Goal: Transaction & Acquisition: Purchase product/service

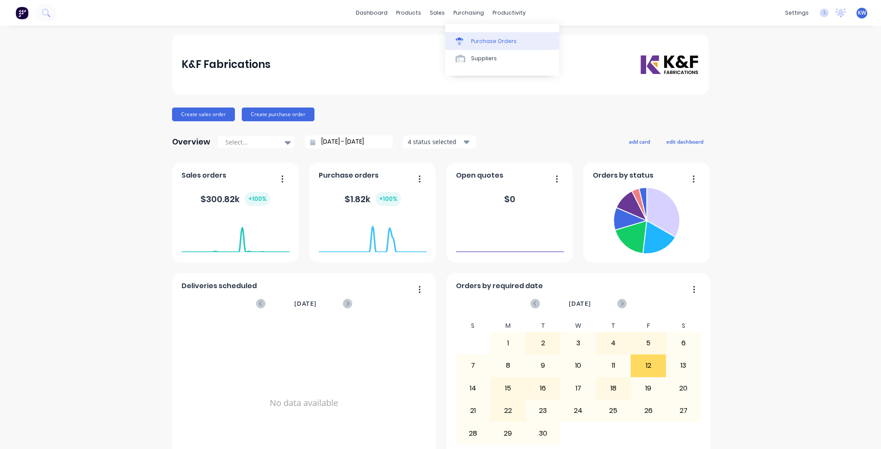
click at [480, 44] on div "Purchase Orders" at bounding box center [494, 41] width 46 height 8
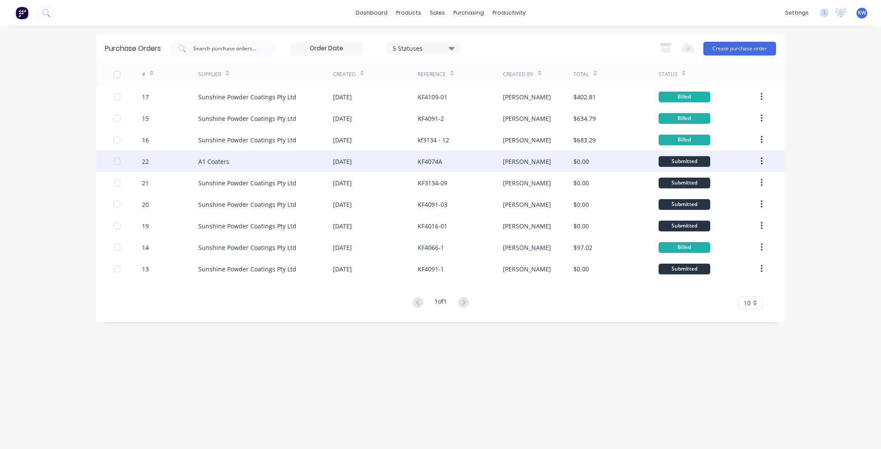
click at [582, 160] on div "$0.00" at bounding box center [580, 161] width 15 height 9
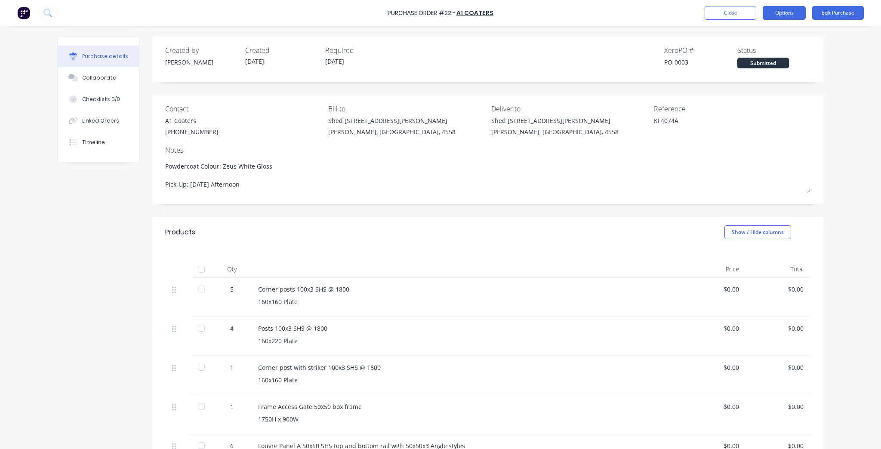
click at [769, 10] on button "Options" at bounding box center [783, 13] width 43 height 14
click at [775, 31] on div "Print / Email" at bounding box center [765, 35] width 66 height 12
click at [775, 69] on div "Without pricing" at bounding box center [765, 69] width 66 height 12
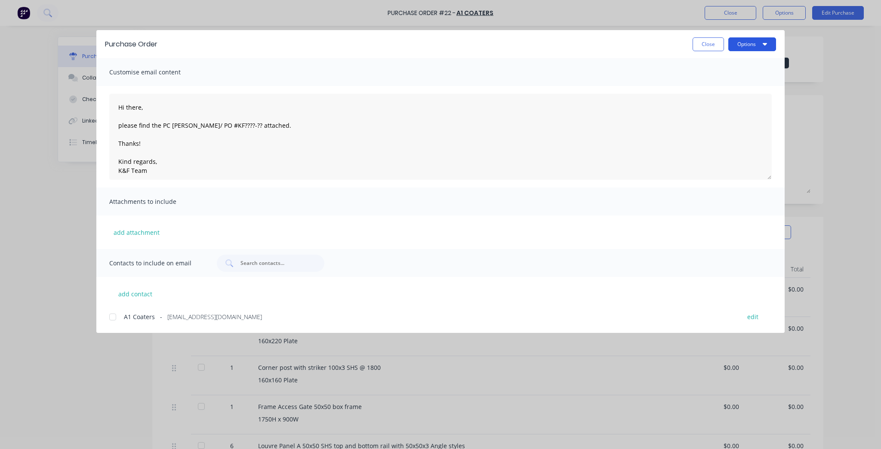
click at [752, 44] on button "Options" at bounding box center [752, 44] width 48 height 14
click at [742, 78] on div "Print" at bounding box center [735, 83] width 66 height 12
click at [708, 40] on button "Close" at bounding box center [707, 44] width 31 height 14
type textarea "x"
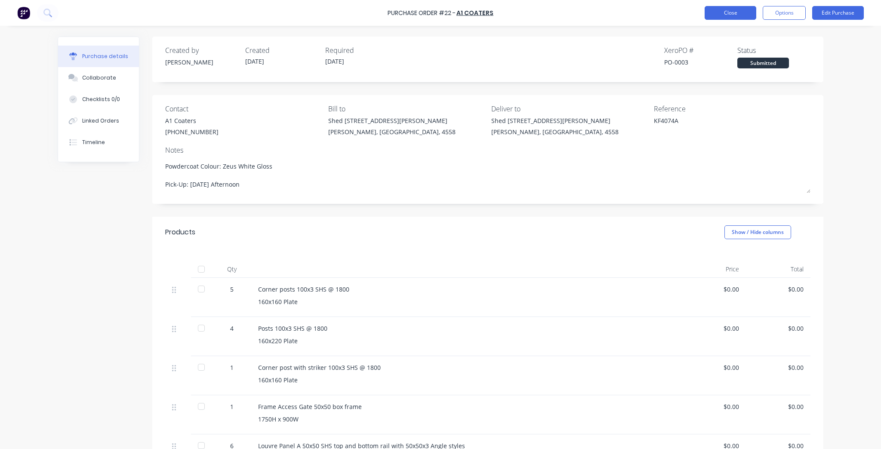
click at [710, 12] on button "Close" at bounding box center [730, 13] width 52 height 14
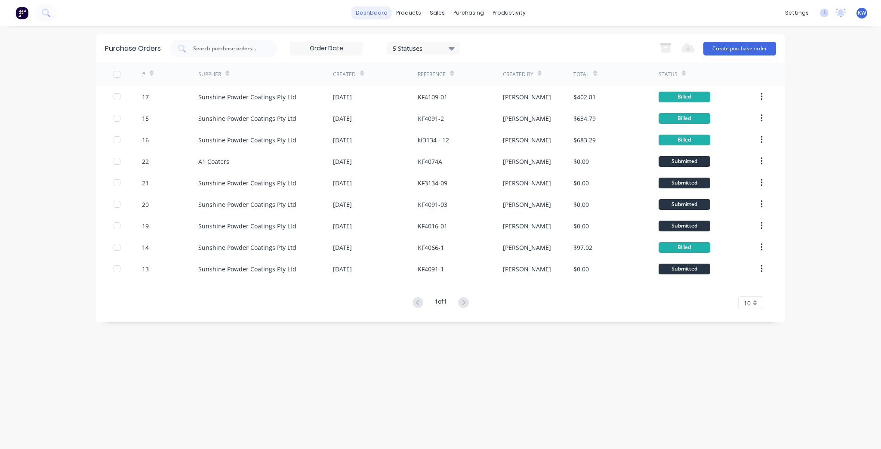
click at [385, 14] on link "dashboard" at bounding box center [371, 12] width 40 height 13
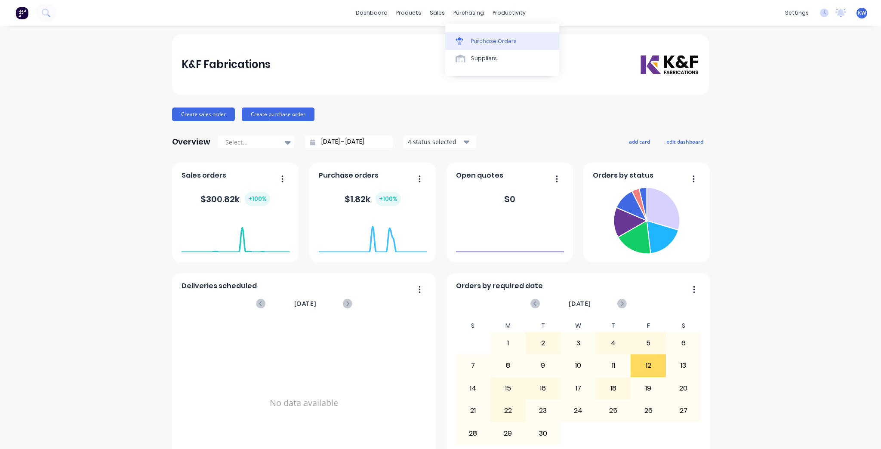
click at [513, 39] on div "Purchase Orders" at bounding box center [494, 41] width 46 height 8
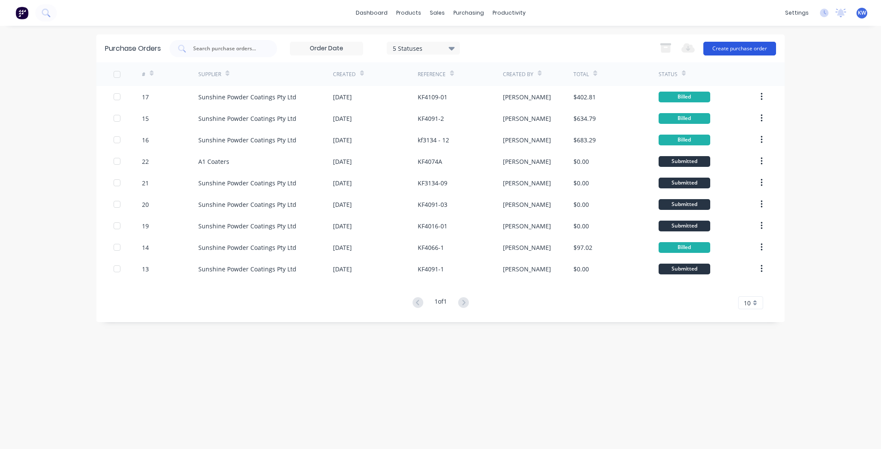
click at [743, 46] on button "Create purchase order" at bounding box center [739, 49] width 73 height 14
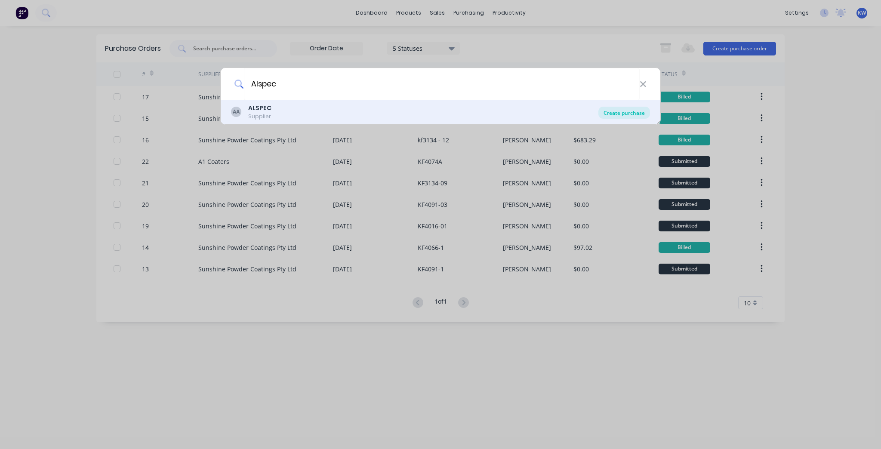
type input "Alspec"
click at [599, 114] on div "Create purchase" at bounding box center [624, 113] width 52 height 12
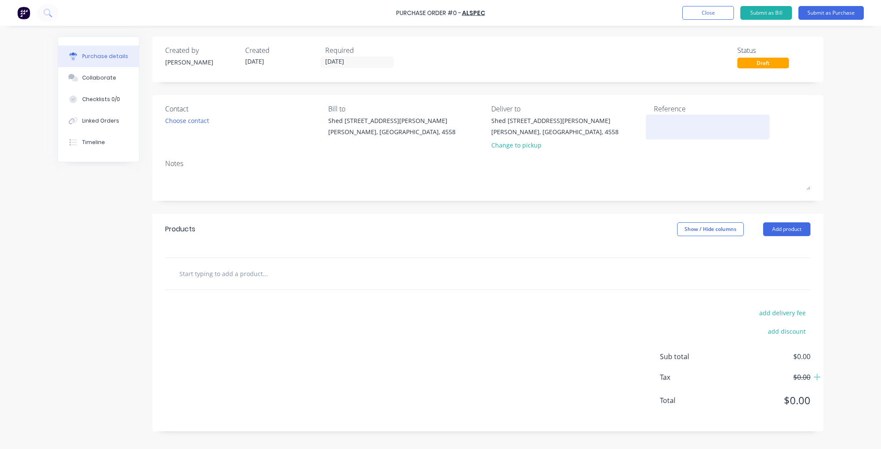
click at [675, 125] on textarea at bounding box center [708, 125] width 108 height 19
type textarea "KF"
type textarea "x"
type textarea "KF"
click at [178, 120] on div "Choose contact" at bounding box center [187, 120] width 44 height 9
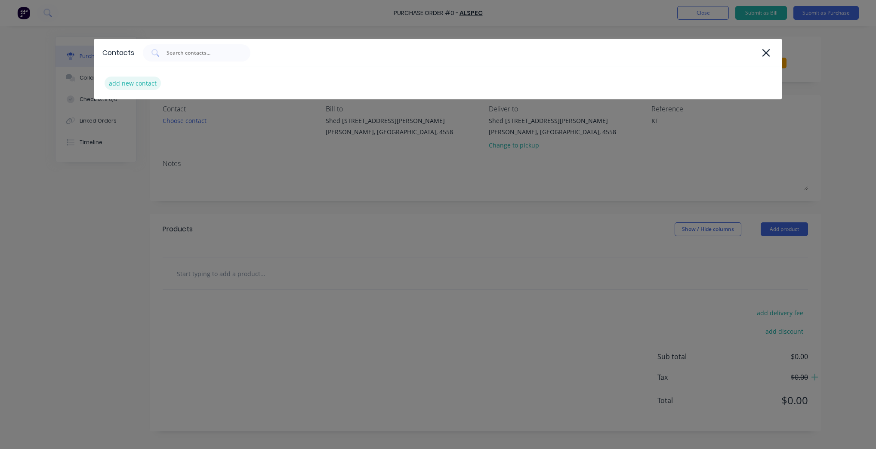
type textarea "x"
click at [137, 84] on div "add new contact" at bounding box center [133, 83] width 56 height 13
select select "AU"
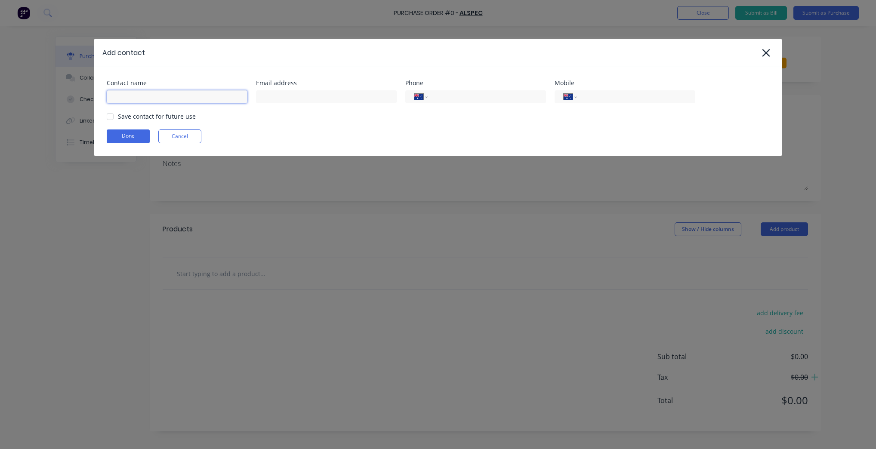
click at [146, 92] on input at bounding box center [177, 96] width 141 height 13
click at [370, 83] on div "Email address" at bounding box center [326, 83] width 141 height 6
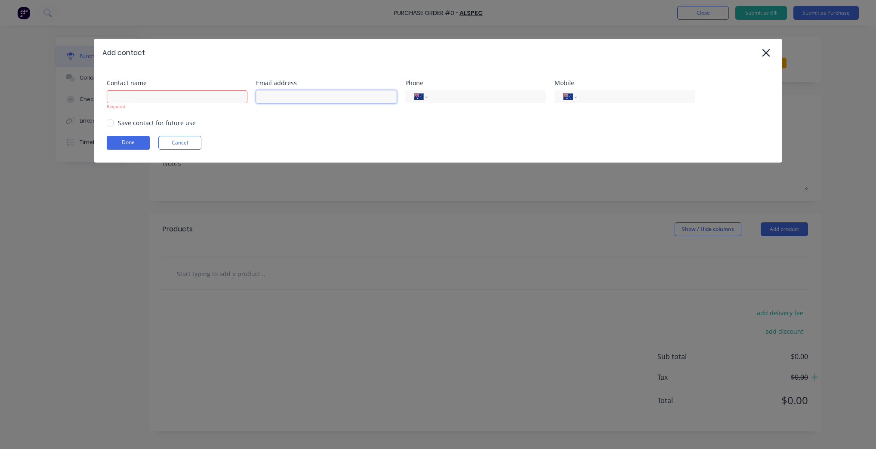
type textarea "x"
click at [369, 93] on input at bounding box center [326, 96] width 141 height 13
type input "sunshinecoast@alspec.com.au"
type textarea "x"
click at [177, 95] on input at bounding box center [177, 96] width 141 height 13
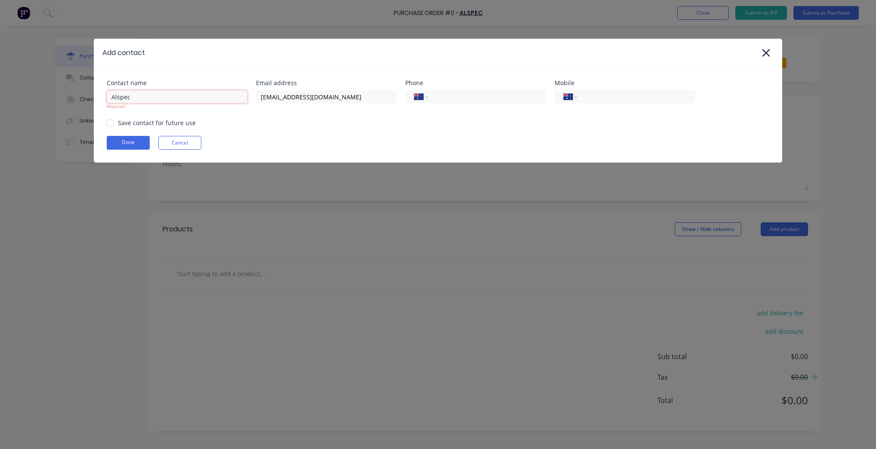
type input "Alspec"
click at [365, 136] on div "Done Cancel" at bounding box center [438, 143] width 662 height 14
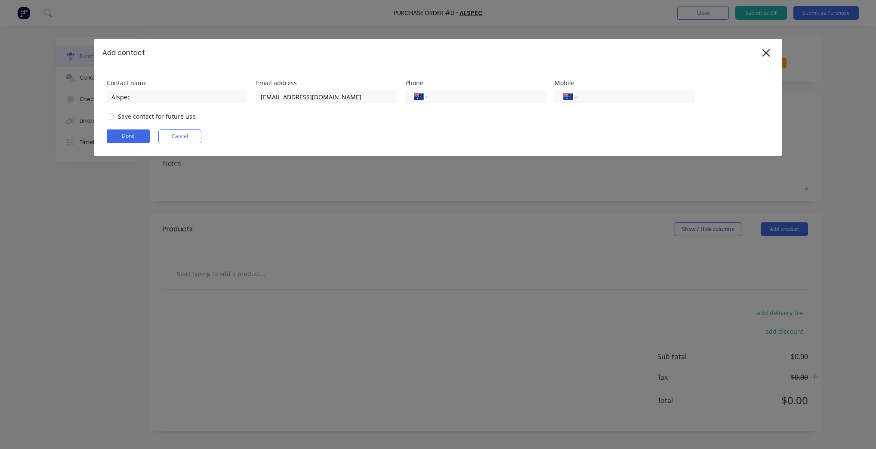
click at [111, 111] on div at bounding box center [109, 116] width 17 height 17
click at [120, 139] on button "Done" at bounding box center [128, 136] width 43 height 14
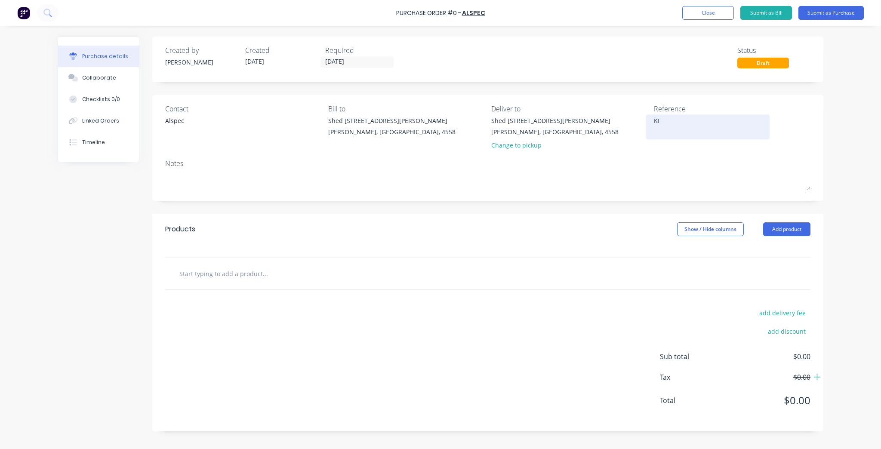
click at [686, 123] on textarea "KF" at bounding box center [708, 125] width 108 height 19
type textarea "x"
click at [675, 118] on textarea "KF" at bounding box center [708, 125] width 108 height 19
type textarea "KF4091-"
type textarea "x"
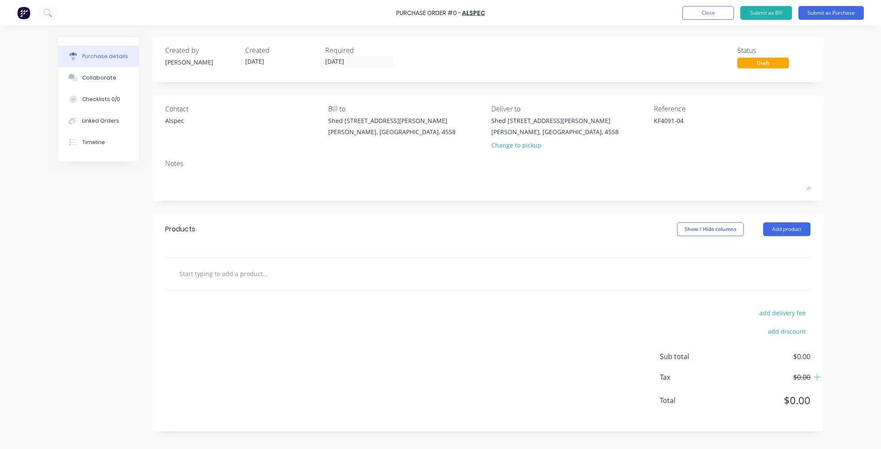
type textarea "KF4091-04"
type textarea "x"
type textarea "KF4091-04"
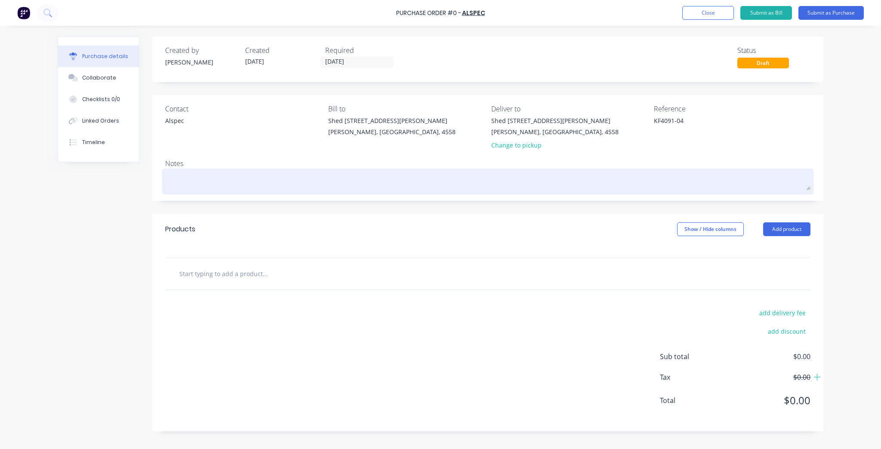
drag, startPoint x: 344, startPoint y: 167, endPoint x: 344, endPoint y: 181, distance: 14.2
click at [344, 169] on div "Notes" at bounding box center [487, 175] width 645 height 34
click at [344, 181] on textarea at bounding box center [487, 180] width 645 height 19
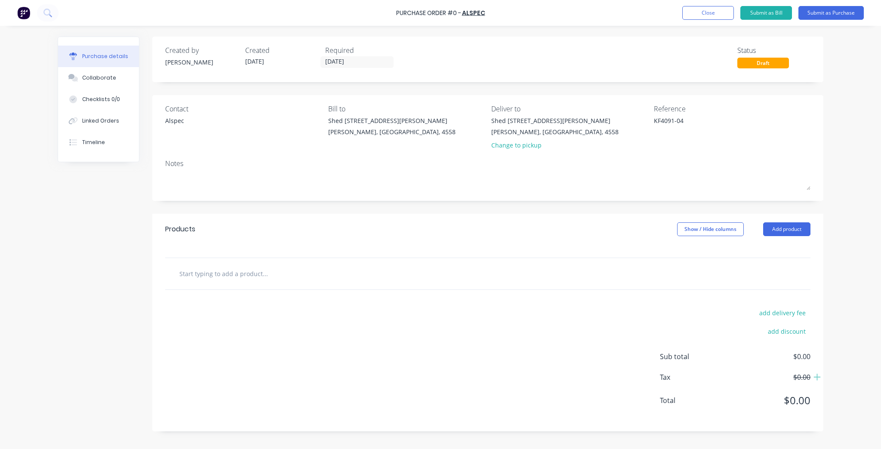
click at [217, 280] on input "text" at bounding box center [265, 273] width 172 height 17
type textarea "x"
type input "L"
type textarea "x"
type input "LV"
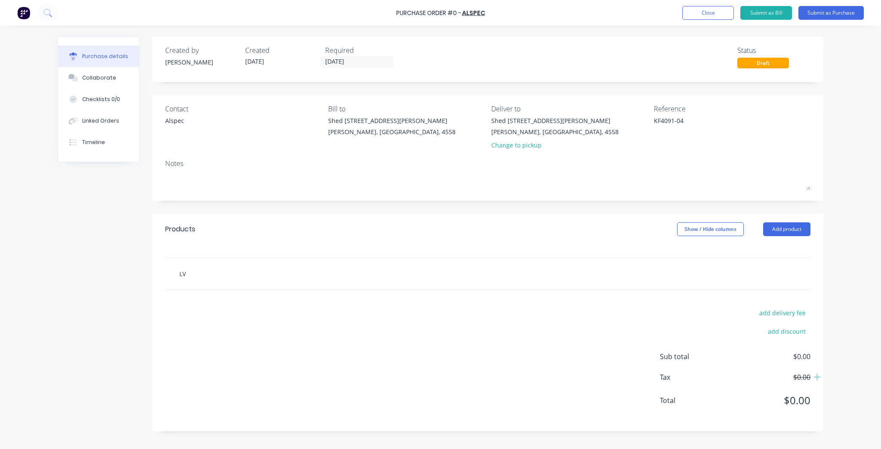
type textarea "x"
type input "LVB"
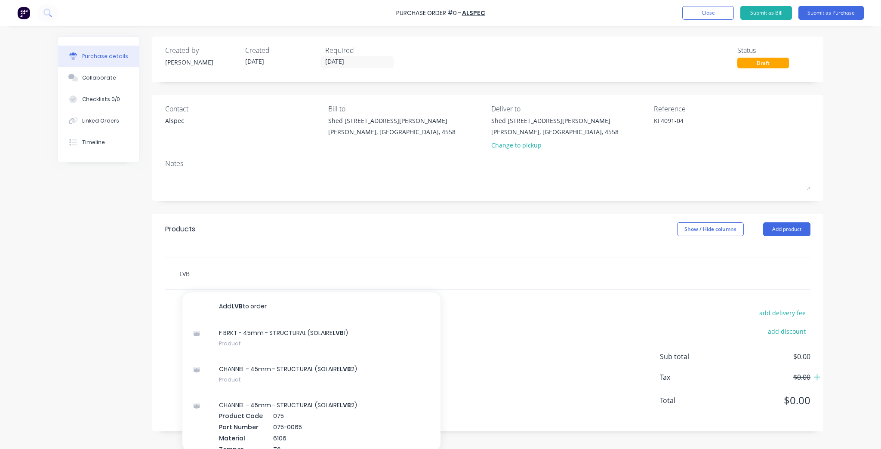
type textarea "x"
type input "LVB4"
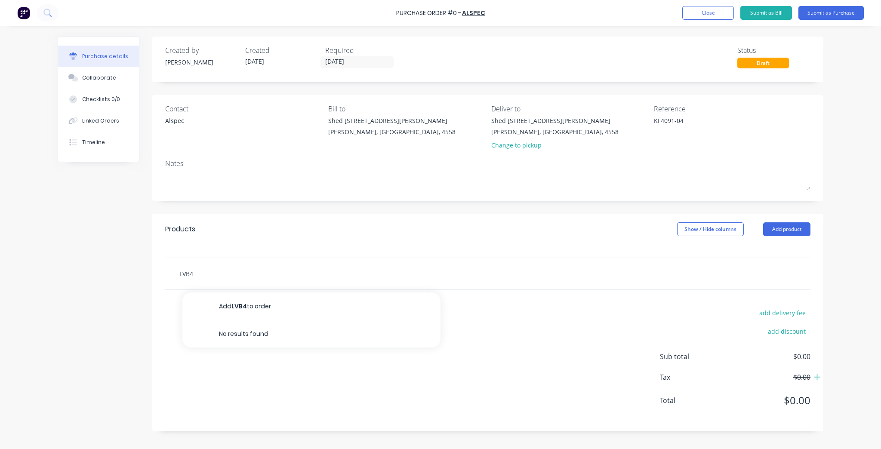
type textarea "x"
type input "LVB4"
type textarea "x"
type input "LVB4"
type textarea "x"
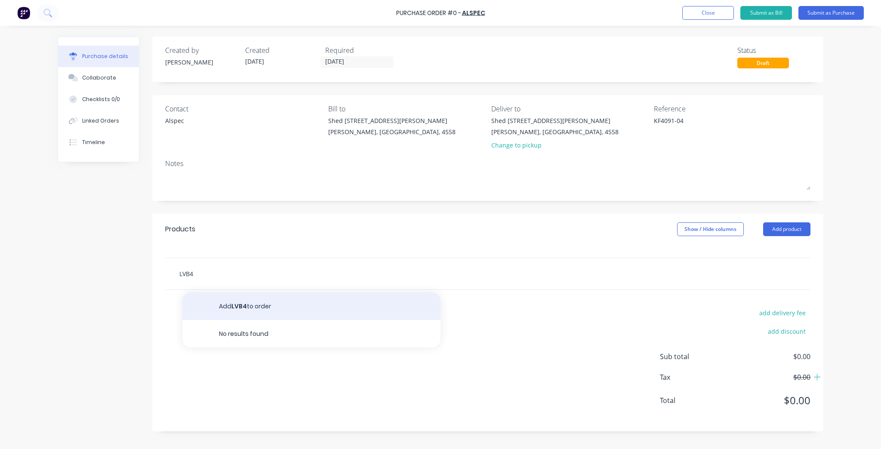
type input "LVB4"
click at [244, 307] on button "Add LVB4 to order" at bounding box center [311, 306] width 258 height 28
type textarea "x"
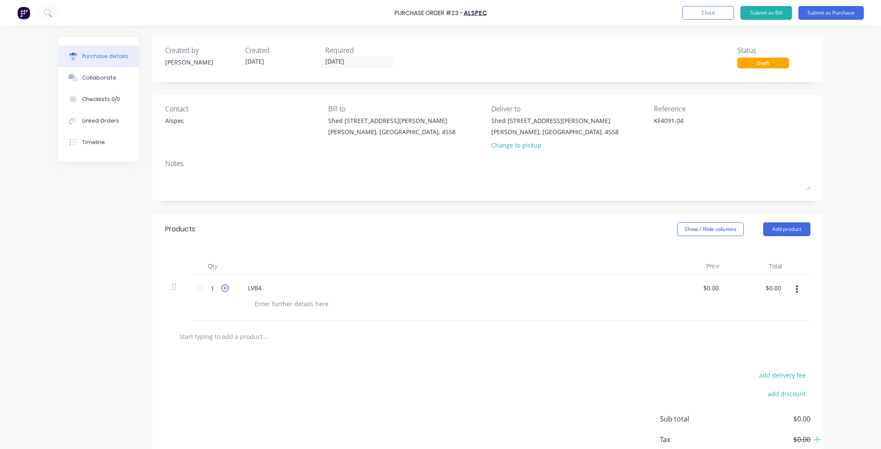
click at [221, 287] on icon at bounding box center [225, 288] width 8 height 8
type textarea "x"
type input "2"
click at [221, 287] on icon at bounding box center [225, 288] width 8 height 8
type textarea "x"
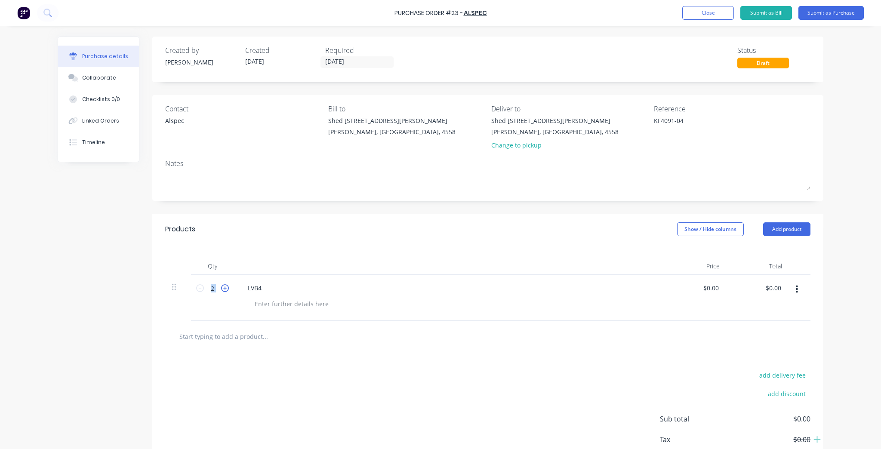
type input "3"
click at [221, 287] on icon at bounding box center [225, 288] width 8 height 8
type textarea "x"
type input "4"
click at [221, 287] on icon at bounding box center [225, 288] width 8 height 8
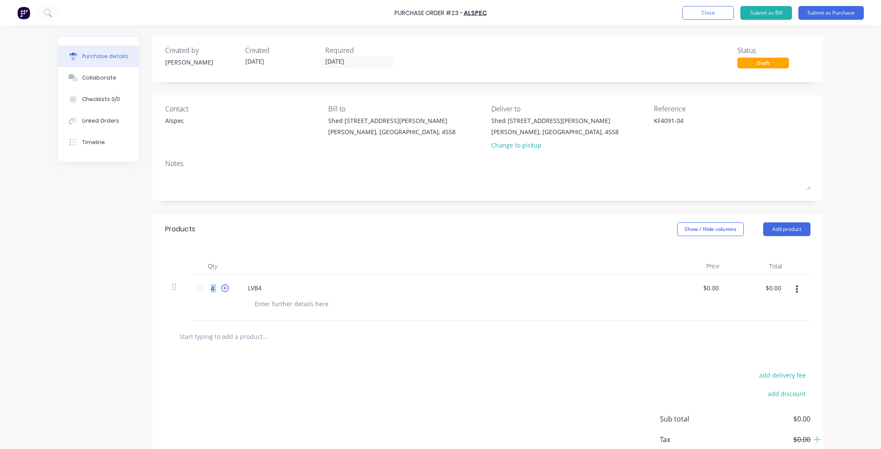
type textarea "x"
type input "5"
click at [221, 287] on icon at bounding box center [225, 288] width 8 height 8
type textarea "x"
type input "6"
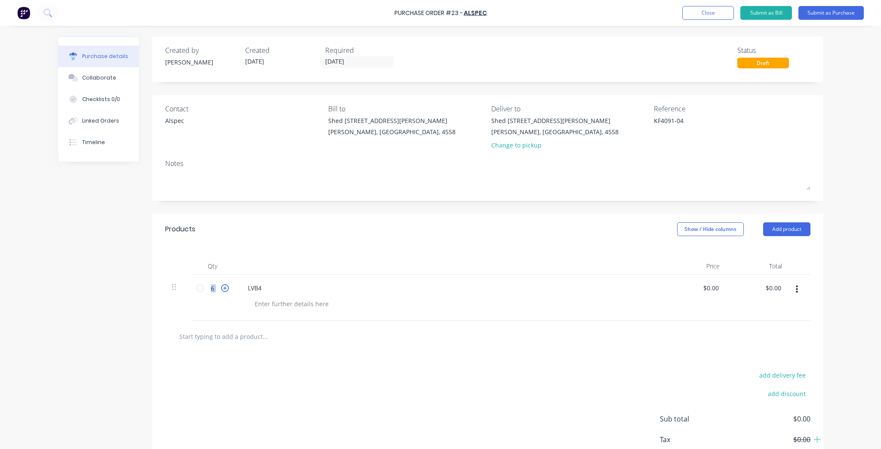
click at [221, 287] on icon at bounding box center [225, 288] width 8 height 8
type textarea "x"
type input "7"
click at [200, 290] on icon at bounding box center [200, 288] width 8 height 8
type textarea "x"
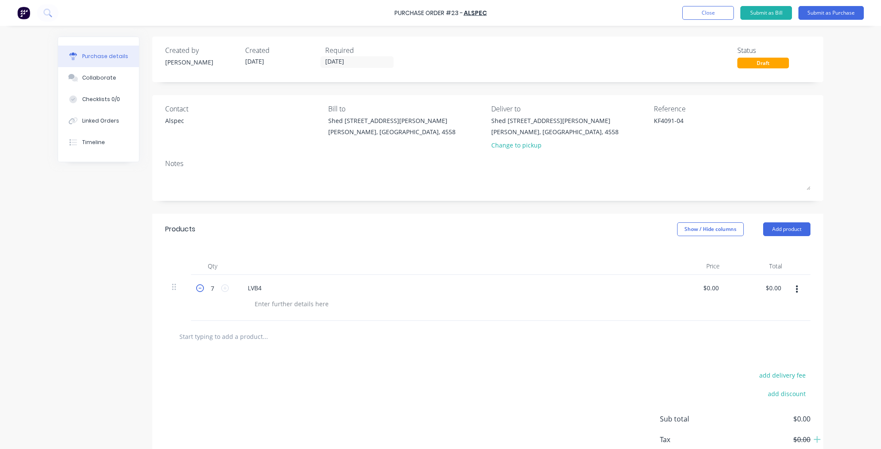
type input "6"
click at [223, 292] on icon at bounding box center [225, 288] width 8 height 8
type textarea "x"
type input "7"
click at [223, 290] on icon at bounding box center [225, 288] width 8 height 8
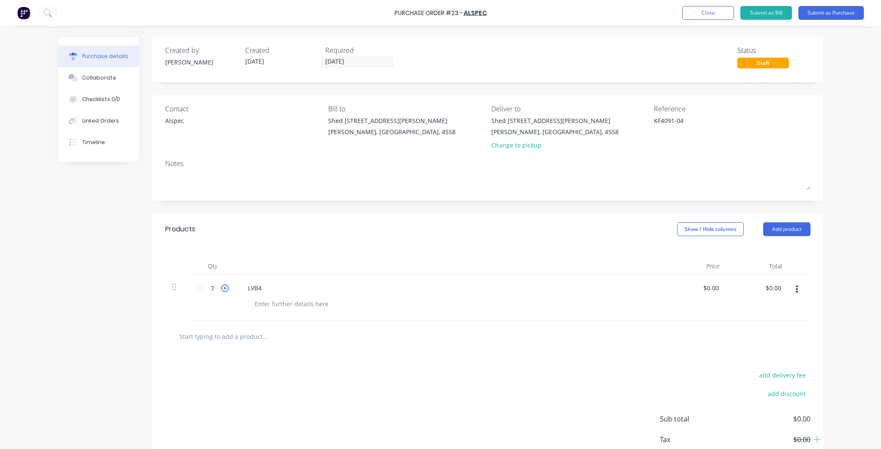
type textarea "x"
type input "8"
click at [412, 386] on div "add delivery fee add discount Sub total $0.00 Tax $0.00 Total $0.00" at bounding box center [487, 422] width 671 height 141
click at [214, 335] on input "text" at bounding box center [265, 336] width 172 height 17
type textarea "x"
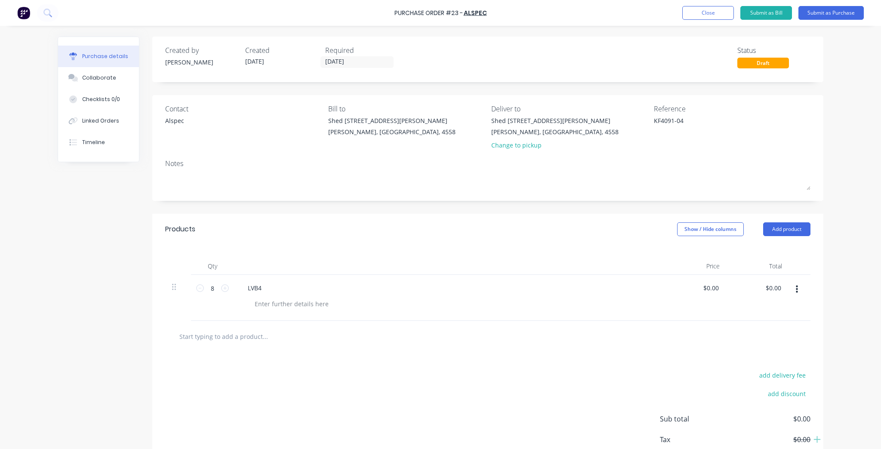
type input "L"
type textarea "x"
type input "LV"
type textarea "x"
type input "LVE"
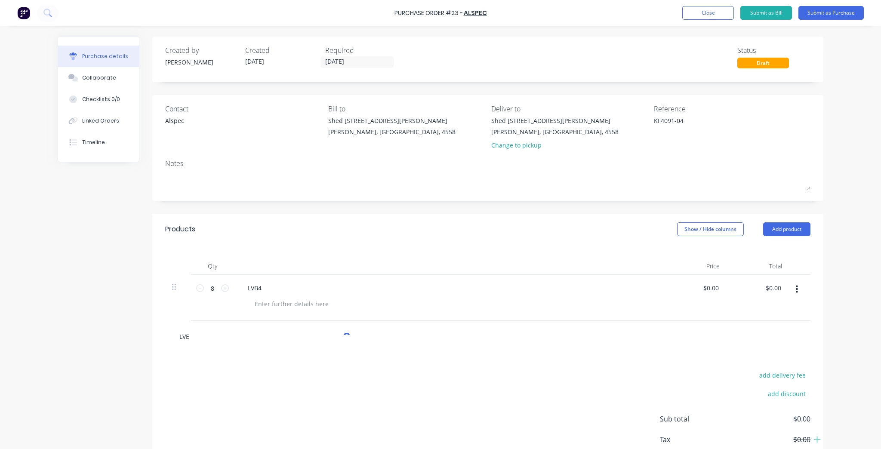
type textarea "x"
type input "LVE3"
type textarea "x"
type input "LVE35"
type textarea "x"
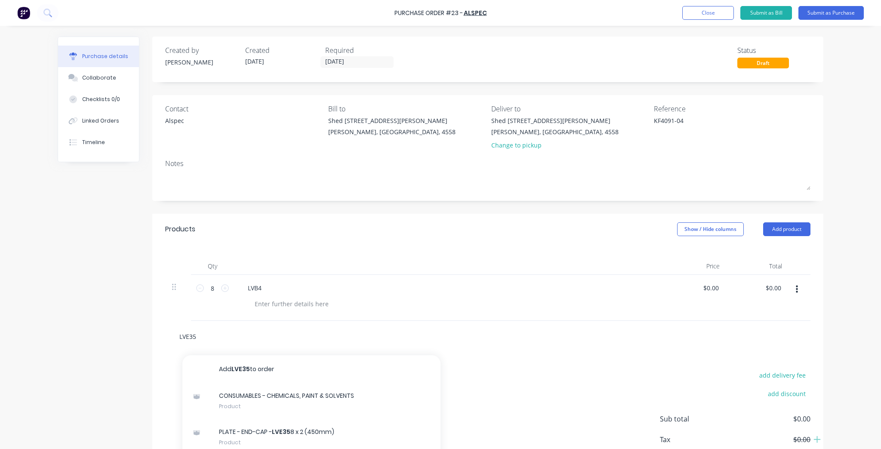
type input "LVE358"
type textarea "x"
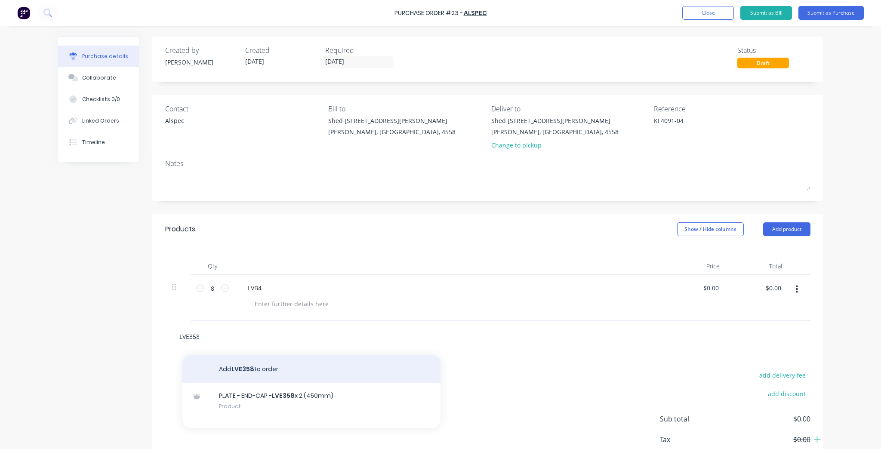
type input "LVE358"
click at [277, 372] on button "Add LVE358 to order" at bounding box center [311, 369] width 258 height 28
type textarea "x"
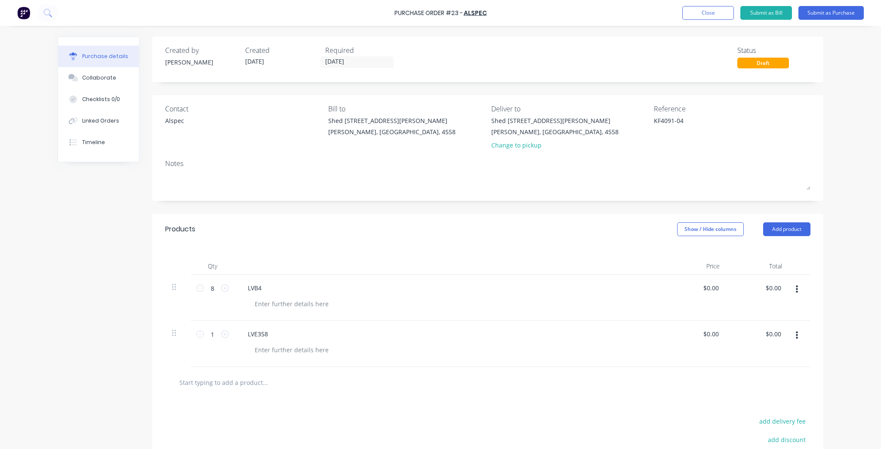
click at [280, 333] on div "LVE358" at bounding box center [449, 334] width 416 height 12
click at [280, 354] on div at bounding box center [292, 350] width 88 height 12
click at [212, 334] on input "1" at bounding box center [212, 334] width 17 height 13
type textarea "x"
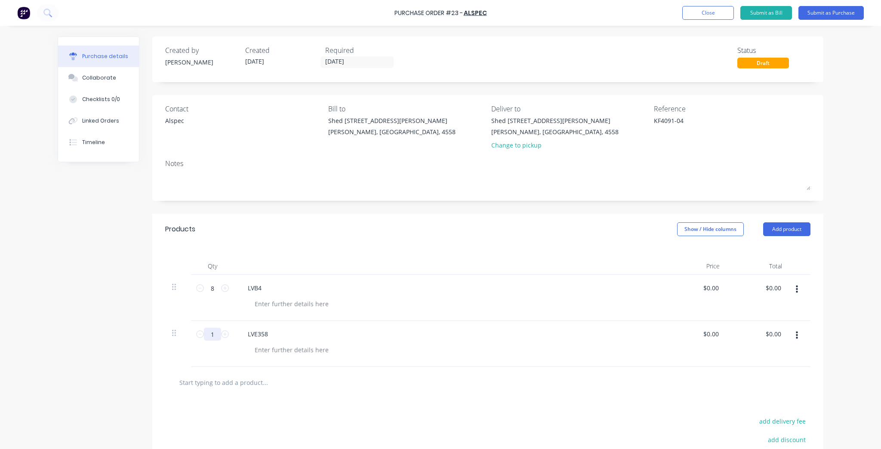
type input "3"
type textarea "x"
type input "32"
type textarea "x"
type input "32"
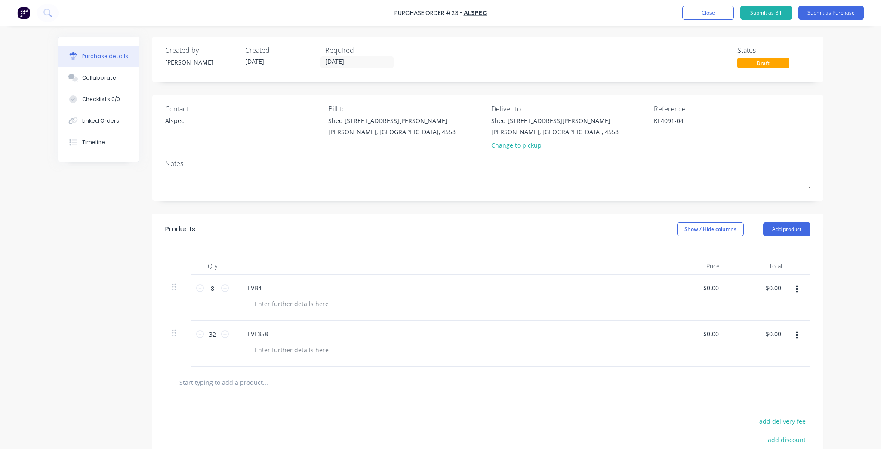
click at [494, 382] on div at bounding box center [487, 382] width 631 height 17
click at [209, 387] on input "text" at bounding box center [265, 382] width 172 height 17
type textarea "x"
type input "L"
type textarea "x"
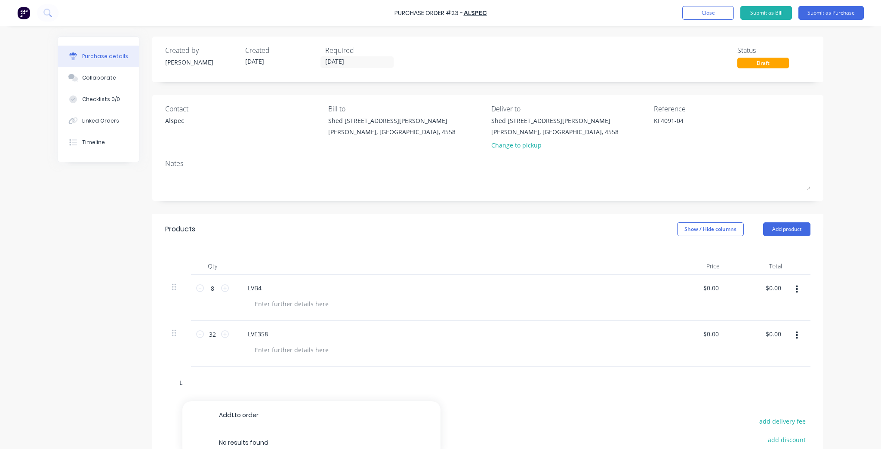
type input "LV"
type textarea "x"
type input "LVB"
type textarea "x"
type input "LVB1"
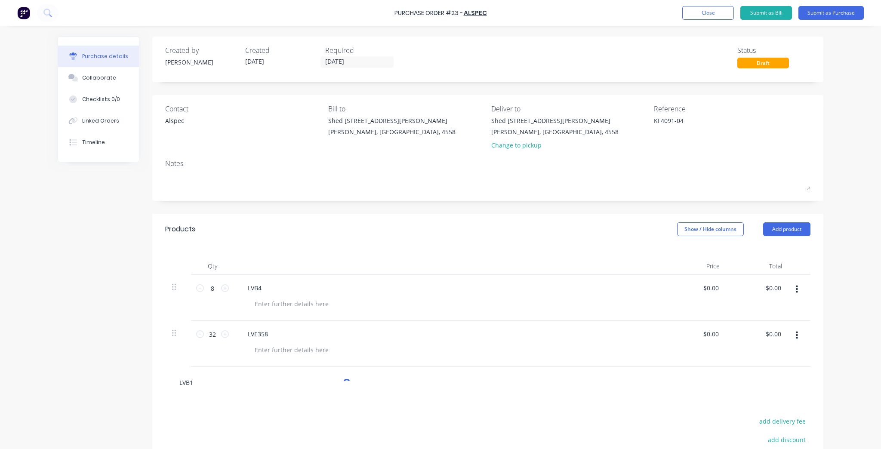
type textarea "x"
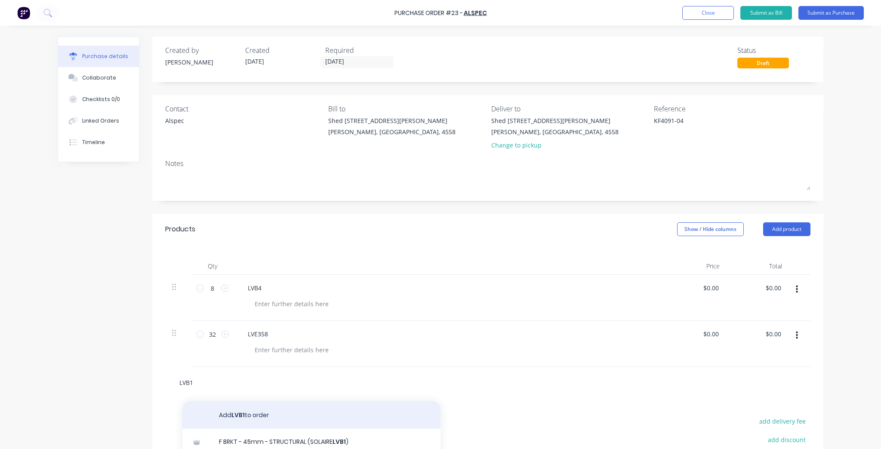
type input "LVB1"
click at [252, 422] on button "Add LVB1 to order" at bounding box center [311, 415] width 258 height 28
type textarea "x"
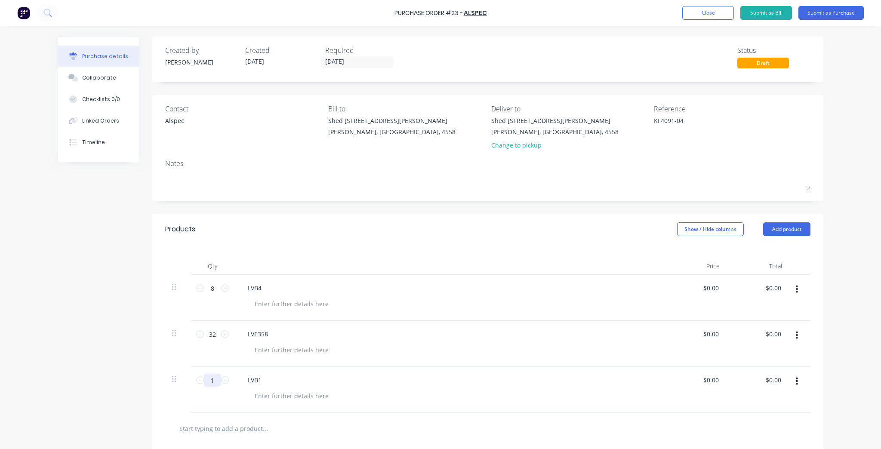
click at [215, 380] on input "1" at bounding box center [212, 380] width 17 height 13
type textarea "x"
type input "16"
type textarea "x"
type input "16"
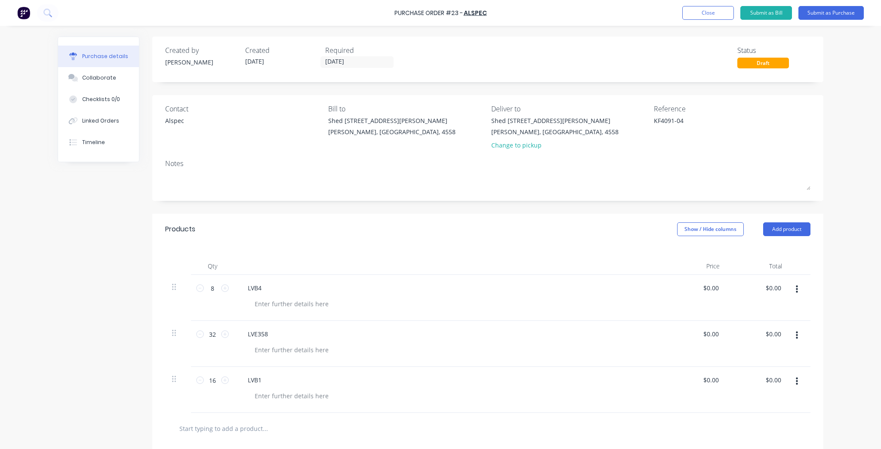
click at [473, 421] on div at bounding box center [487, 428] width 631 height 17
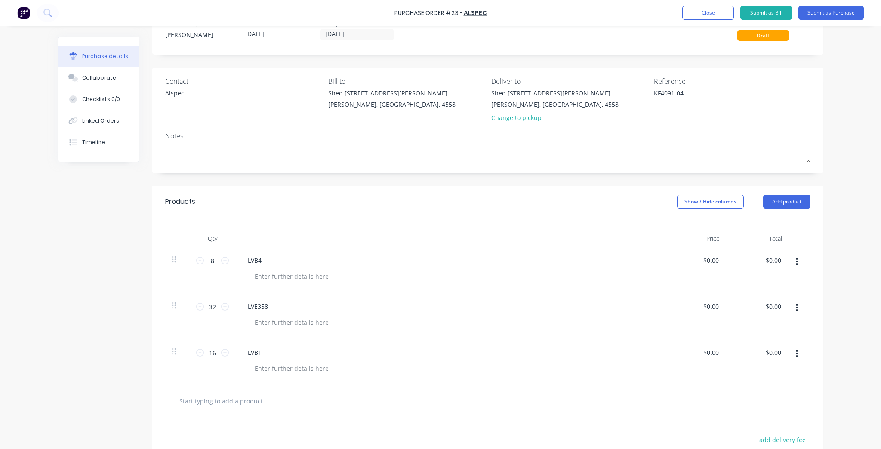
scroll to position [69, 0]
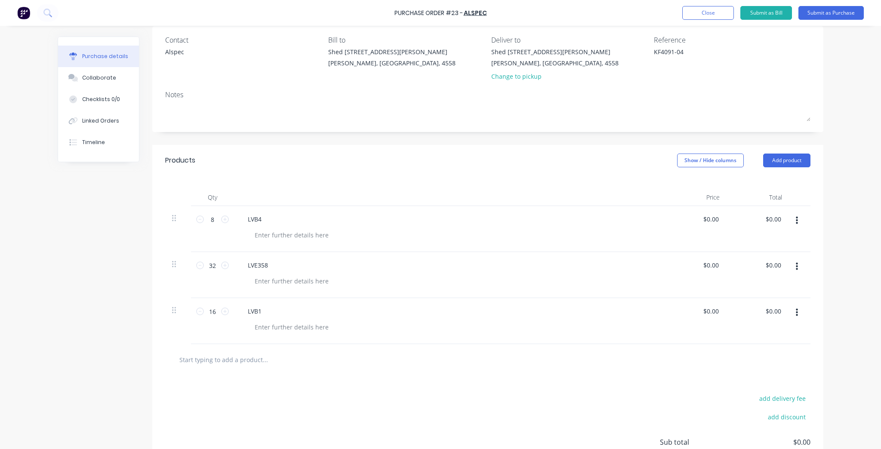
click at [241, 366] on div at bounding box center [487, 359] width 645 height 31
click at [240, 360] on input "text" at bounding box center [265, 359] width 172 height 17
type textarea "x"
type input "4"
type textarea "x"
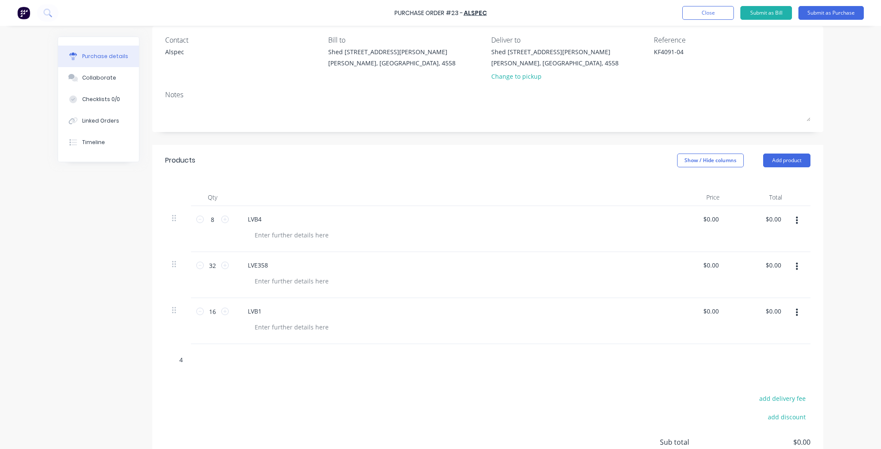
type input "40"
type textarea "x"
type input "40x"
type textarea "x"
type input "40x3"
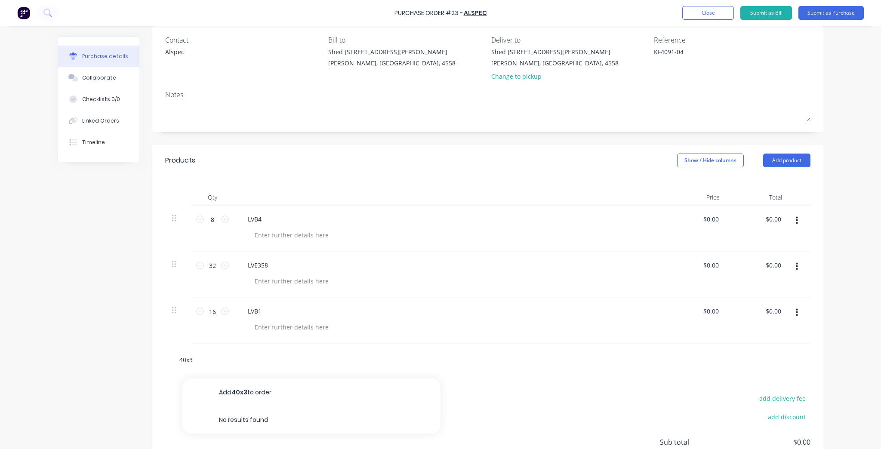
type textarea "x"
type input "40x3"
type textarea "x"
type input "40x3 F"
type textarea "x"
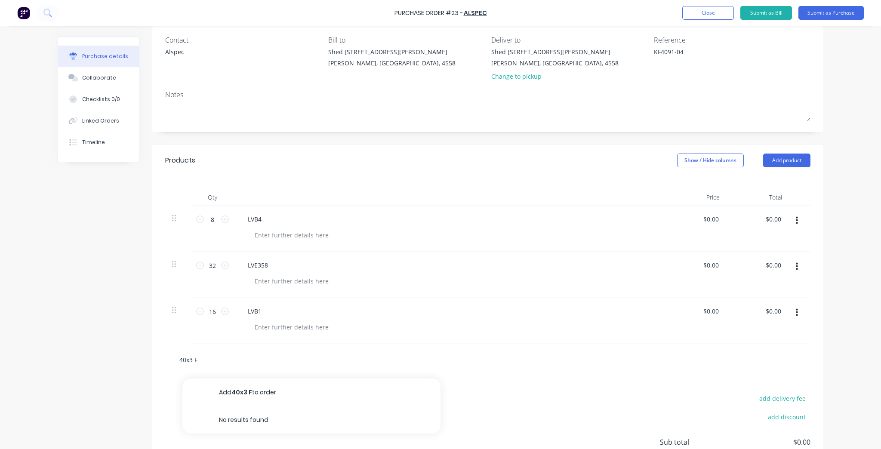
type input "40x3 Fl"
type textarea "x"
type input "40x3 Fla"
type textarea "x"
type input "40x3 Flat"
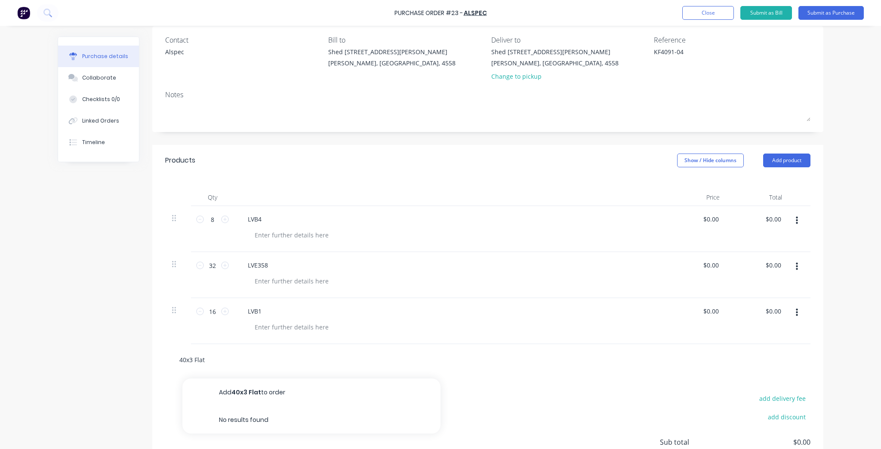
type textarea "x"
type input "40x3 Fla"
type textarea "x"
type input "40x3 Fl"
type textarea "x"
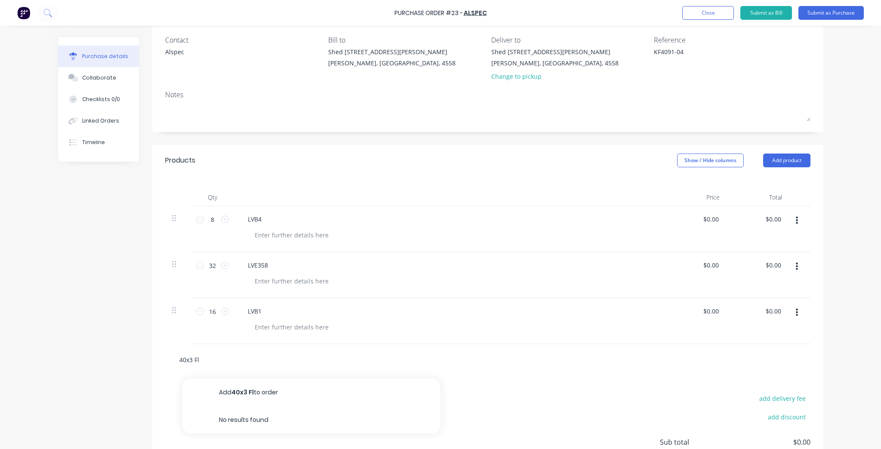
type input "40x3 F"
type textarea "x"
type input "40x3"
type textarea "x"
type input "40x3"
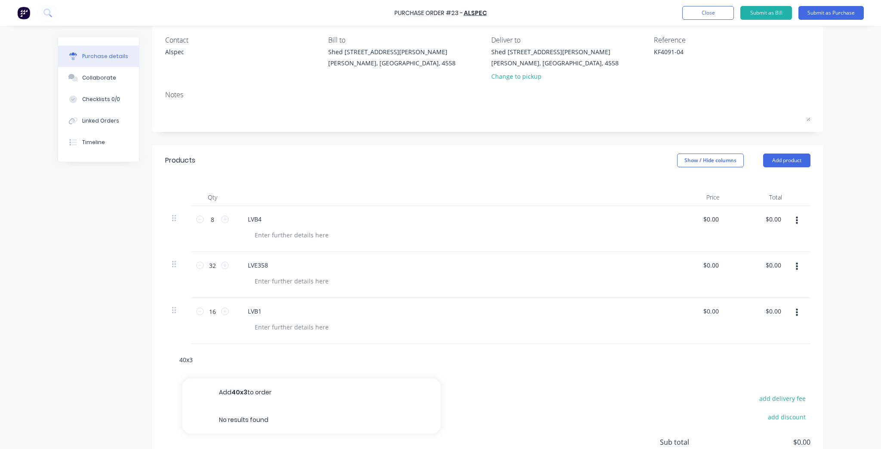
type textarea "x"
type input "40x"
type textarea "x"
type input "40"
type textarea "x"
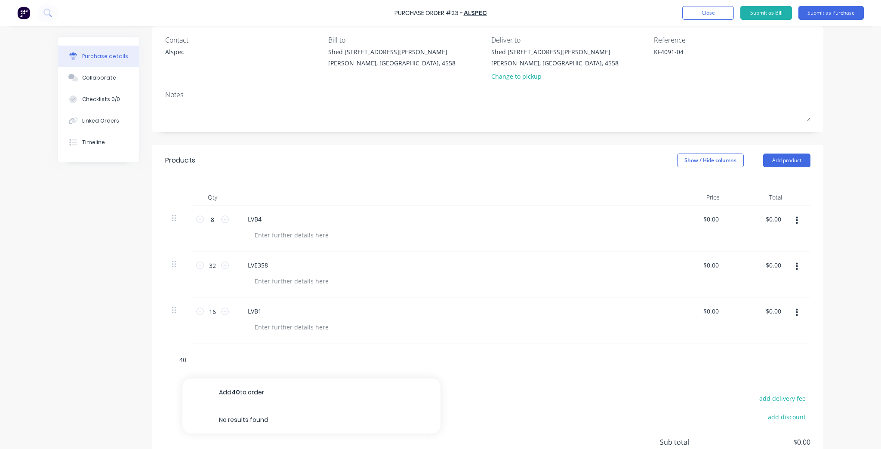
type input "40"
type textarea "x"
type input "40 x"
type textarea "x"
type input "40 x"
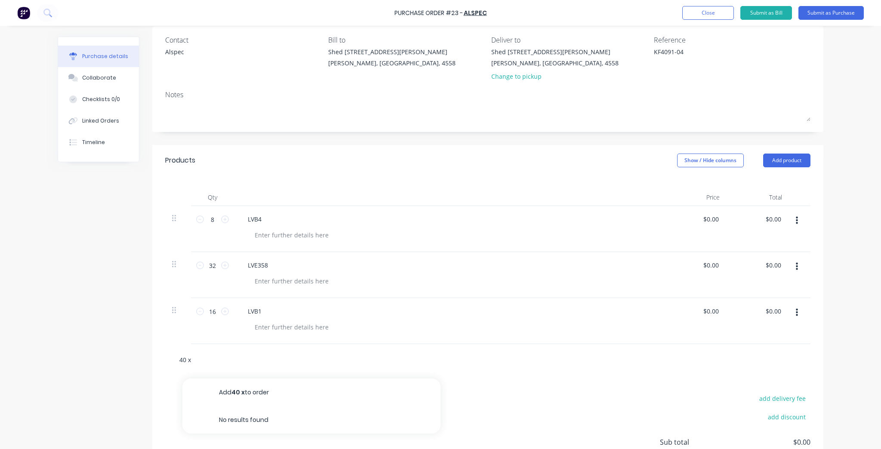
type textarea "x"
type input "40 x 3"
type textarea "x"
type input "40 x 3"
type textarea "x"
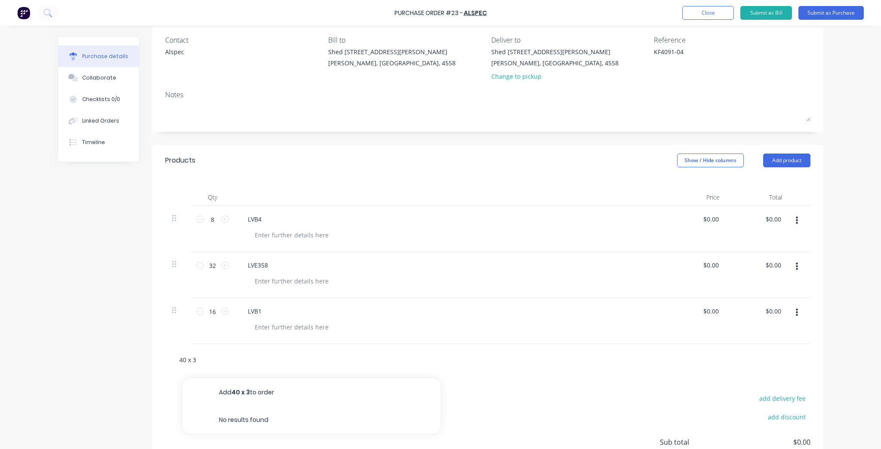
type input "40 x 3 F"
type textarea "x"
type input "40 x 3 Fl"
type textarea "x"
type input "40 x 3 Fla"
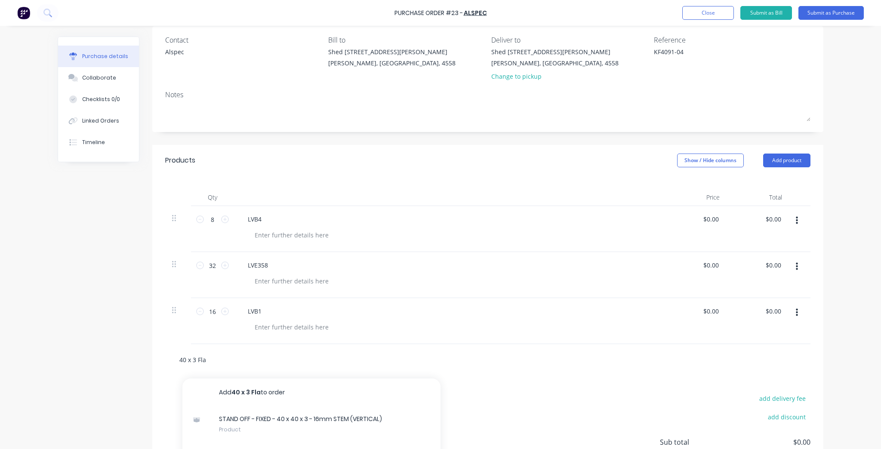
type textarea "x"
type input "40 x 3 Flat"
type textarea "x"
type input "40 x 3 Flat"
type textarea "x"
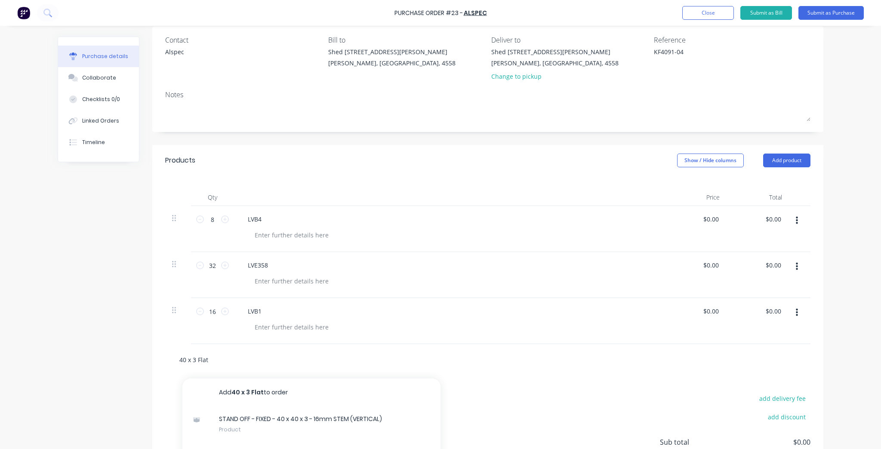
type input "40 x 3 Flat B"
type textarea "x"
type input "40 x 3 Flat Br"
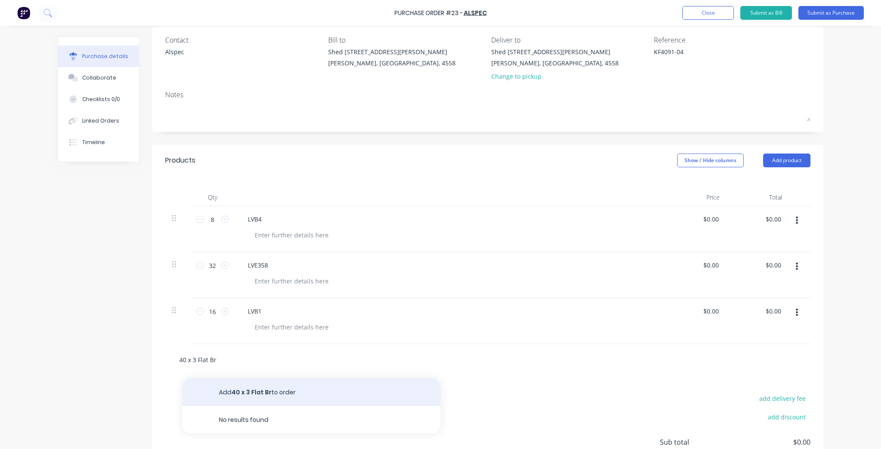
type textarea "x"
type input "40 x 3 Flat B"
type textarea "x"
type input "40 x 3 Flat Ba"
type textarea "x"
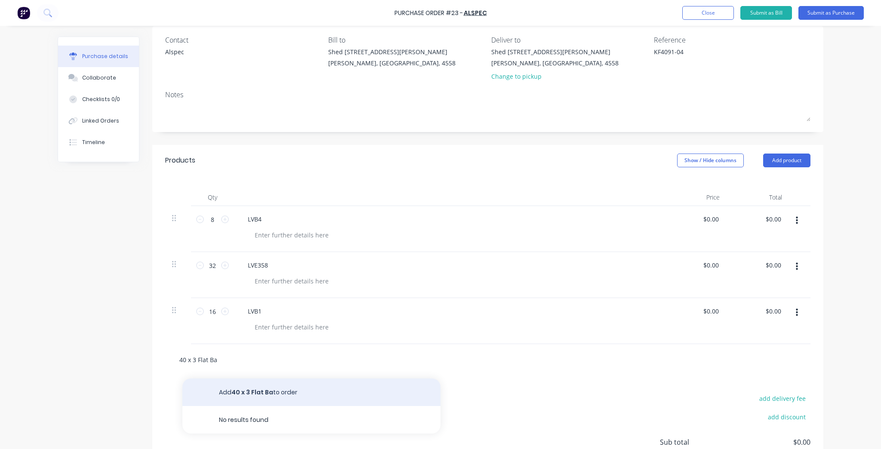
type input "40 x 3 Flat Bar"
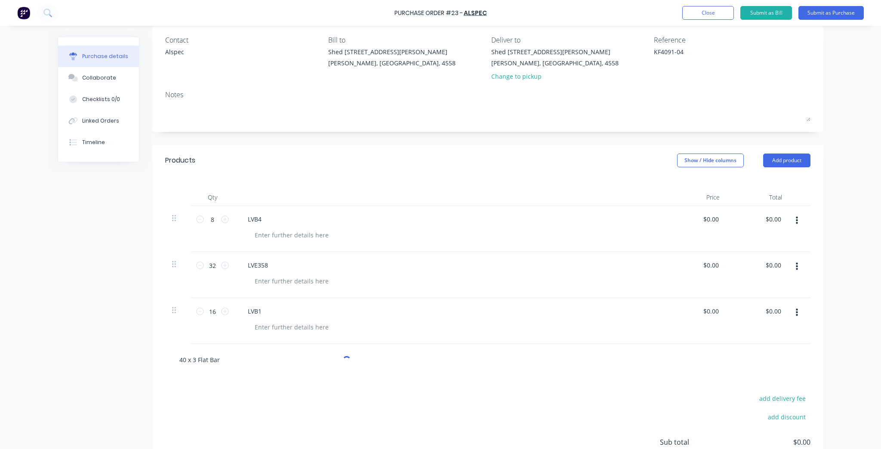
type textarea "x"
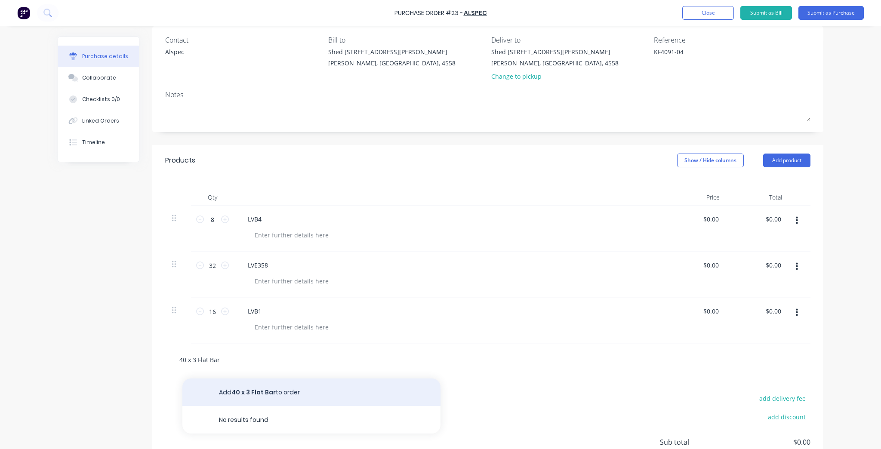
type input "40 x 3 Flat Bar"
click at [297, 386] on button "Add 40 x 3 Flat Bar to order" at bounding box center [311, 392] width 258 height 28
type textarea "x"
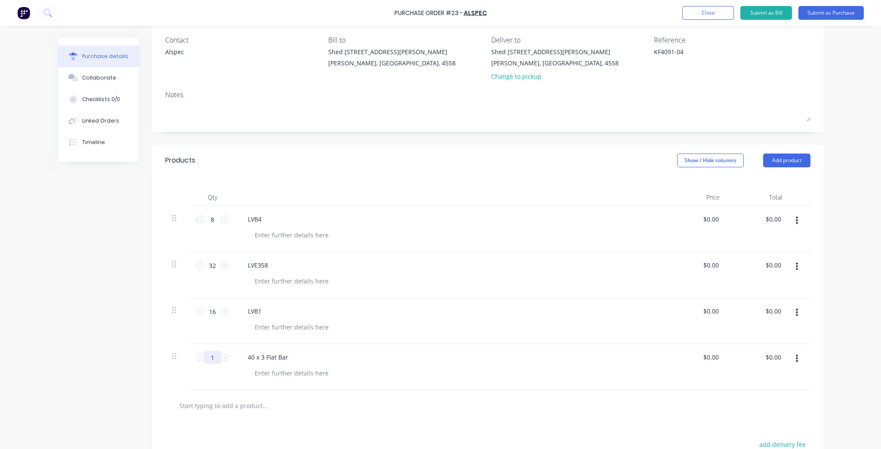
click at [213, 356] on input "1" at bounding box center [212, 357] width 17 height 13
type textarea "x"
type input "10"
type textarea "x"
type input "10"
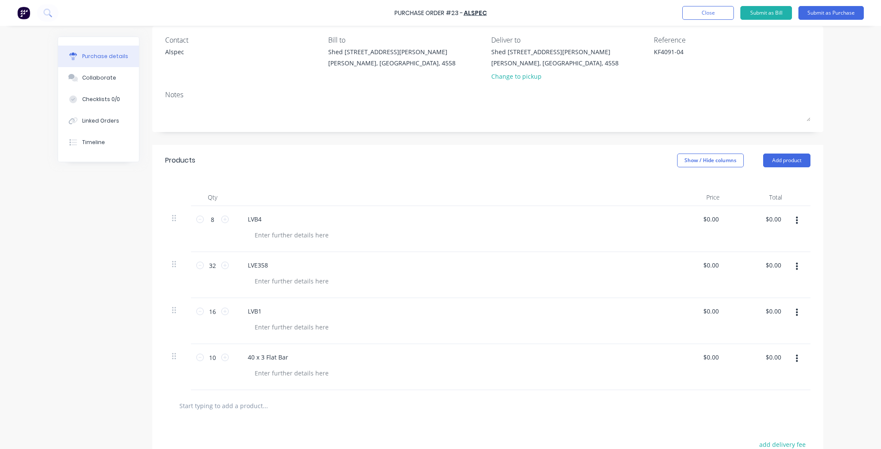
click at [525, 390] on div at bounding box center [487, 405] width 645 height 31
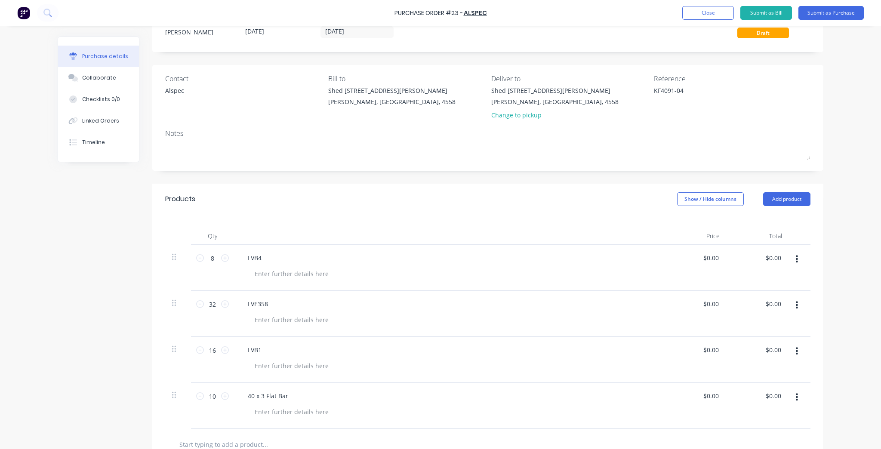
scroll to position [0, 0]
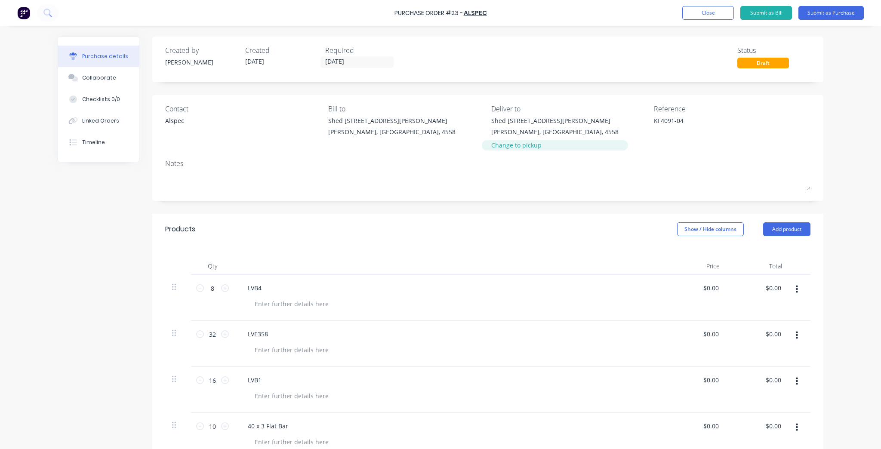
click at [514, 144] on div "Change to pickup" at bounding box center [554, 145] width 127 height 9
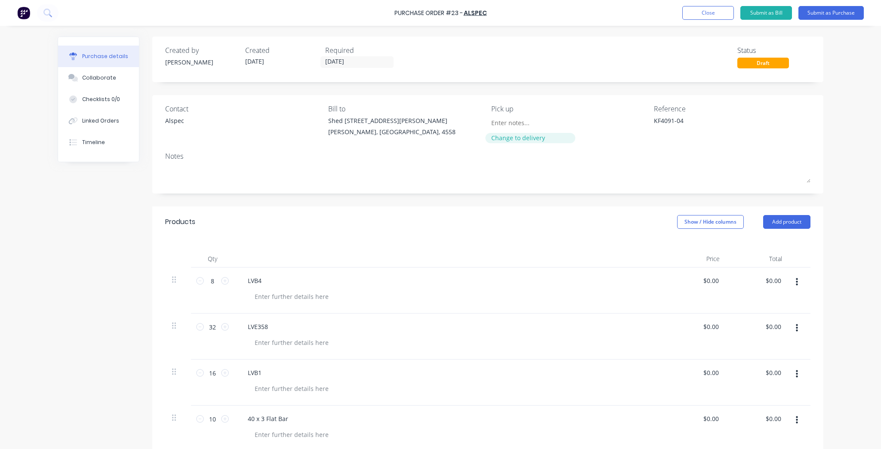
click at [515, 139] on div "Change to delivery" at bounding box center [530, 137] width 78 height 9
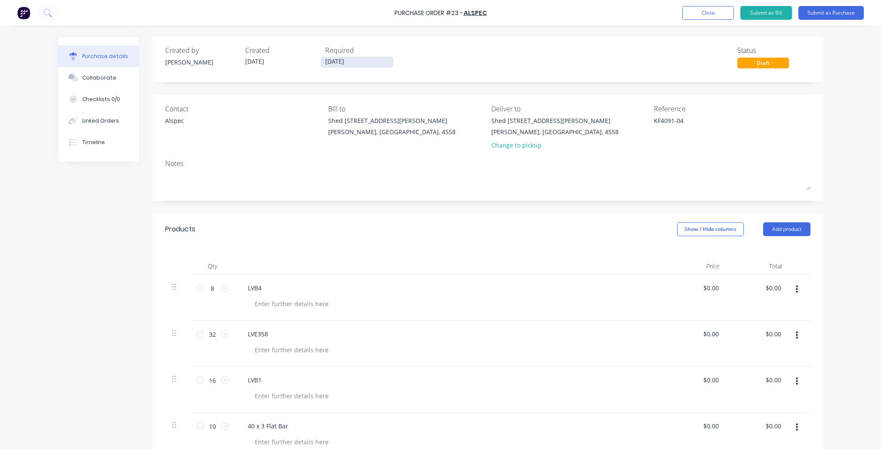
drag, startPoint x: 363, startPoint y: 69, endPoint x: 362, endPoint y: 61, distance: 7.8
click at [363, 69] on div "Created by Kim Created 26/09/25 Required 26/09/25 Status Draft" at bounding box center [487, 60] width 671 height 46
click at [362, 61] on input "[DATE]" at bounding box center [357, 62] width 72 height 11
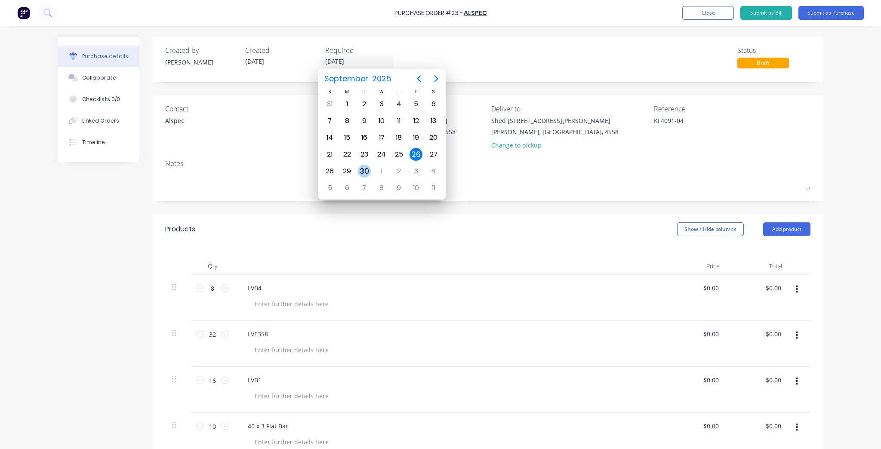
click at [361, 168] on div "30" at bounding box center [364, 171] width 13 height 13
type textarea "x"
type input "30/09/25"
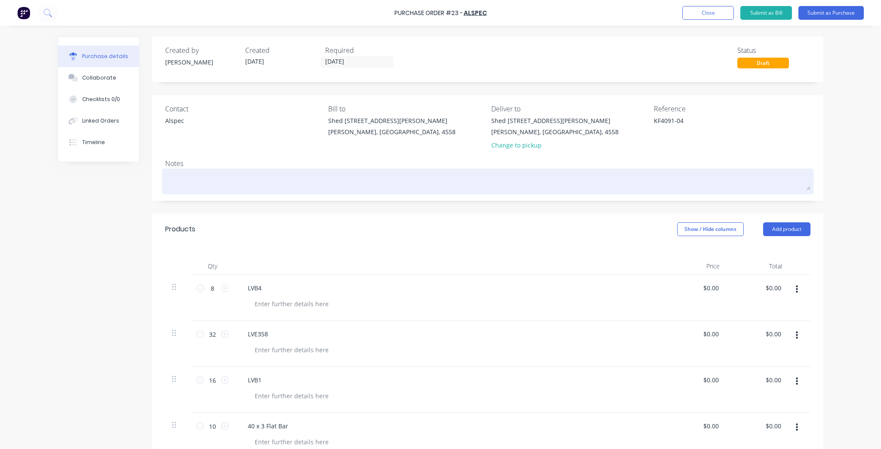
click at [353, 178] on textarea at bounding box center [487, 180] width 645 height 19
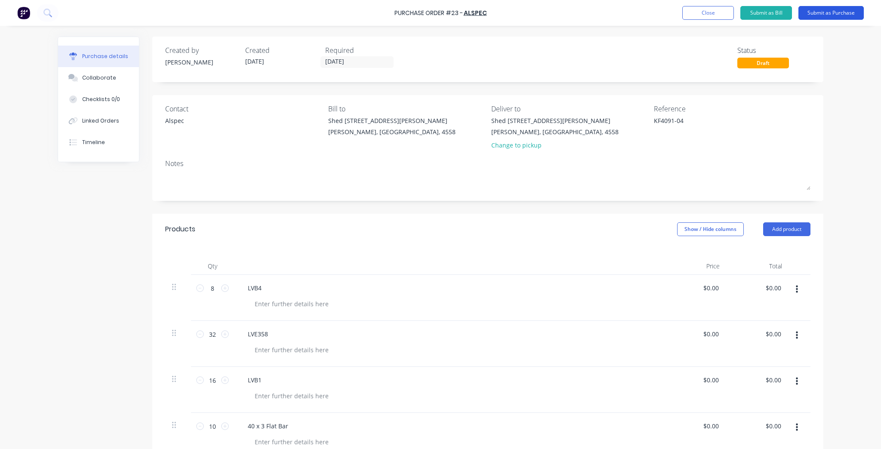
click at [823, 9] on button "Submit as Purchase" at bounding box center [830, 13] width 65 height 14
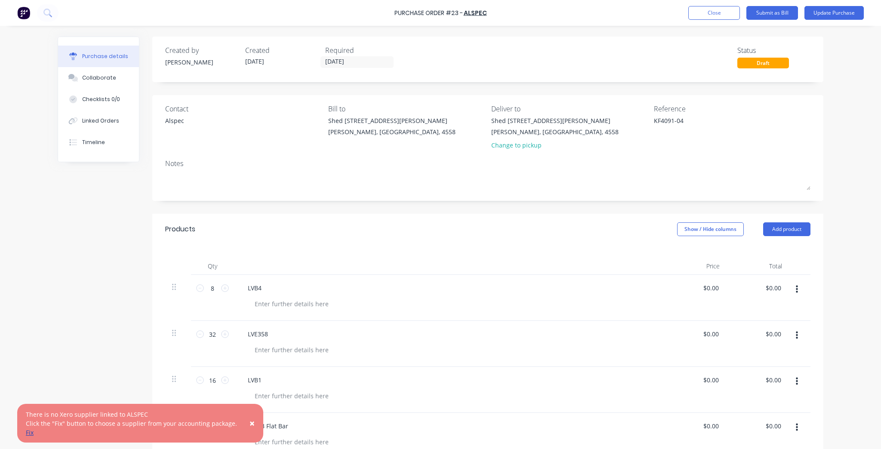
type textarea "x"
click at [31, 432] on link "Fix" at bounding box center [30, 432] width 8 height 8
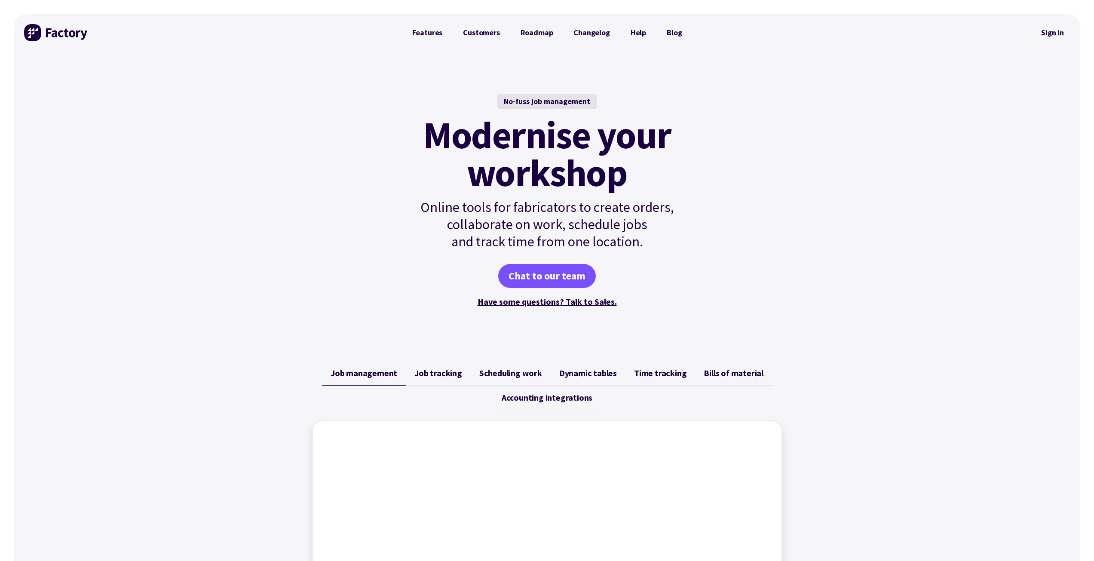
drag, startPoint x: 1075, startPoint y: 25, endPoint x: 1057, endPoint y: 33, distance: 19.7
click at [1075, 25] on div "Features Customers Roadmap Changelog Help Blog Sign in" at bounding box center [547, 33] width 1067 height 38
click at [1056, 33] on link "Sign in" at bounding box center [1053, 33] width 35 height 20
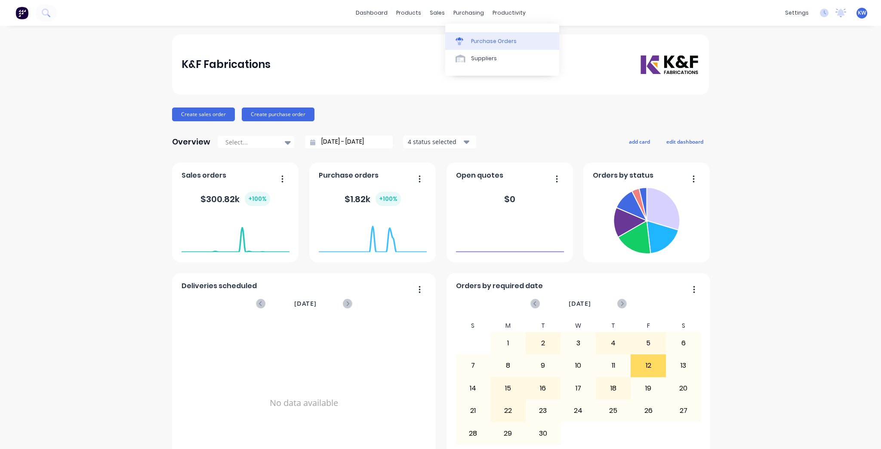
click at [481, 46] on link "Purchase Orders" at bounding box center [502, 40] width 114 height 17
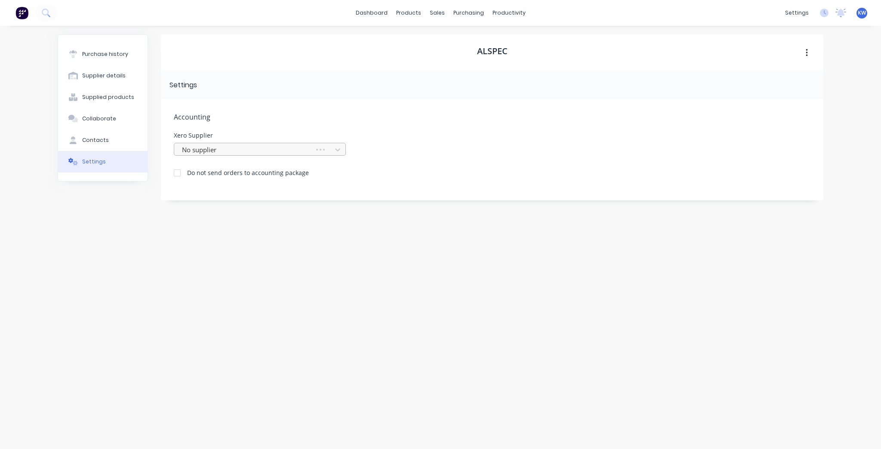
click at [269, 153] on div at bounding box center [245, 149] width 129 height 11
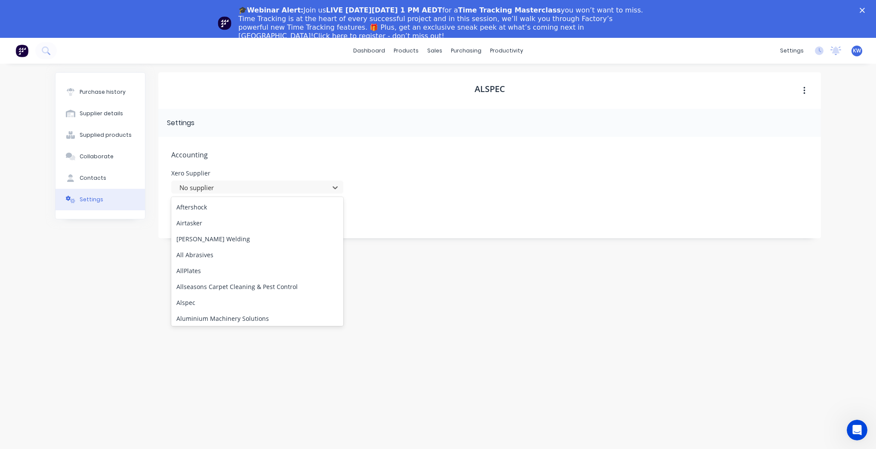
scroll to position [241, 0]
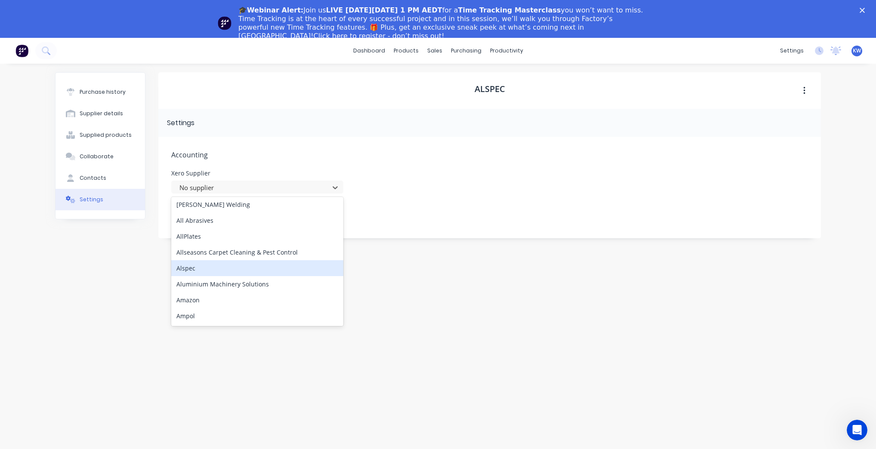
click at [245, 270] on div "Alspec" at bounding box center [257, 268] width 172 height 16
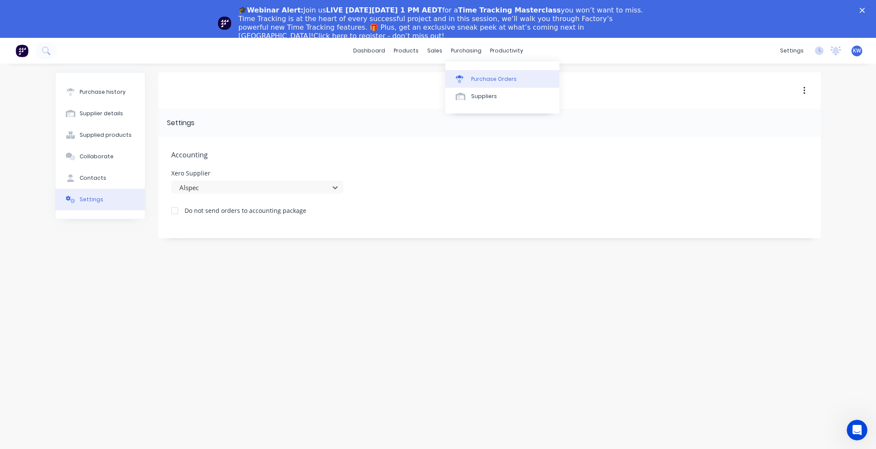
click at [468, 73] on link "Purchase Orders" at bounding box center [502, 78] width 114 height 17
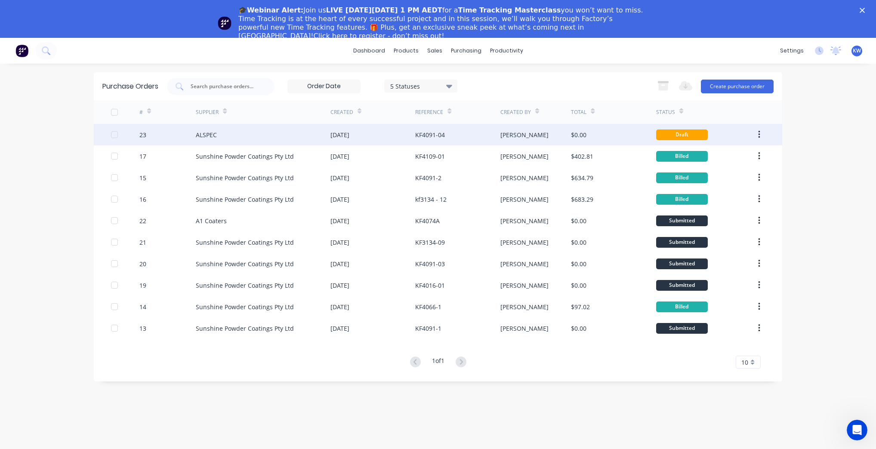
click at [464, 141] on div "KF4091-04" at bounding box center [457, 135] width 85 height 22
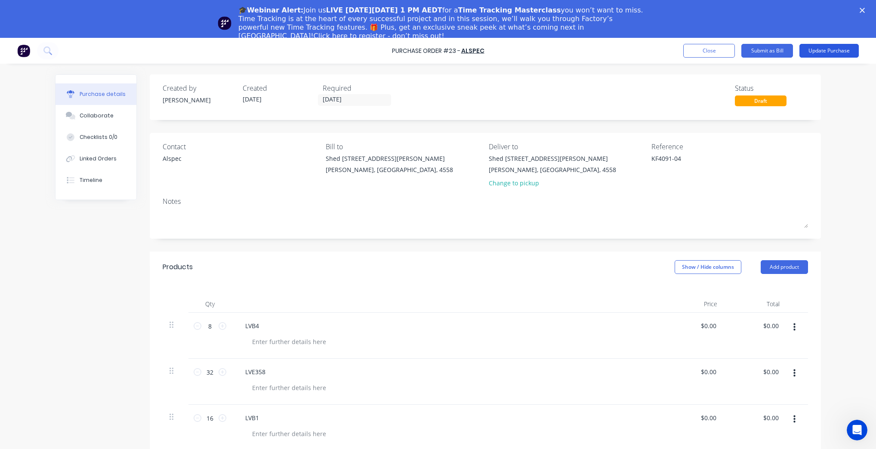
click at [841, 49] on button "Update Purchase" at bounding box center [828, 51] width 59 height 14
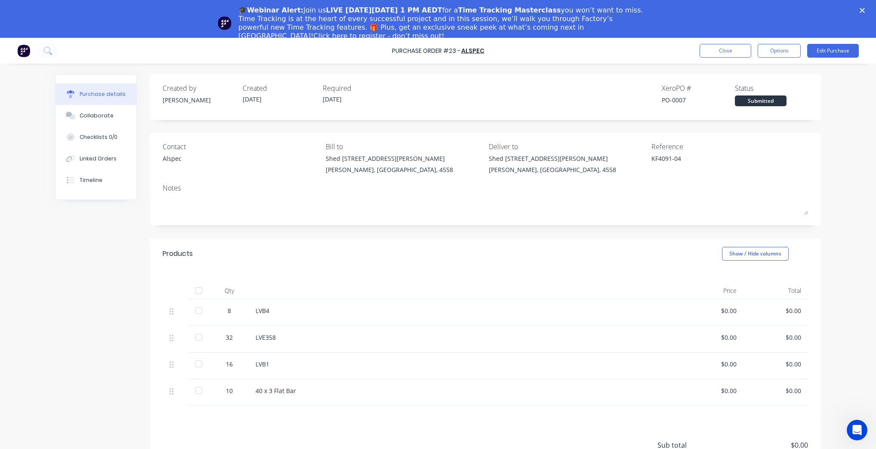
click at [864, 11] on div "🎓Webinar Alert: Join us LIVE on Thursday, October 16 at 1 PM AEDT for a Time Tr…" at bounding box center [438, 23] width 876 height 40
click at [864, 9] on icon "Close" at bounding box center [861, 10] width 5 height 5
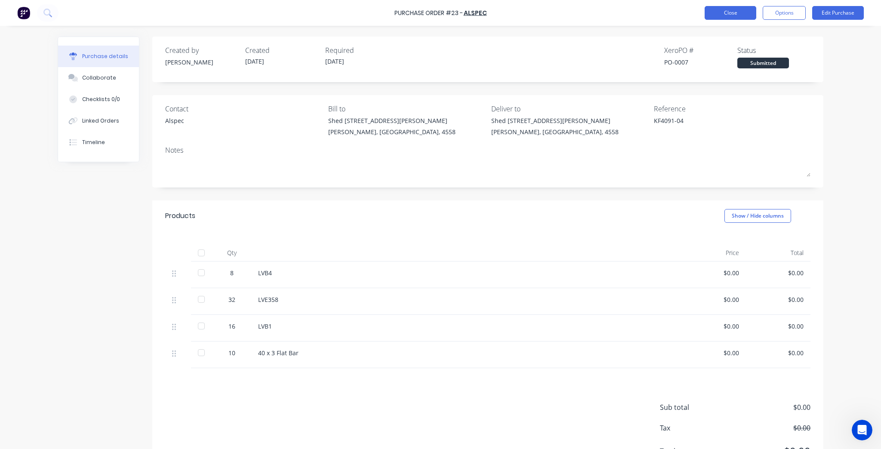
click at [738, 15] on button "Close" at bounding box center [730, 13] width 52 height 14
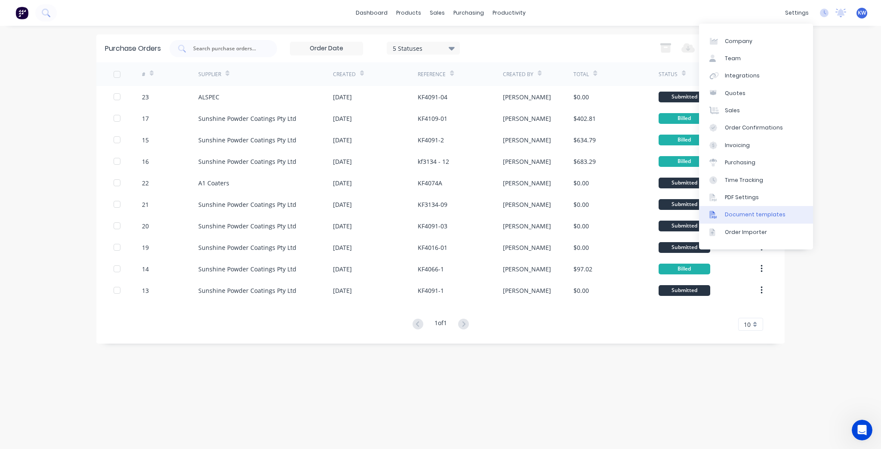
click at [776, 215] on div "Document templates" at bounding box center [755, 215] width 61 height 8
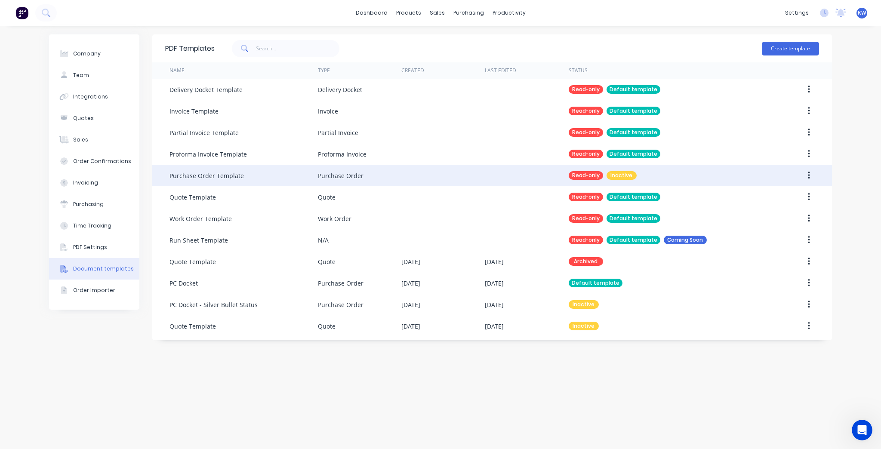
click at [664, 171] on div "Read-only Inactive" at bounding box center [666, 176] width 195 height 22
click at [814, 175] on button "button" at bounding box center [809, 175] width 20 height 15
click at [808, 196] on div "Make default" at bounding box center [778, 198] width 66 height 12
click at [471, 48] on link "Purchase Orders" at bounding box center [505, 40] width 114 height 17
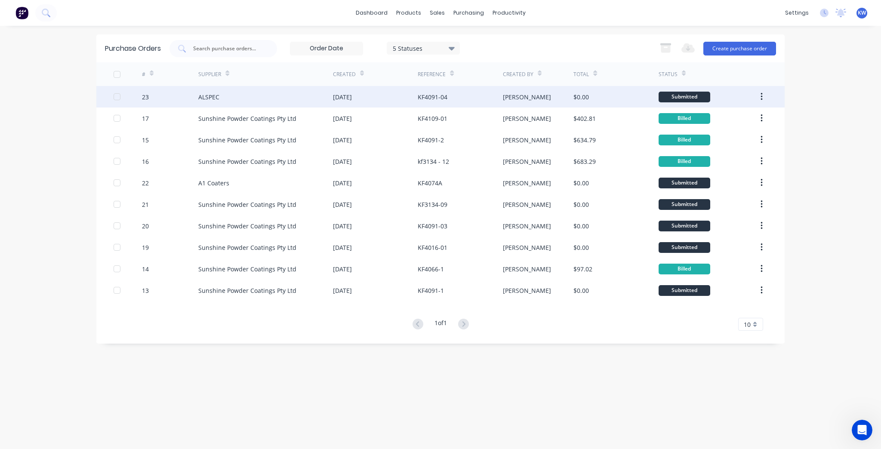
click at [607, 103] on div "$0.00" at bounding box center [615, 97] width 85 height 22
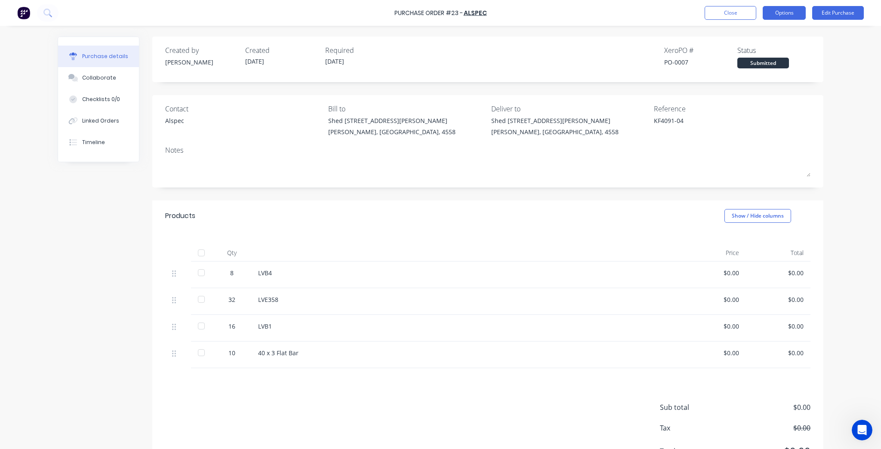
click at [780, 15] on button "Options" at bounding box center [783, 13] width 43 height 14
click at [775, 40] on div "Print / Email" at bounding box center [765, 35] width 66 height 12
click at [774, 67] on div "Without pricing" at bounding box center [765, 69] width 66 height 12
type textarea "x"
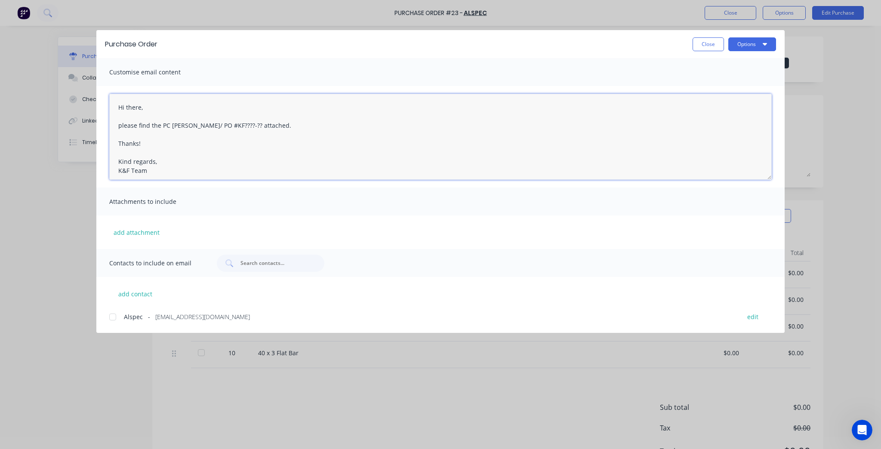
click at [253, 128] on textarea "Hi there, please find the PC [PERSON_NAME]/ PO #KF????-?? attached. Thanks! Kin…" at bounding box center [440, 137] width 662 height 86
drag, startPoint x: 194, startPoint y: 127, endPoint x: 161, endPoint y: 129, distance: 32.7
click at [161, 129] on textarea "Hi there, please find the PC [PERSON_NAME]/ PO #KF????-?? attached. Thanks! Kin…" at bounding box center [440, 137] width 662 height 86
drag, startPoint x: 200, startPoint y: 126, endPoint x: 182, endPoint y: 126, distance: 17.7
click at [182, 126] on textarea "Hi there, please find the PO #KF????-?? attached. Thanks! Kind regards, K&F Team" at bounding box center [440, 137] width 662 height 86
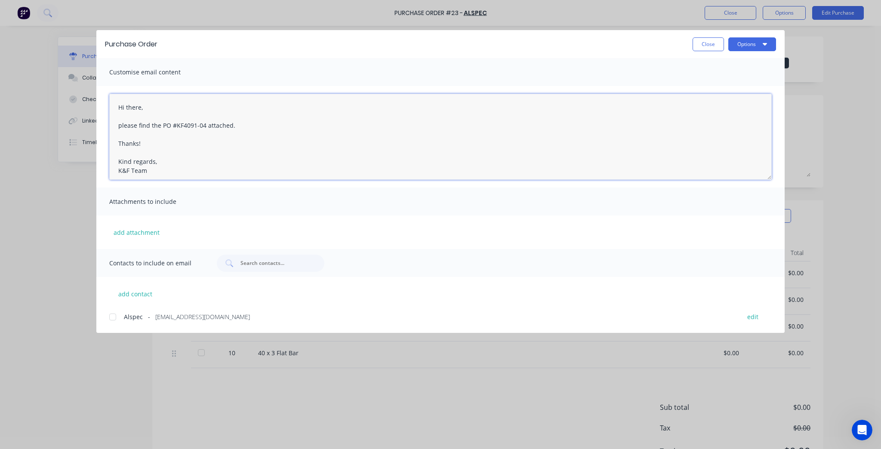
click at [141, 102] on textarea "Hi there, please find the PO #KF4091-04 attached. Thanks! Kind regards, K&F Team" at bounding box center [440, 137] width 662 height 86
click at [179, 175] on textarea "Hi there, please find the PO #KF4091-04 attached. Thanks! Kind regards, K&F Team" at bounding box center [440, 137] width 662 height 86
click at [110, 317] on div at bounding box center [112, 316] width 17 height 17
type textarea "Hi there, please find the PO #KF4091-04 attached. Thanks! Kind regards, K&F Team"
click at [756, 46] on button "Options" at bounding box center [752, 44] width 48 height 14
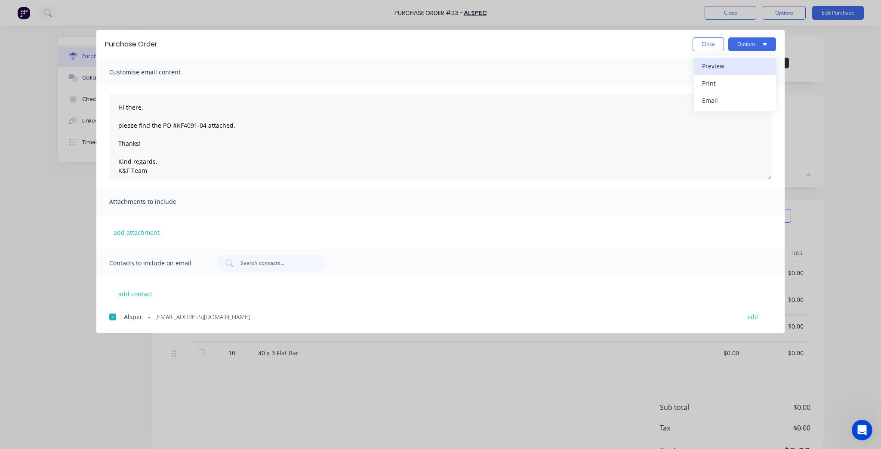
click at [750, 67] on div "Preview" at bounding box center [735, 66] width 66 height 12
click at [702, 46] on button "Close" at bounding box center [707, 44] width 31 height 14
type textarea "x"
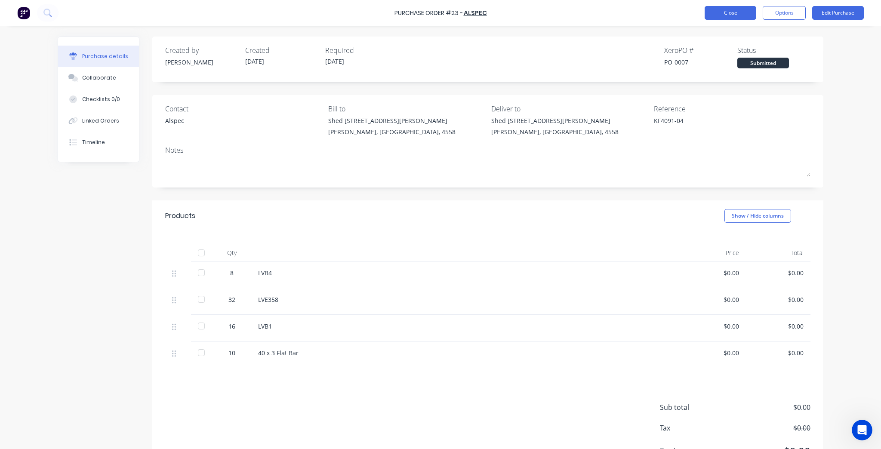
click at [721, 14] on button "Close" at bounding box center [730, 13] width 52 height 14
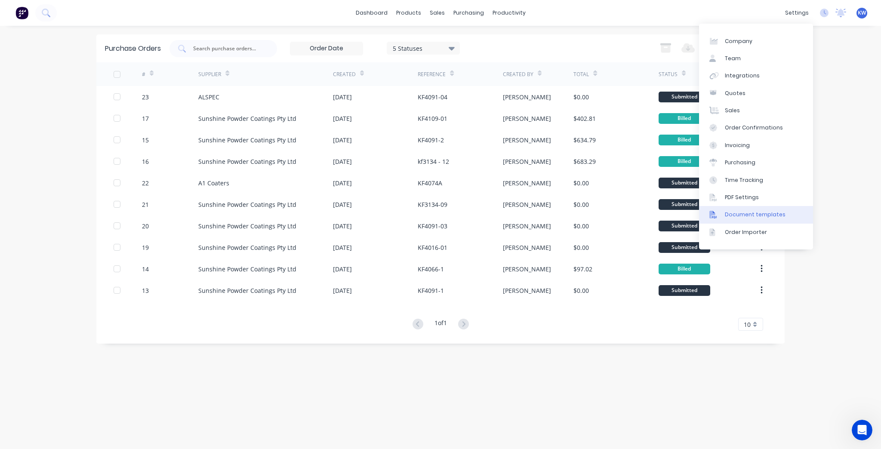
click at [781, 211] on link "Document templates" at bounding box center [756, 214] width 114 height 17
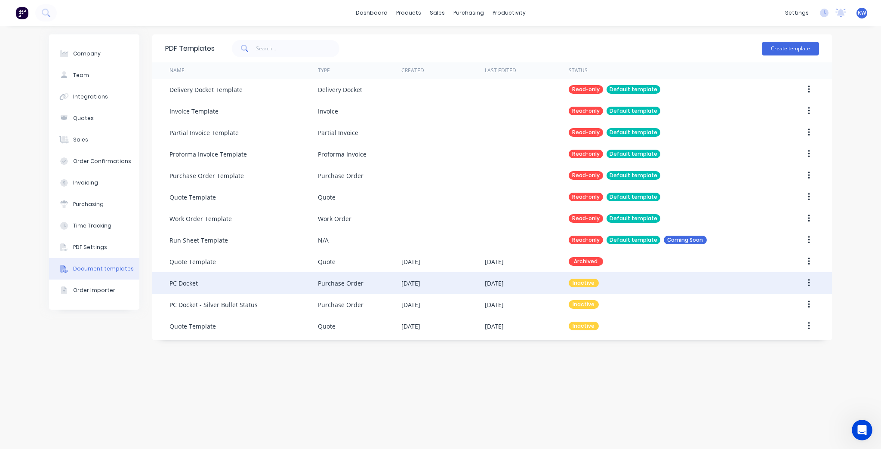
click at [501, 290] on div "[DATE]" at bounding box center [526, 283] width 83 height 22
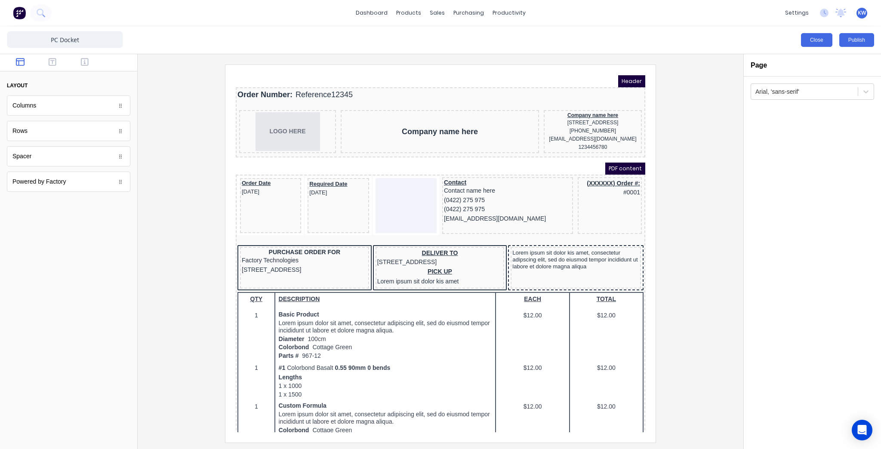
click at [824, 41] on button "Close" at bounding box center [816, 40] width 31 height 14
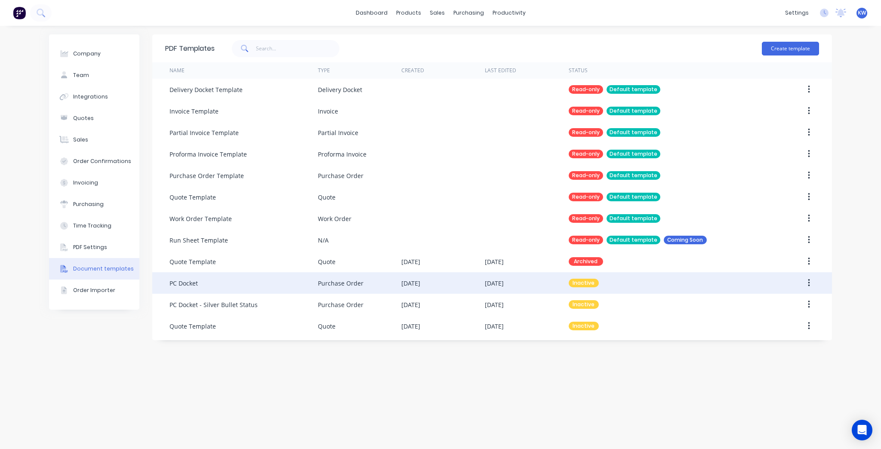
click at [810, 283] on button "button" at bounding box center [809, 282] width 20 height 15
click at [776, 325] on div "Make default" at bounding box center [778, 323] width 66 height 12
click at [465, 37] on link "Purchase Orders" at bounding box center [505, 40] width 114 height 17
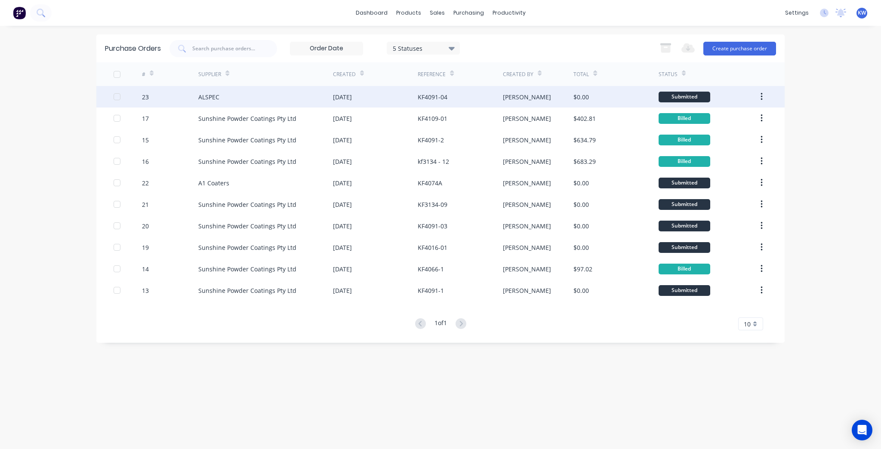
click at [429, 105] on div "KF4091-04" at bounding box center [460, 97] width 85 height 22
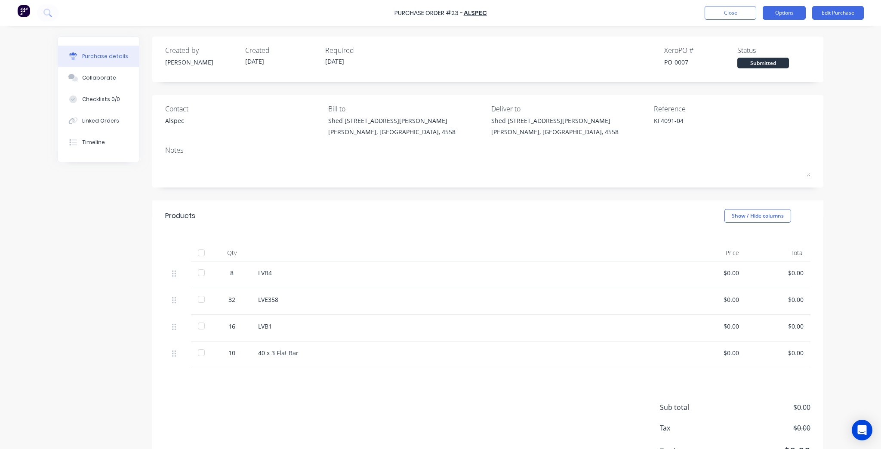
click at [784, 16] on button "Options" at bounding box center [783, 13] width 43 height 14
click at [772, 33] on div "Print / Email" at bounding box center [765, 35] width 66 height 12
click at [758, 71] on div "Without pricing" at bounding box center [765, 69] width 66 height 12
type textarea "x"
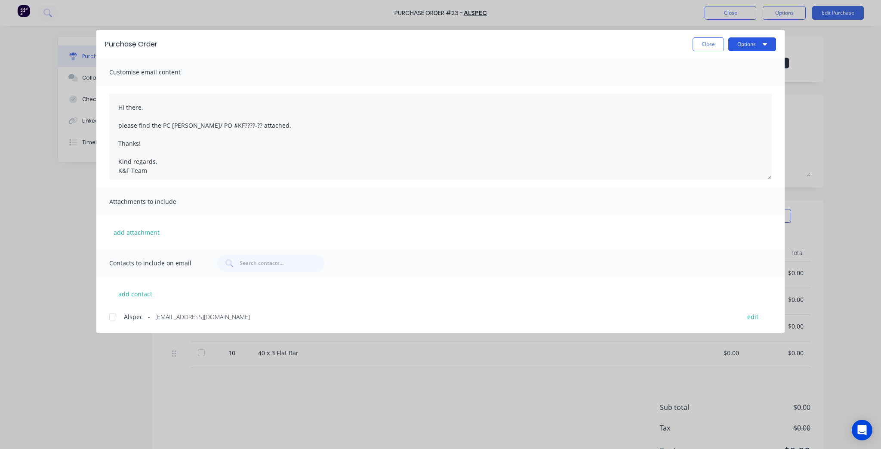
click at [749, 44] on button "Options" at bounding box center [752, 44] width 48 height 14
drag, startPoint x: 730, startPoint y: 71, endPoint x: 390, endPoint y: 95, distance: 341.0
click at [437, 99] on div "Purchase Order Close Options Preview Print Email Customise email content Hi the…" at bounding box center [440, 181] width 688 height 302
drag, startPoint x: 376, startPoint y: 94, endPoint x: 235, endPoint y: 98, distance: 141.6
click at [375, 94] on textarea "Hi there, please find the PC [PERSON_NAME]/ PO #KF????-?? attached. Thanks! Kin…" at bounding box center [440, 137] width 662 height 86
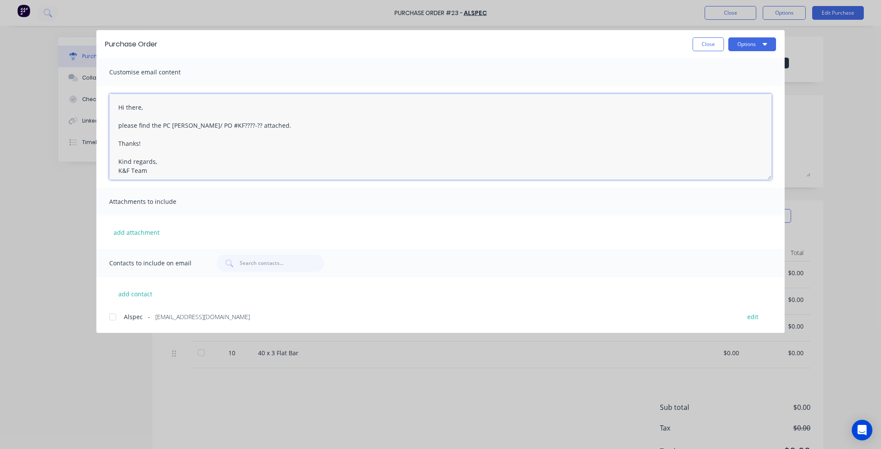
click at [197, 127] on textarea "Hi there, please find the PC [PERSON_NAME]/ PO #KF????-?? attached. Thanks! Kin…" at bounding box center [440, 137] width 662 height 86
drag, startPoint x: 194, startPoint y: 127, endPoint x: 160, endPoint y: 126, distance: 33.6
click at [160, 126] on textarea "Hi there, please find the PC [PERSON_NAME]/ PO #KF????-?? attached. Thanks! Kin…" at bounding box center [440, 137] width 662 height 86
drag, startPoint x: 200, startPoint y: 124, endPoint x: 181, endPoint y: 129, distance: 19.5
click at [181, 129] on textarea "Hi there, please find the PO #KF????-?? attached. Thanks! Kind regards, K&F Team" at bounding box center [440, 137] width 662 height 86
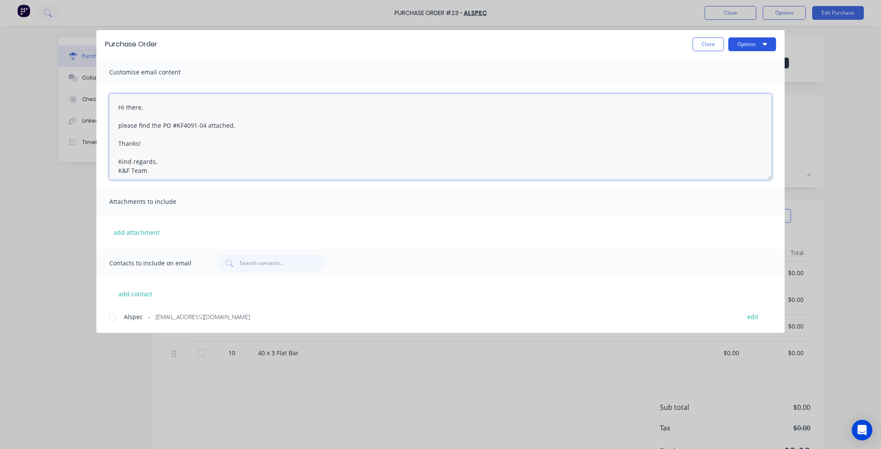
type textarea "Hi there, please find the PO #KF4091-04 attached. Thanks! Kind regards, K&F Team"
click at [737, 41] on button "Options" at bounding box center [752, 44] width 48 height 14
click at [730, 63] on div "Preview" at bounding box center [735, 66] width 66 height 12
drag, startPoint x: 701, startPoint y: 46, endPoint x: 728, endPoint y: 24, distance: 34.5
click at [701, 44] on button "Close" at bounding box center [707, 44] width 31 height 14
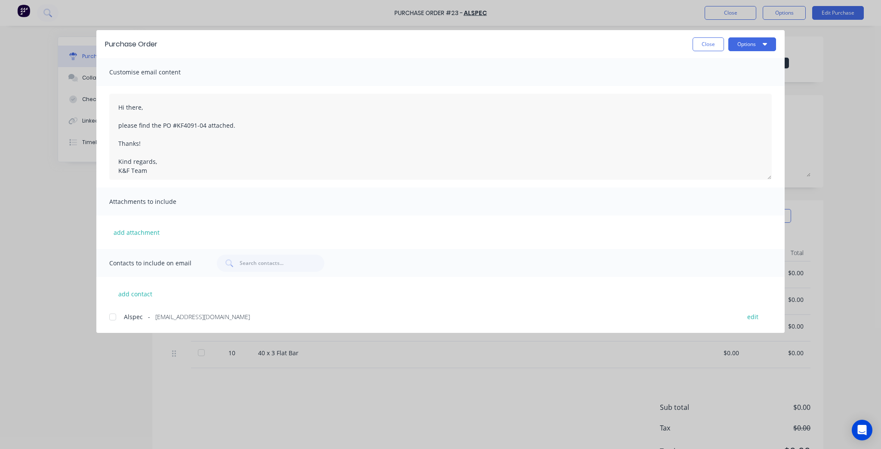
type textarea "x"
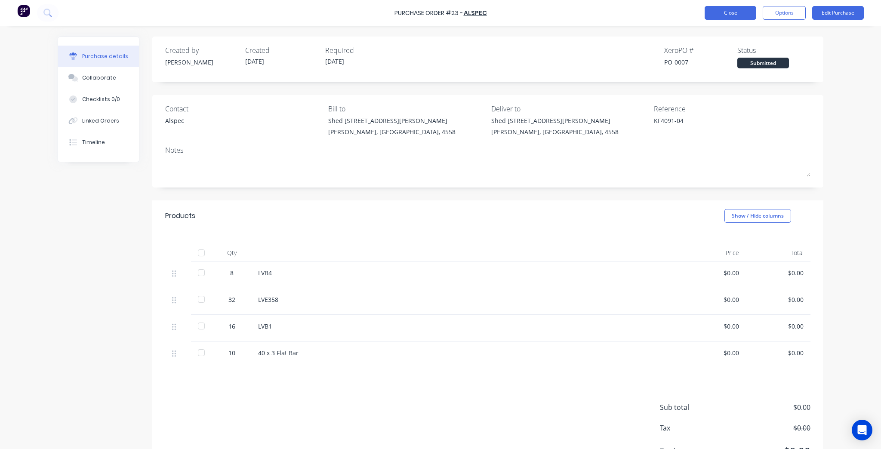
click at [723, 10] on button "Close" at bounding box center [730, 13] width 52 height 14
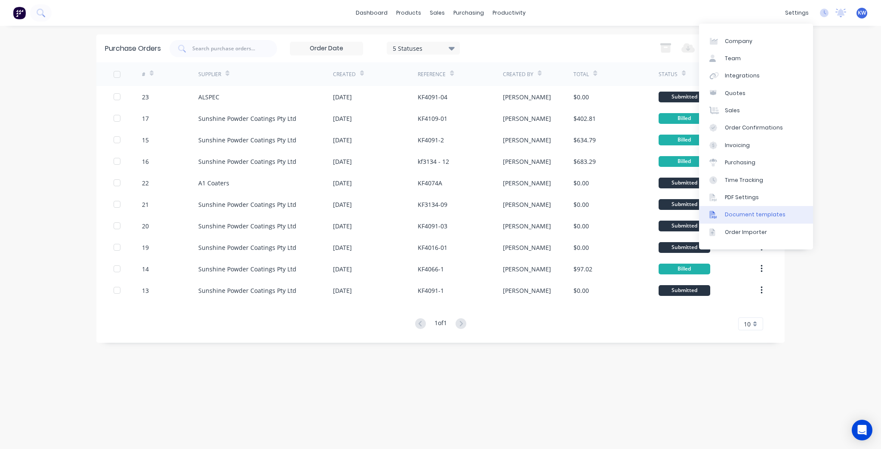
click at [769, 219] on link "Document templates" at bounding box center [756, 214] width 114 height 17
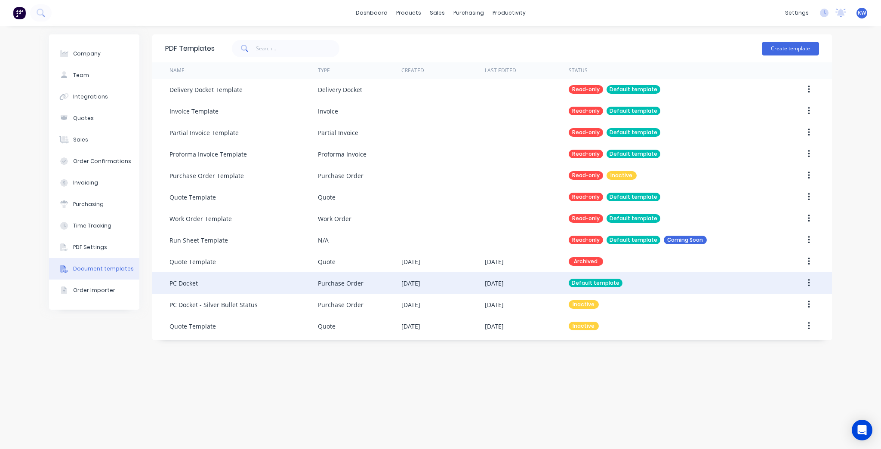
click at [826, 279] on div "PC Docket Purchase Order 26 Sep 2025 26 Sep 2025 Default template" at bounding box center [491, 283] width 679 height 22
click at [820, 281] on div "PC Docket Purchase Order 26 Sep 2025 26 Sep 2025 Default template" at bounding box center [491, 283] width 679 height 22
click at [809, 284] on icon "button" at bounding box center [809, 282] width 2 height 9
click at [780, 325] on div "Duplicate" at bounding box center [778, 323] width 66 height 12
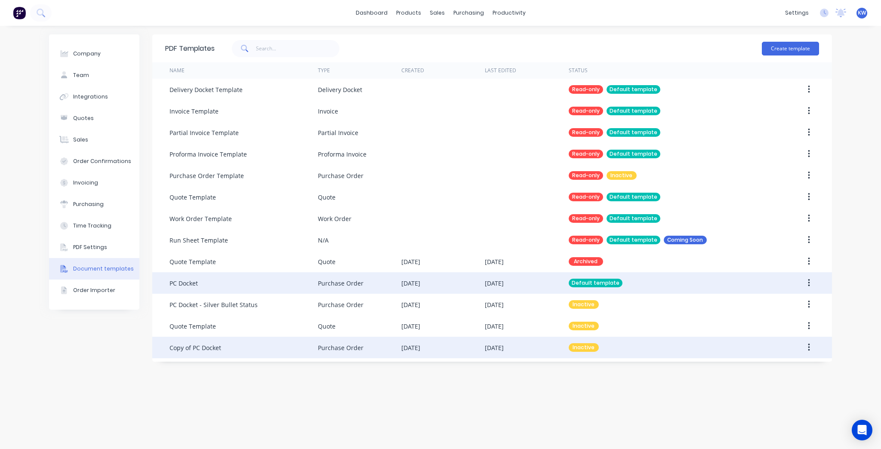
click at [332, 354] on div "Purchase Order" at bounding box center [359, 348] width 83 height 22
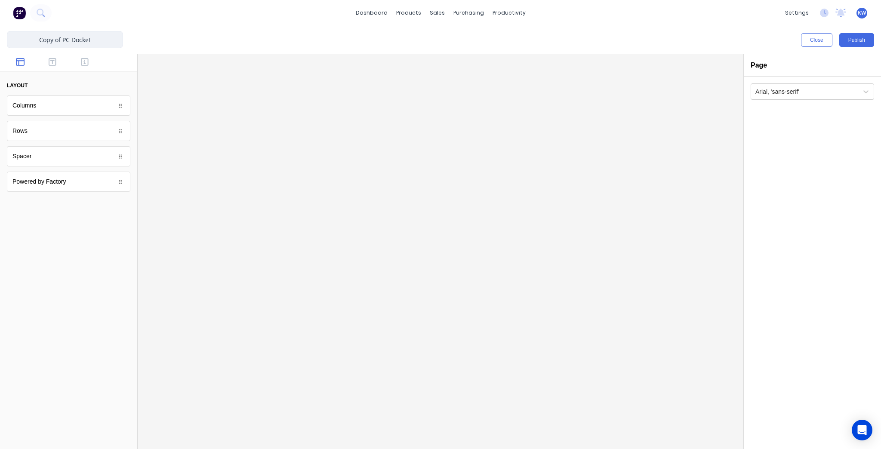
click at [61, 38] on input "Copy of PC Docket" at bounding box center [65, 39] width 116 height 17
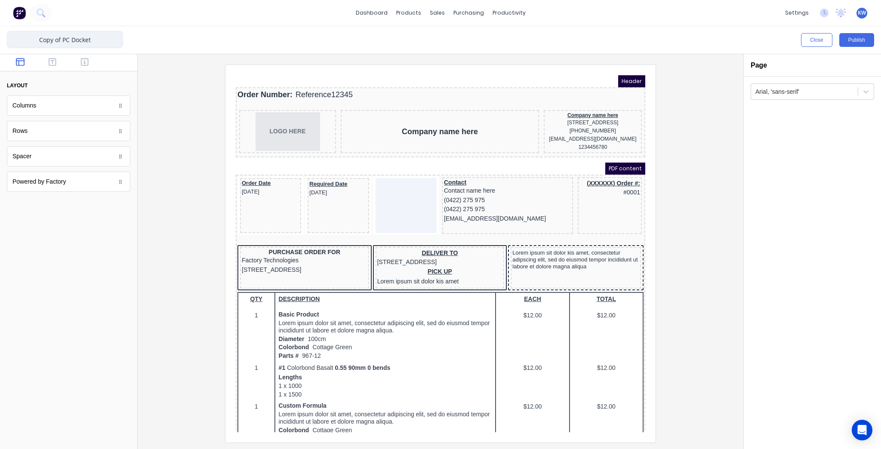
drag, startPoint x: 93, startPoint y: 41, endPoint x: 33, endPoint y: 43, distance: 60.2
click at [33, 43] on input "Copy of PC Docket" at bounding box center [65, 39] width 116 height 17
click at [41, 41] on input "Purchase Order" at bounding box center [65, 39] width 116 height 17
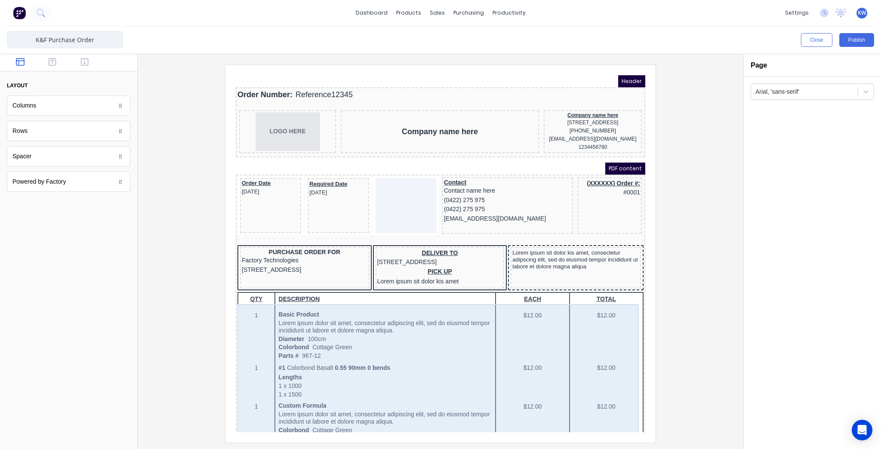
type input "K&F Purchase Order"
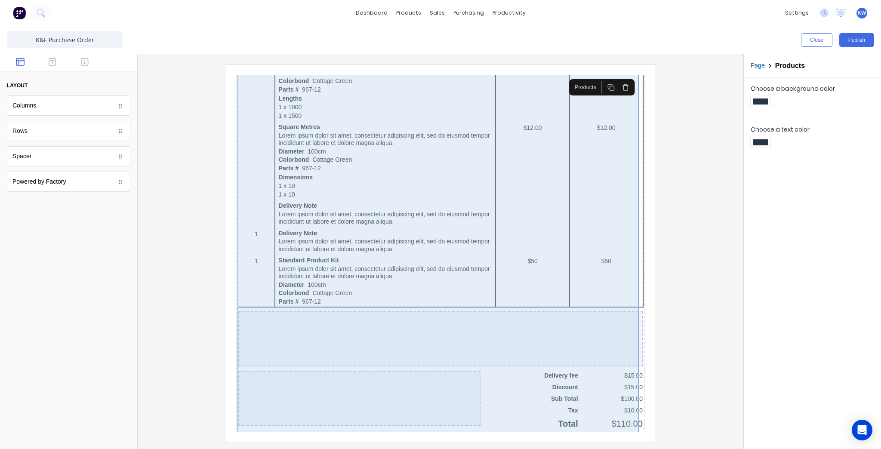
scroll to position [456, 0]
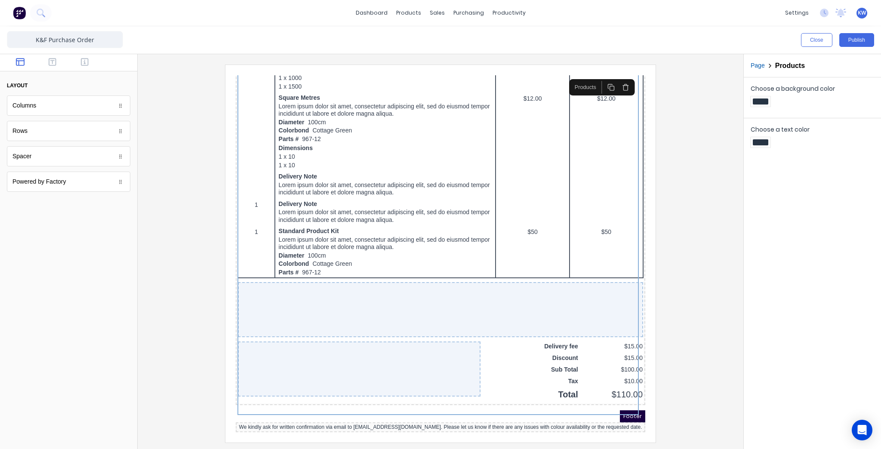
click at [500, 414] on div "We kindly ask for written confirmation via email to admin@kffab.com.au. Please …" at bounding box center [430, 417] width 406 height 6
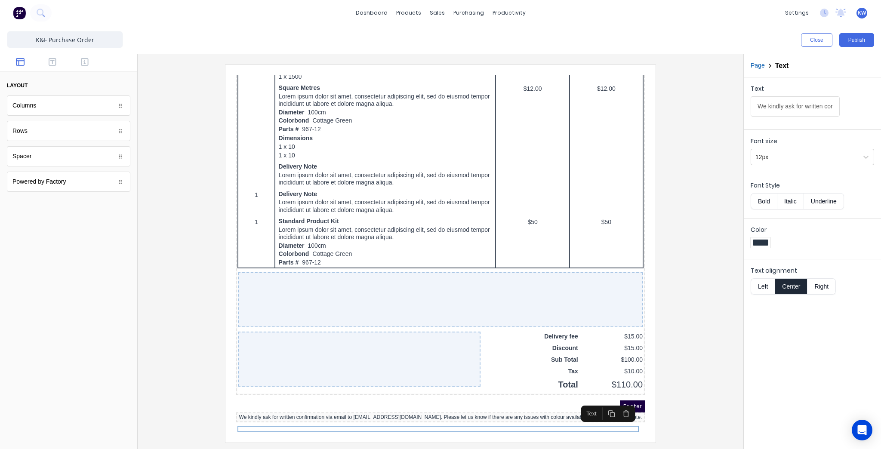
click at [621, 398] on button "button" at bounding box center [615, 403] width 15 height 13
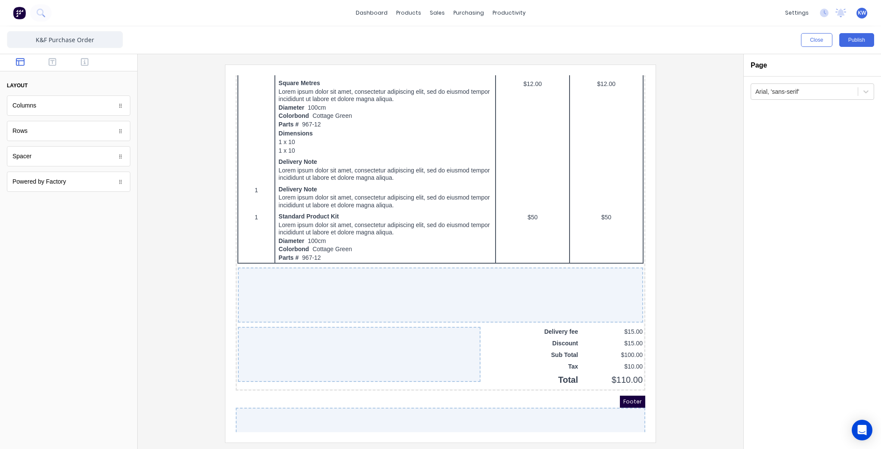
click at [676, 389] on div at bounding box center [440, 254] width 592 height 378
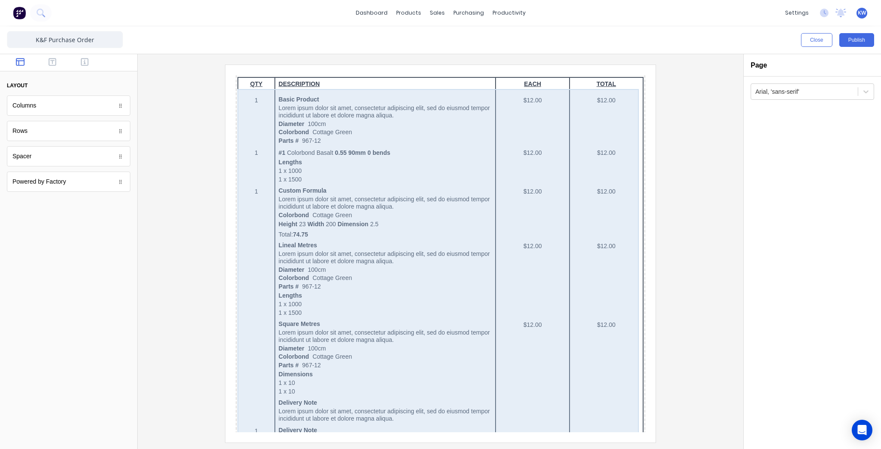
scroll to position [0, 0]
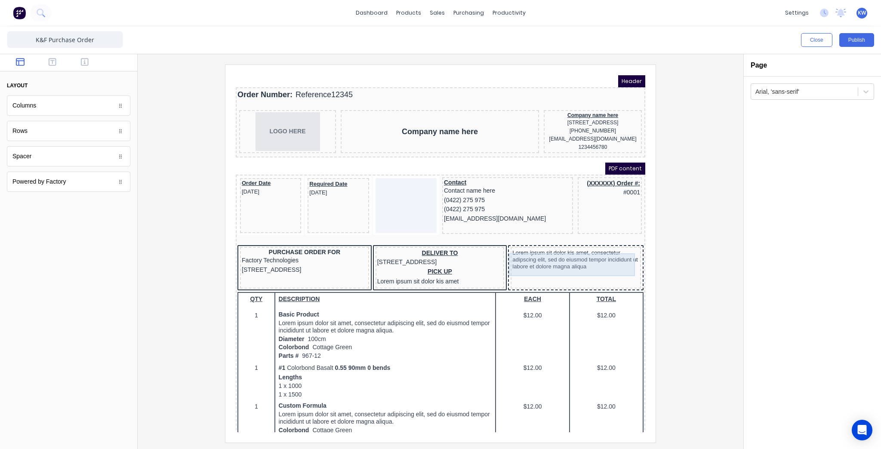
click at [577, 258] on div "Lorem ipsum sit dolor kis amet, consectetur adipscing elit, sed do eiusmod temp…" at bounding box center [565, 249] width 127 height 23
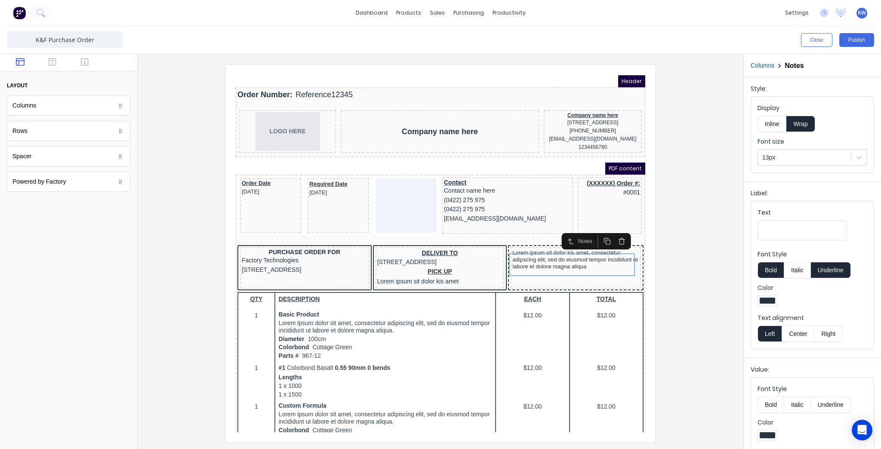
click at [31, 60] on button "button" at bounding box center [20, 63] width 27 height 10
click at [41, 61] on button "button" at bounding box center [52, 63] width 27 height 10
click at [76, 64] on button "button" at bounding box center [84, 63] width 27 height 10
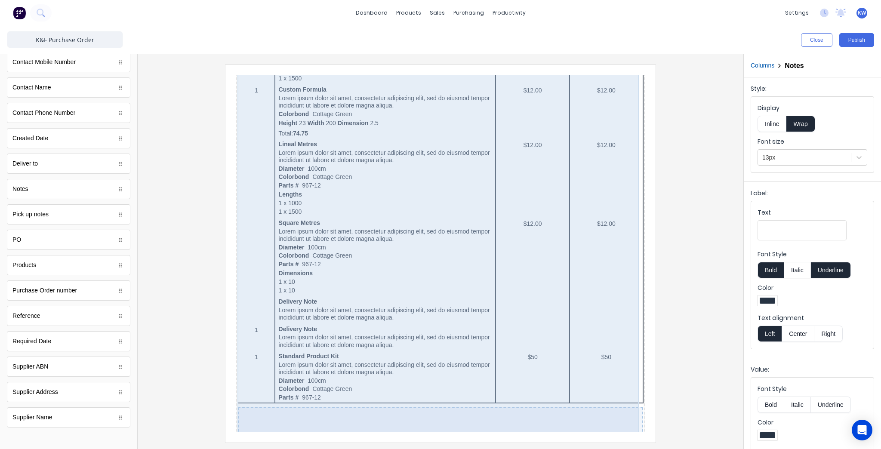
scroll to position [241, 0]
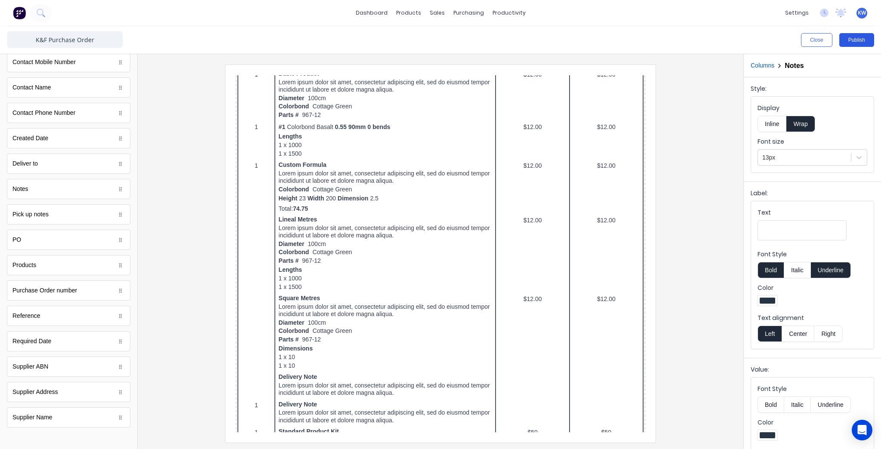
click at [861, 34] on button "Publish" at bounding box center [856, 40] width 35 height 14
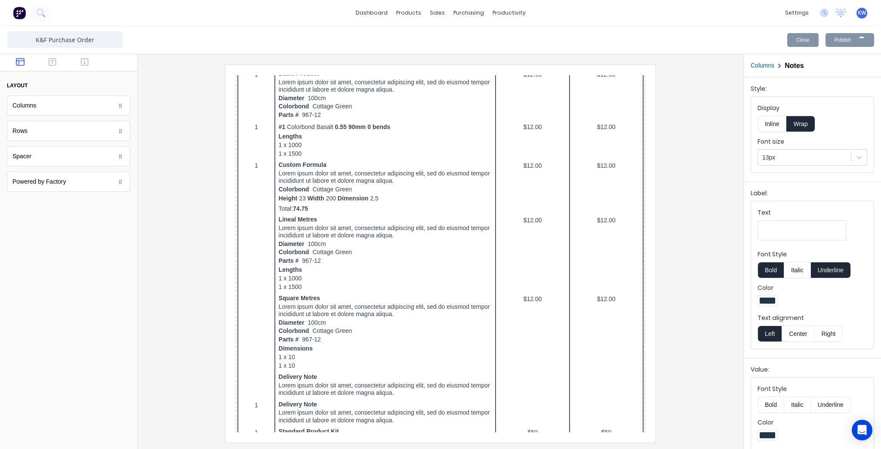
scroll to position [0, 0]
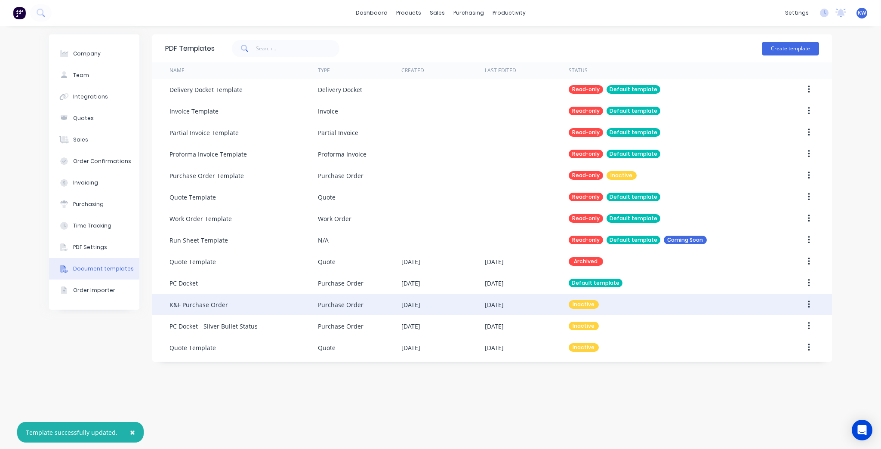
click at [808, 305] on icon "button" at bounding box center [809, 304] width 2 height 9
click at [781, 346] on div "Make default" at bounding box center [778, 344] width 66 height 12
click at [480, 38] on div "Purchase Orders" at bounding box center [496, 41] width 46 height 8
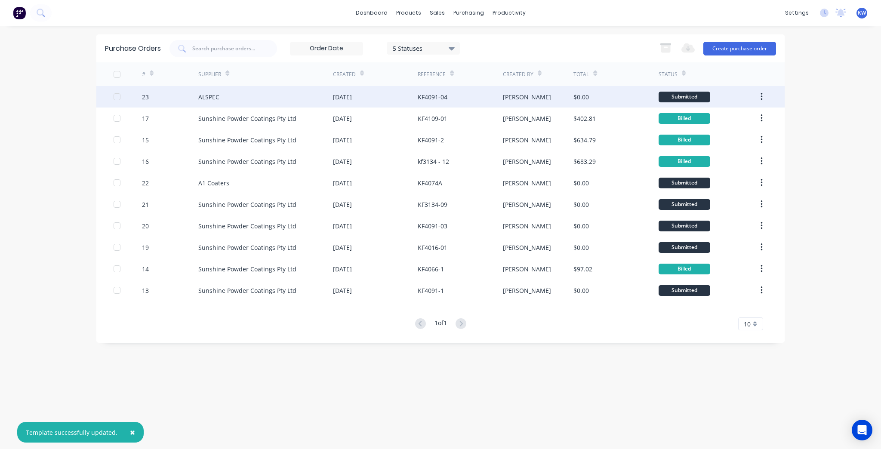
click at [547, 98] on div "[PERSON_NAME]" at bounding box center [538, 97] width 71 height 22
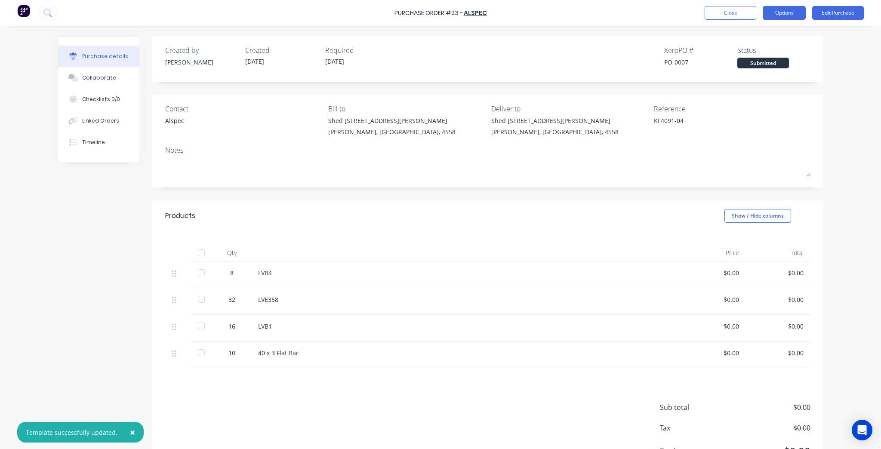
click at [795, 17] on button "Options" at bounding box center [783, 13] width 43 height 14
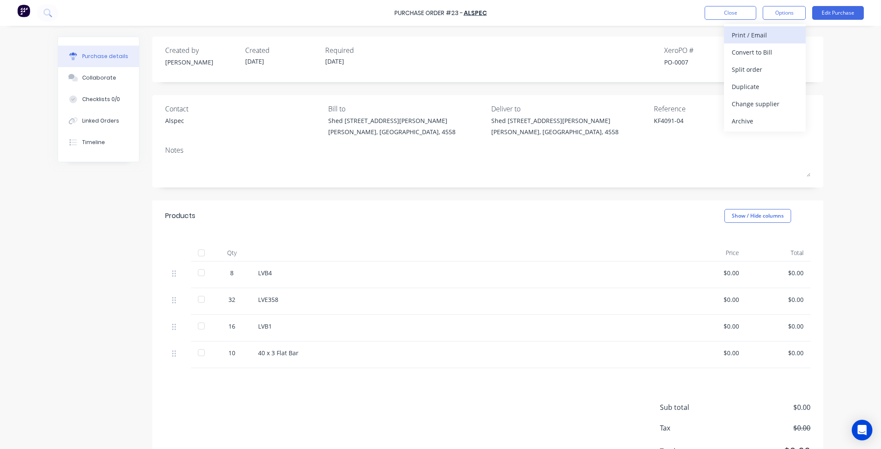
click at [788, 36] on div "Print / Email" at bounding box center [765, 35] width 66 height 12
click at [778, 68] on div "Without pricing" at bounding box center [765, 69] width 66 height 12
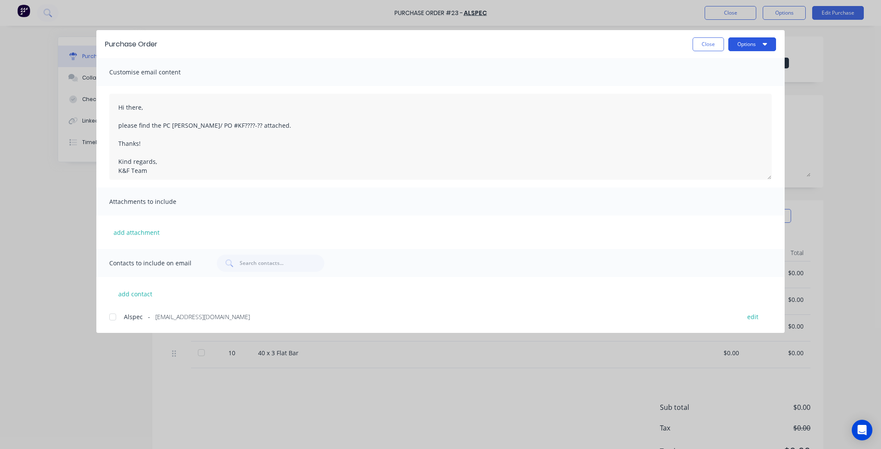
click at [760, 47] on button "Options" at bounding box center [752, 44] width 48 height 14
click at [738, 64] on div "Preview" at bounding box center [735, 66] width 66 height 12
type textarea "x"
click at [199, 118] on textarea "Hi there, please find the PC [PERSON_NAME]/ PO #KF????-?? attached. Thanks! Kin…" at bounding box center [440, 137] width 662 height 86
click at [204, 126] on textarea "Hi there, please find the PC [PERSON_NAME]/ PO #KF????-?? attached. Thanks! Kin…" at bounding box center [440, 137] width 662 height 86
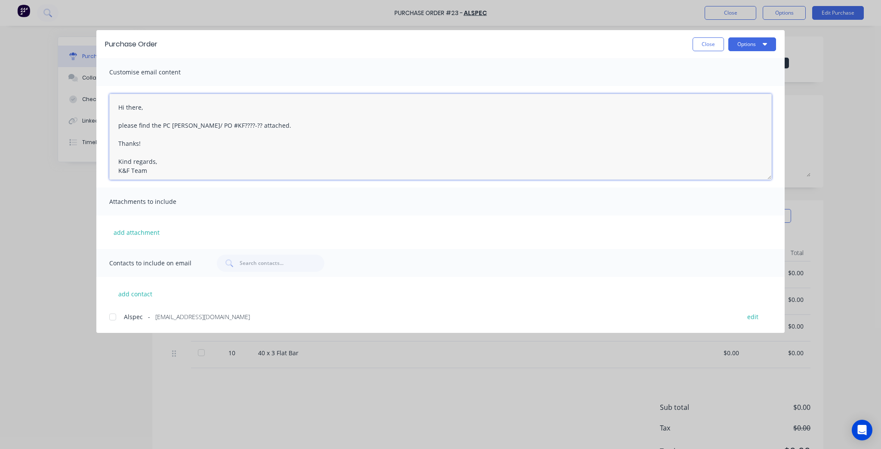
drag, startPoint x: 194, startPoint y: 127, endPoint x: 161, endPoint y: 124, distance: 32.4
click at [161, 124] on textarea "Hi there, please find the PC [PERSON_NAME]/ PO #KF????-?? attached. Thanks! Kin…" at bounding box center [440, 137] width 662 height 86
drag, startPoint x: 200, startPoint y: 126, endPoint x: 182, endPoint y: 124, distance: 18.1
click at [182, 124] on textarea "Hi there, please find the PO #KF????-?? attached. Thanks! Kind regards, K&F Team" at bounding box center [440, 137] width 662 height 86
click at [109, 318] on div at bounding box center [112, 316] width 17 height 17
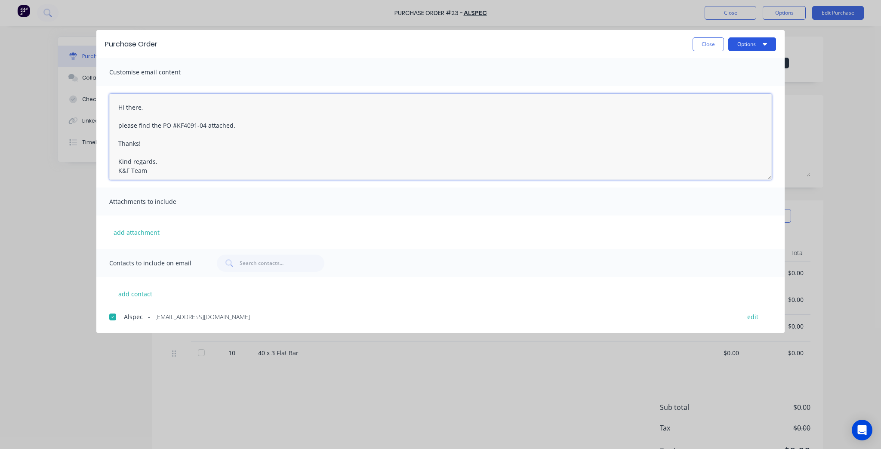
type textarea "Hi there, please find the PO #KF4091-04 attached. Thanks! Kind regards, K&F Team"
click at [732, 39] on button "Options" at bounding box center [752, 44] width 48 height 14
click at [748, 98] on div "Email" at bounding box center [735, 100] width 66 height 12
click at [710, 38] on button "Close" at bounding box center [707, 44] width 31 height 14
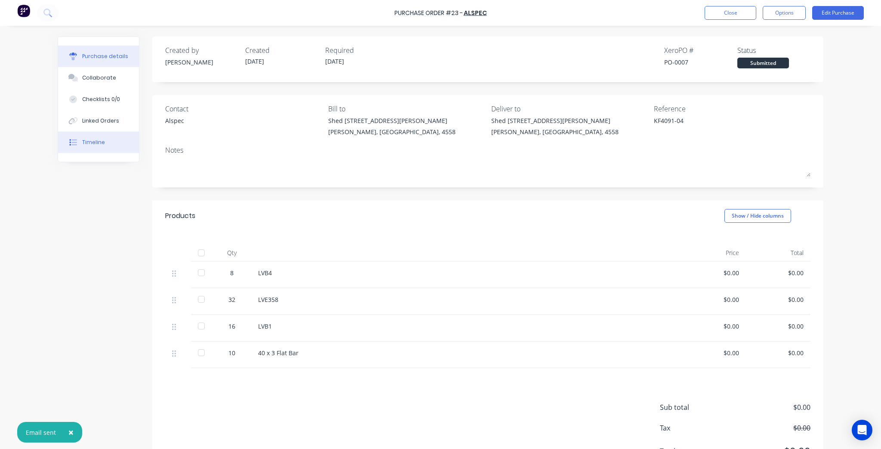
click at [105, 141] on button "Timeline" at bounding box center [98, 143] width 81 height 22
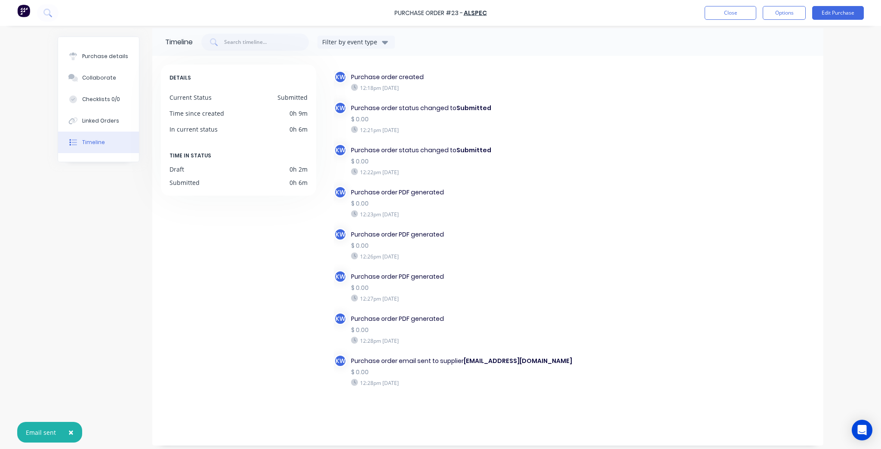
scroll to position [14, 0]
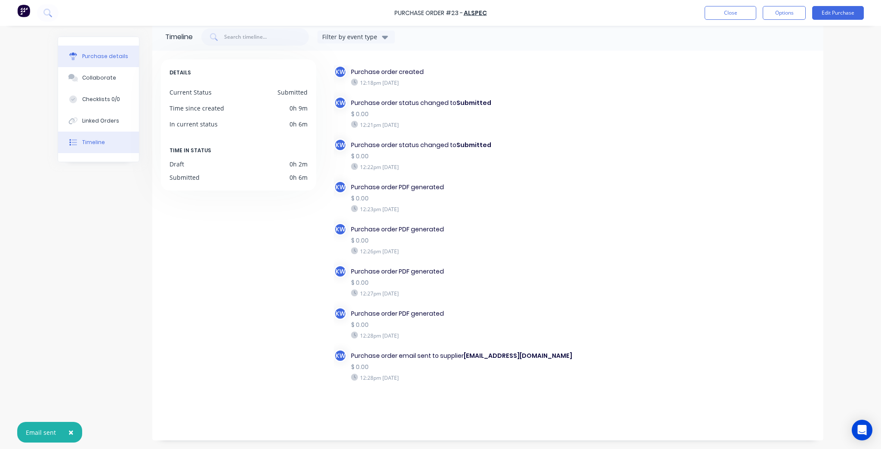
click at [100, 55] on div "Purchase details" at bounding box center [105, 56] width 46 height 8
type textarea "x"
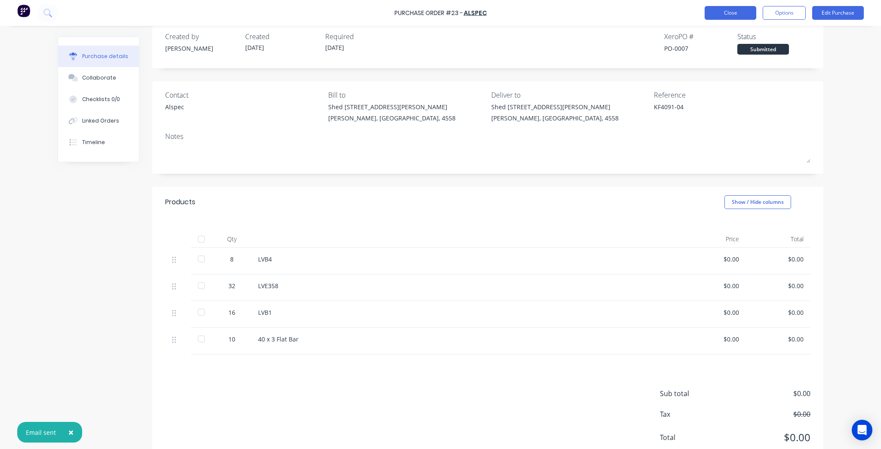
click at [732, 11] on button "Close" at bounding box center [730, 13] width 52 height 14
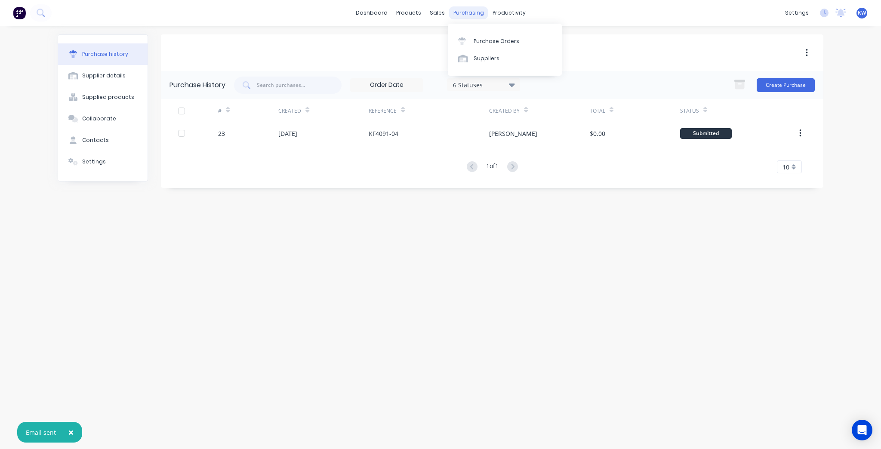
click at [452, 14] on div "purchasing" at bounding box center [468, 12] width 39 height 13
click at [464, 39] on icon at bounding box center [462, 41] width 8 height 8
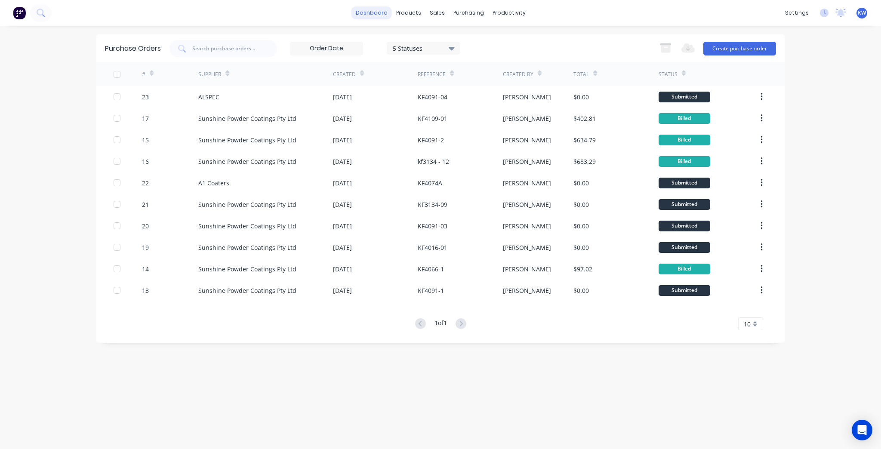
click at [379, 17] on link "dashboard" at bounding box center [371, 12] width 40 height 13
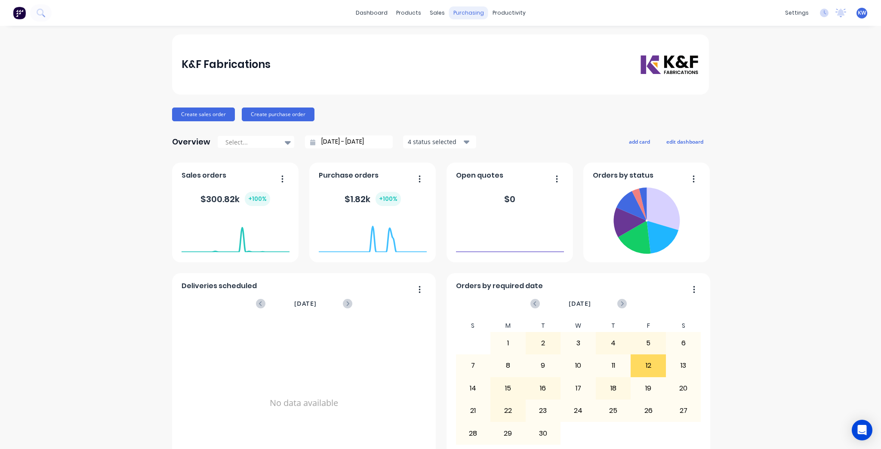
click at [482, 14] on div "purchasing" at bounding box center [468, 12] width 39 height 13
click at [461, 16] on div "purchasing" at bounding box center [468, 12] width 39 height 13
click at [469, 36] on link "Purchase Orders" at bounding box center [502, 40] width 114 height 17
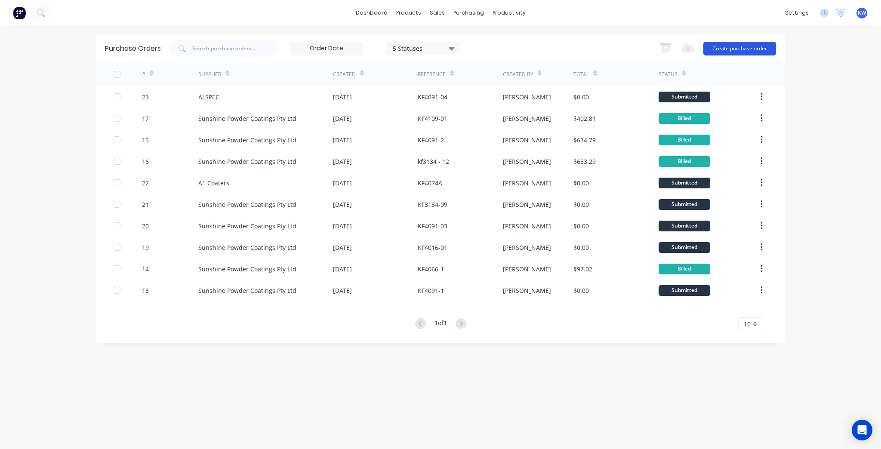
click at [765, 47] on button "Create purchase order" at bounding box center [739, 49] width 73 height 14
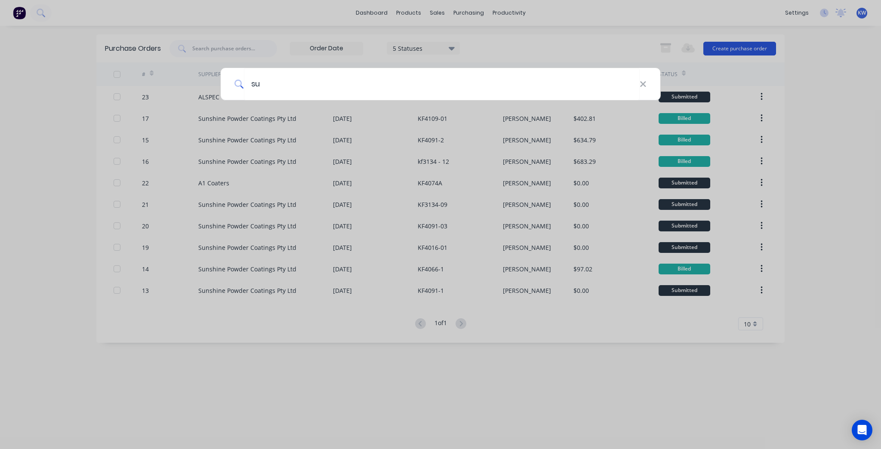
type input "s"
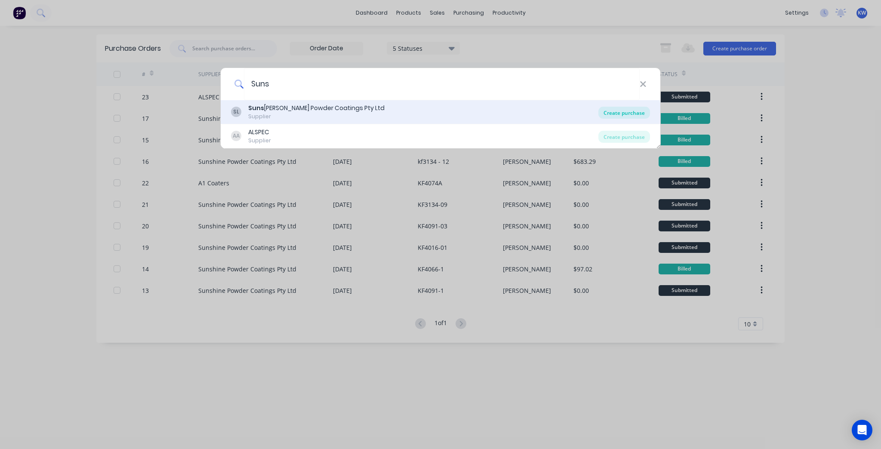
type input "Suns"
click at [636, 111] on div "Create purchase" at bounding box center [624, 113] width 52 height 12
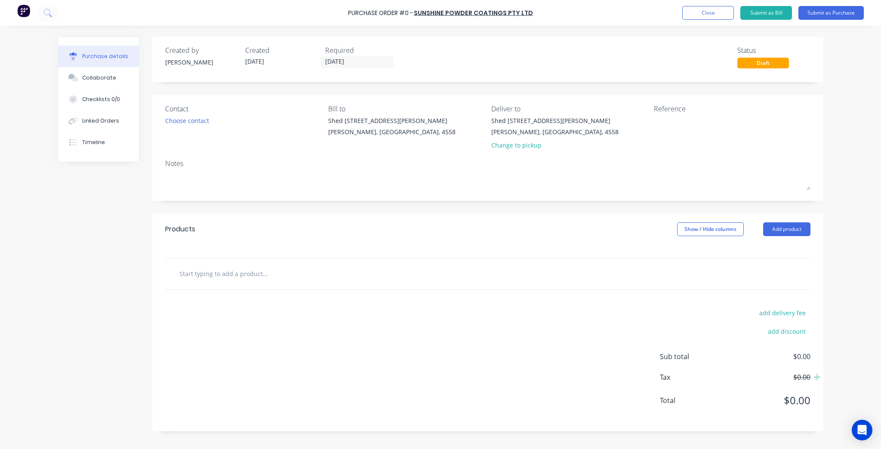
click at [260, 275] on input "text" at bounding box center [265, 273] width 172 height 17
click at [191, 121] on div "Choose contact" at bounding box center [187, 120] width 44 height 9
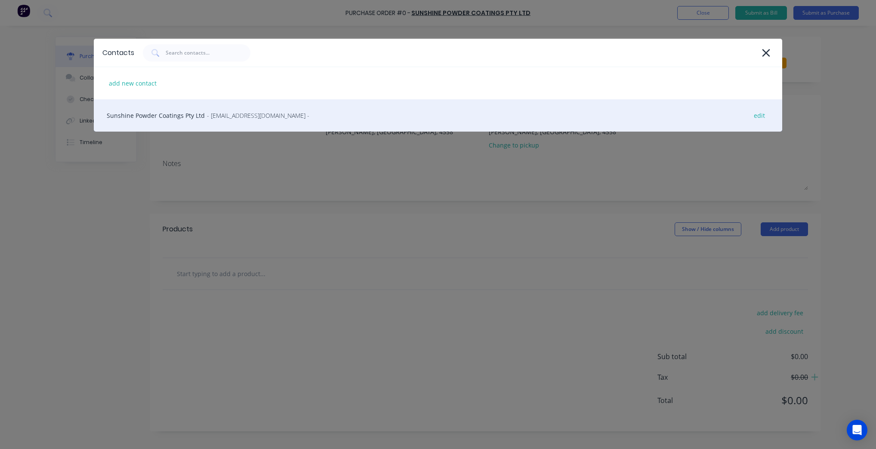
click at [203, 114] on div "Sunshine Powder Coatings Pty Ltd - sunnypowder@gmail.com - edit" at bounding box center [438, 115] width 688 height 32
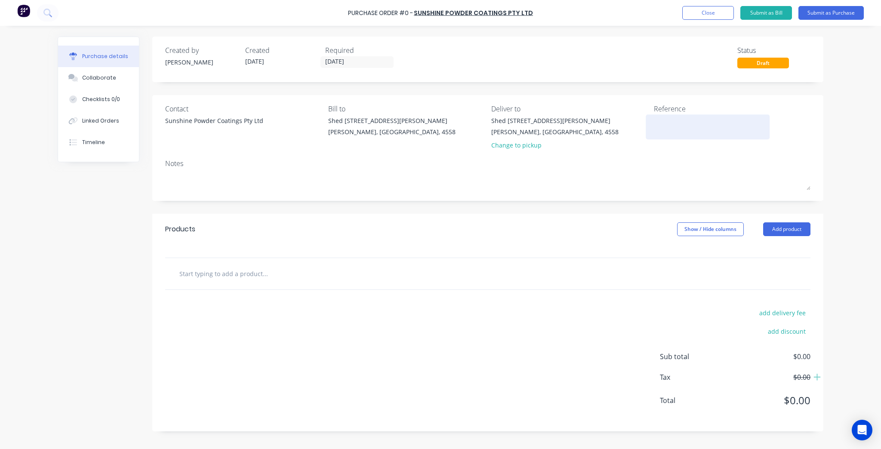
click at [709, 119] on textarea at bounding box center [708, 125] width 108 height 19
click at [256, 267] on input "text" at bounding box center [265, 273] width 172 height 17
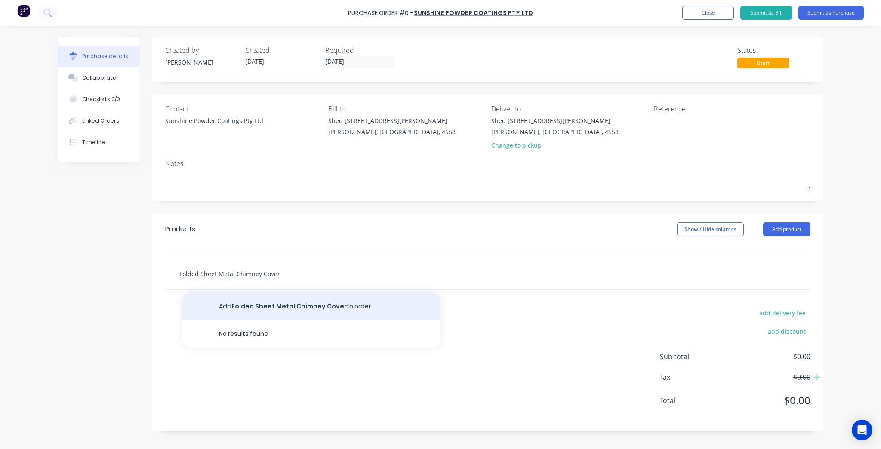
type input "Folded Sheet Metal Chimney Cover"
click at [317, 302] on button "Add Folded Sheet Metal Chimney Cover to order" at bounding box center [311, 306] width 258 height 28
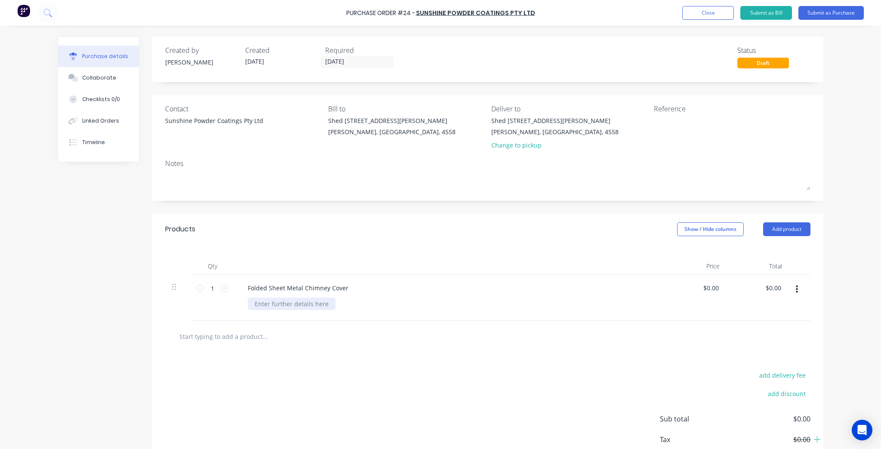
click at [286, 303] on div at bounding box center [292, 304] width 88 height 12
click at [674, 134] on textarea at bounding box center [708, 125] width 108 height 19
type textarea "KF4132-01"
type textarea "x"
type textarea "KF4132-01"
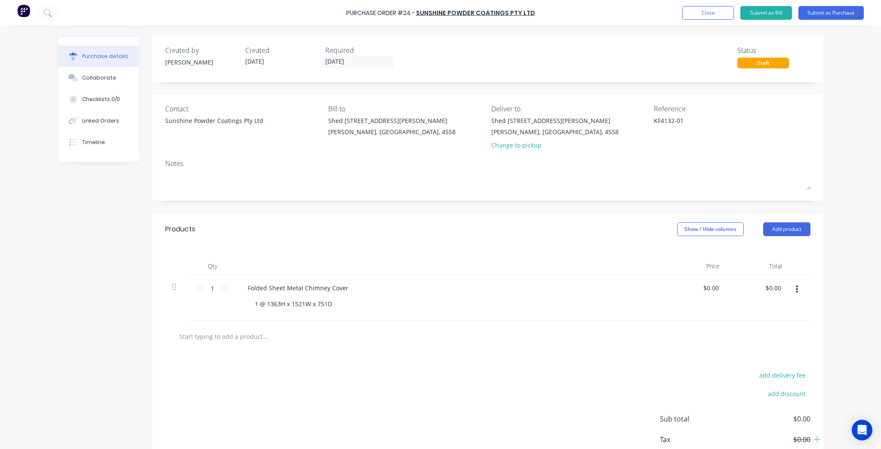
click at [608, 239] on div "Products Show / Hide columns Add product" at bounding box center [487, 229] width 671 height 31
click at [333, 60] on input "[DATE]" at bounding box center [357, 62] width 72 height 11
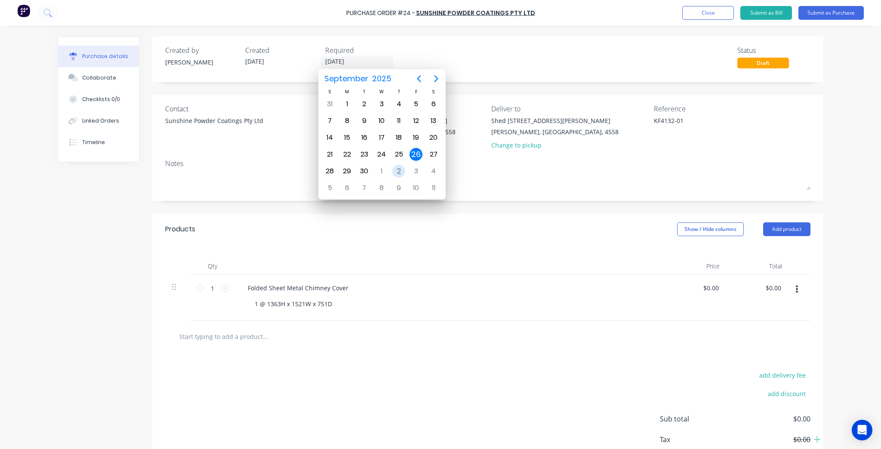
click at [397, 168] on div "2" at bounding box center [398, 171] width 13 height 13
type textarea "x"
type input "[DATE]"
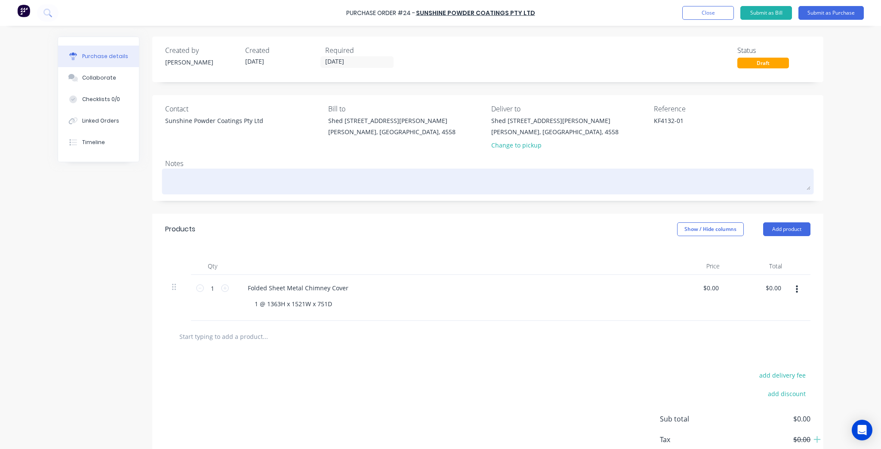
click at [253, 177] on textarea at bounding box center [487, 180] width 645 height 19
type textarea "x"
type textarea "P"
type textarea "x"
type textarea "PC"
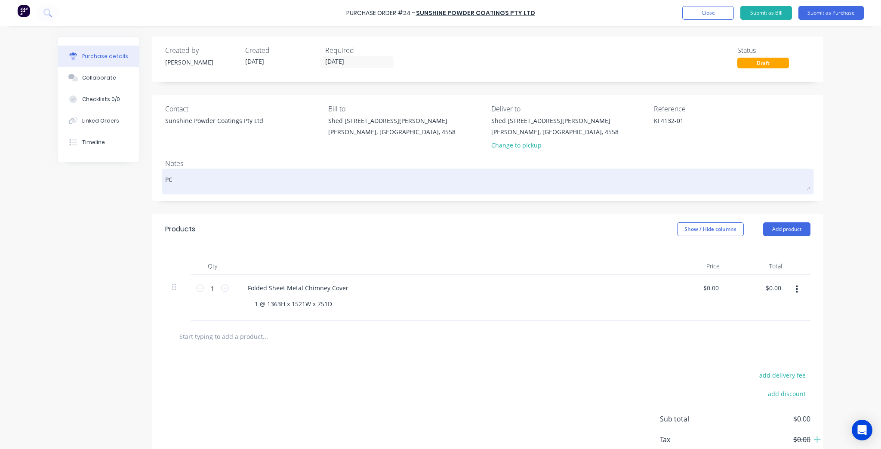
type textarea "x"
type textarea "PC"
type textarea "x"
type textarea "PC C"
type textarea "x"
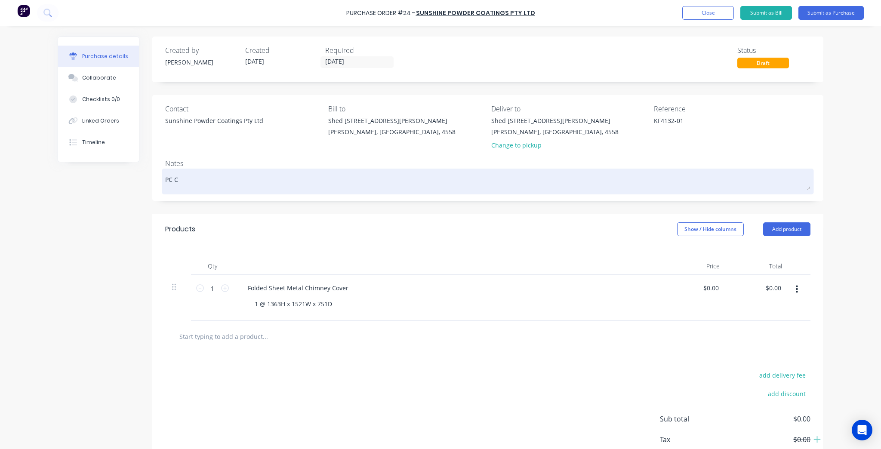
type textarea "PC Co"
type textarea "x"
type textarea "PC Col"
type textarea "x"
type textarea "PC Colo"
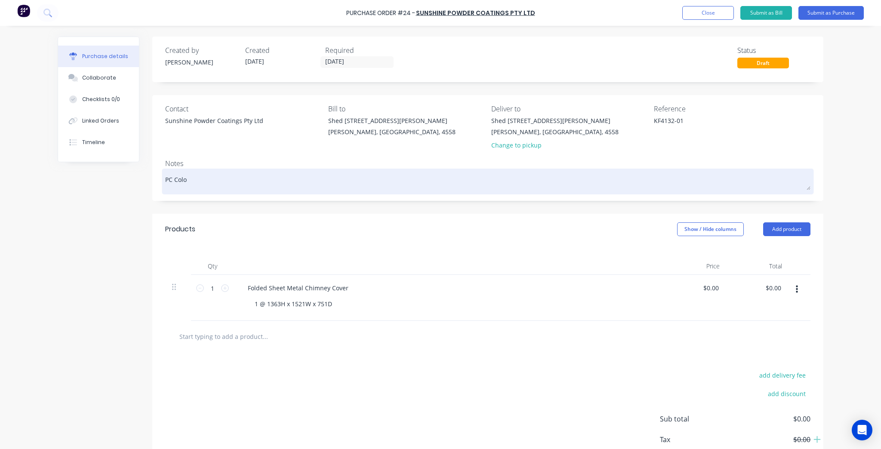
type textarea "x"
type textarea "PC Colou"
type textarea "x"
type textarea "PC Colour"
type textarea "x"
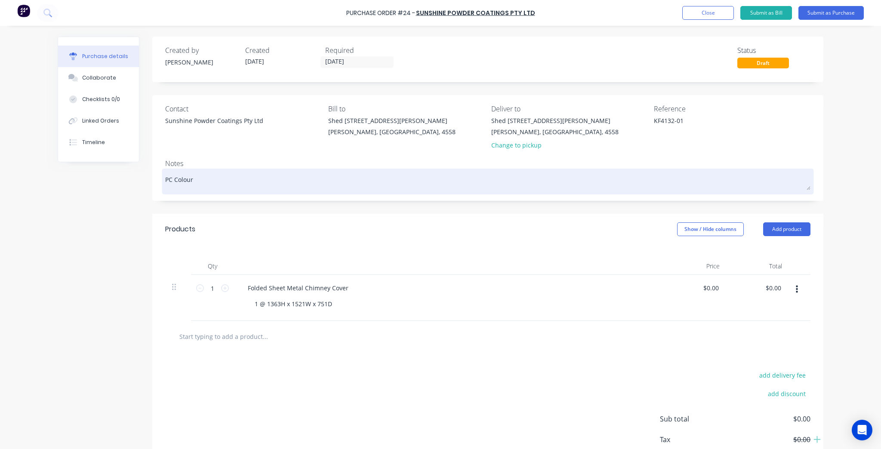
type textarea "PC Colour:"
type textarea "x"
type textarea "PC Colour:"
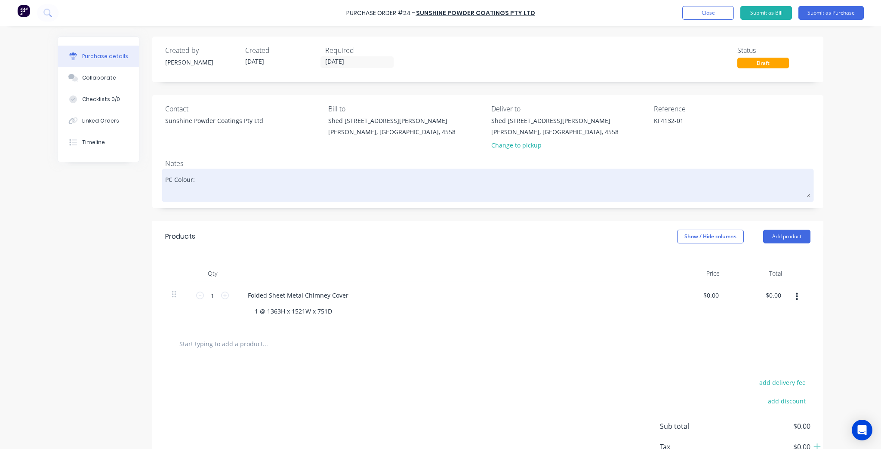
type textarea "x"
type textarea "PC Colour:"
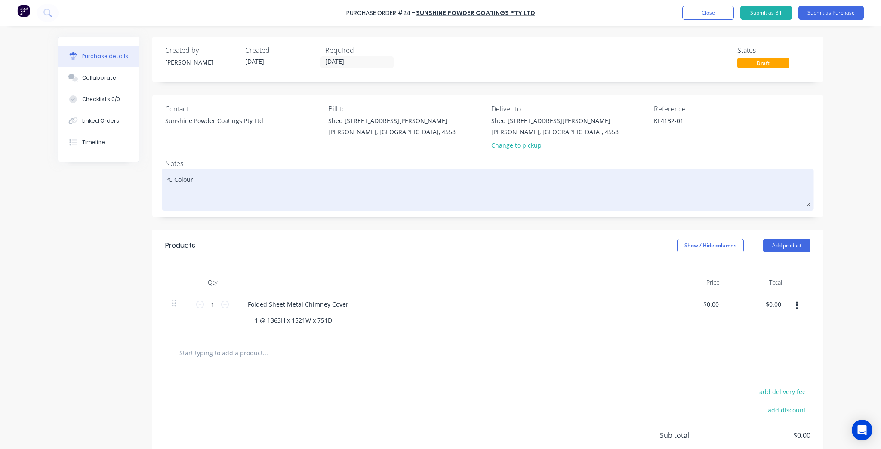
type textarea "x"
type textarea "PC Colour: P"
type textarea "x"
type textarea "PC Colour: Pi"
type textarea "x"
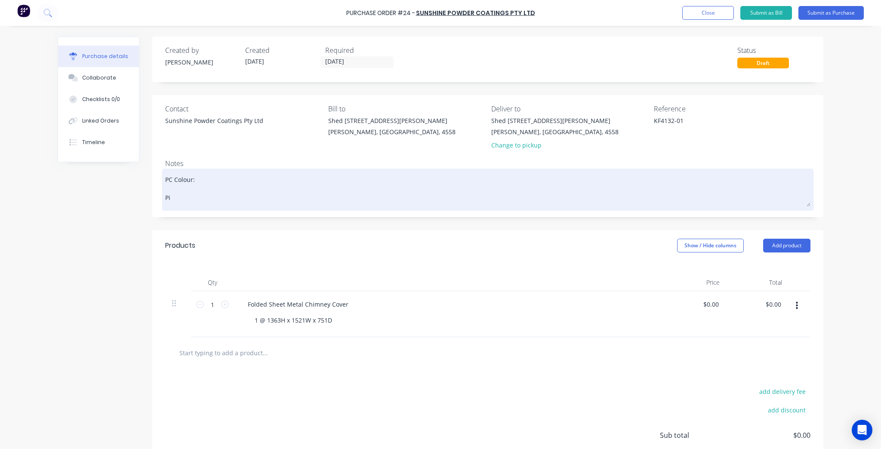
type textarea "PC Colour: Pic"
type textarea "x"
type textarea "PC Colour: Pick"
type textarea "x"
type textarea "PC Colour: Pick"
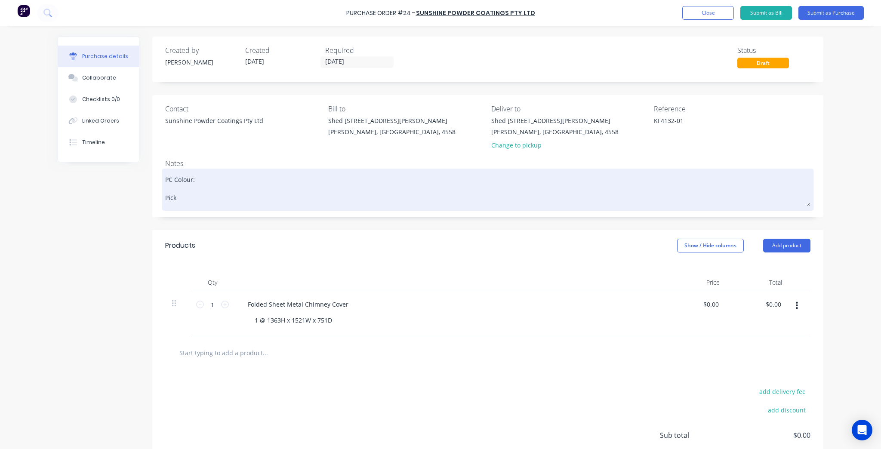
type textarea "x"
type textarea "PC Colour: Pick"
type textarea "x"
type textarea "PC Colour: Pick-"
type textarea "x"
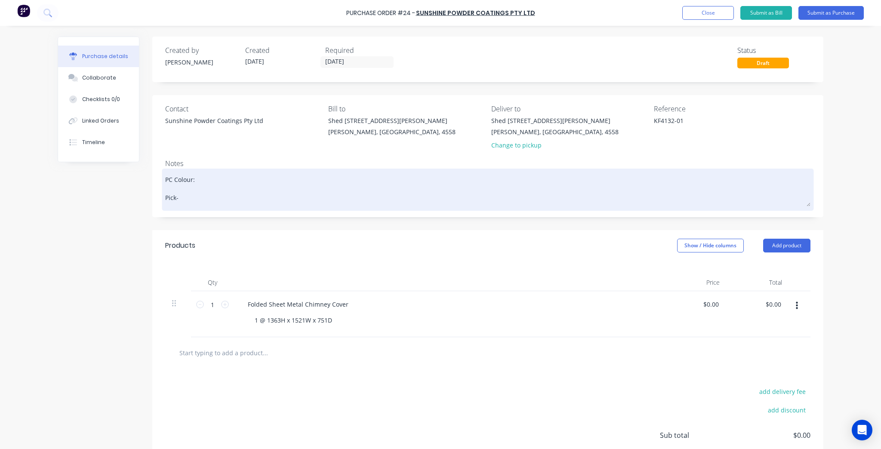
type textarea "PC Colour: Pick-u"
type textarea "x"
type textarea "PC Colour: Pick-"
type textarea "x"
type textarea "PC Colour: Pick-U"
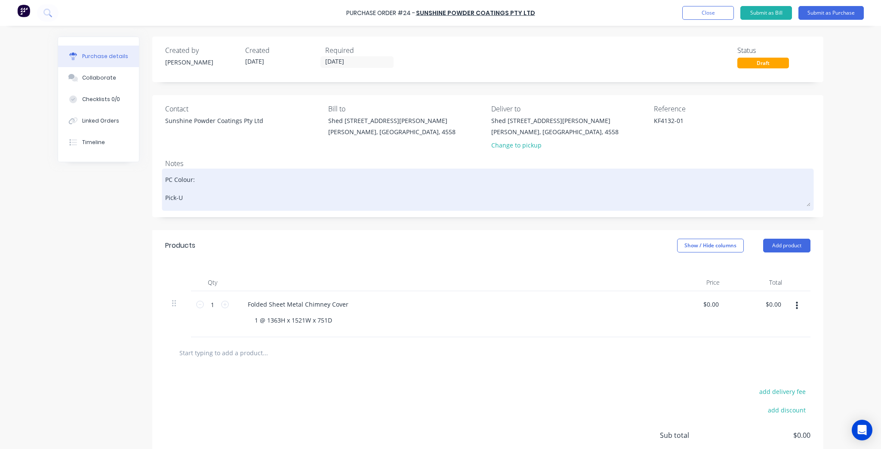
type textarea "x"
type textarea "PC Colour: Pick-Up"
type textarea "x"
type textarea "PC Colour: Pick-Up:"
type textarea "x"
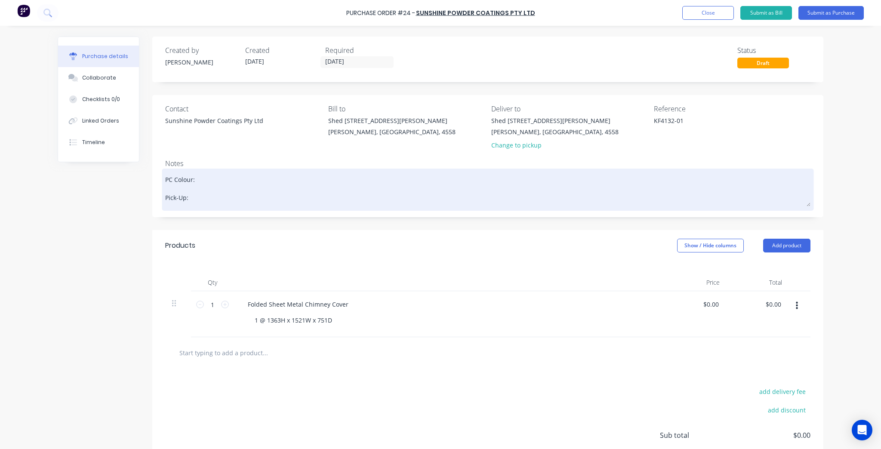
type textarea "PC Colour: Pick-Up:"
type textarea "x"
type textarea "PC Colour: Pick-Up: T"
type textarea "x"
type textarea "PC Colour: Pick-Up: Th"
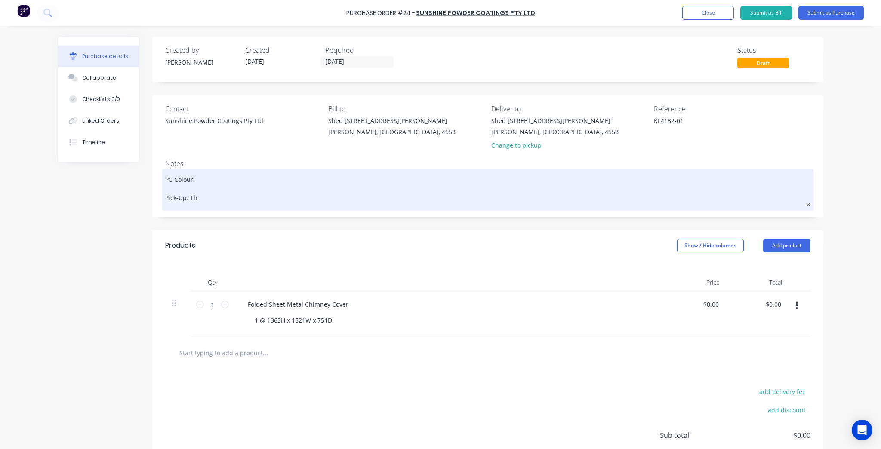
type textarea "x"
type textarea "PC Colour: Pick-Up: Thur"
type textarea "x"
type textarea "PC Colour: Pick-Up: Thurd"
type textarea "x"
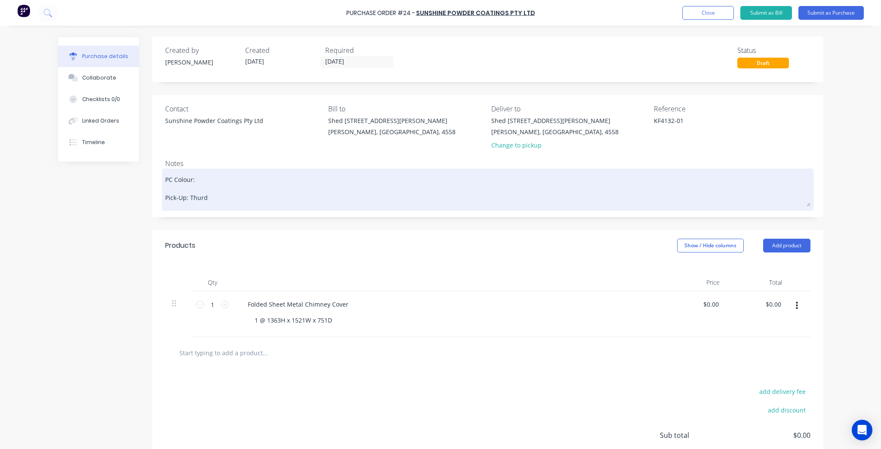
type textarea "PC Colour: Pick-Up: Thurdd"
type textarea "x"
type textarea "PC Colour: Pick-Up: Thurdda"
type textarea "x"
type textarea "PC Colour: Pick-Up: Thurdday"
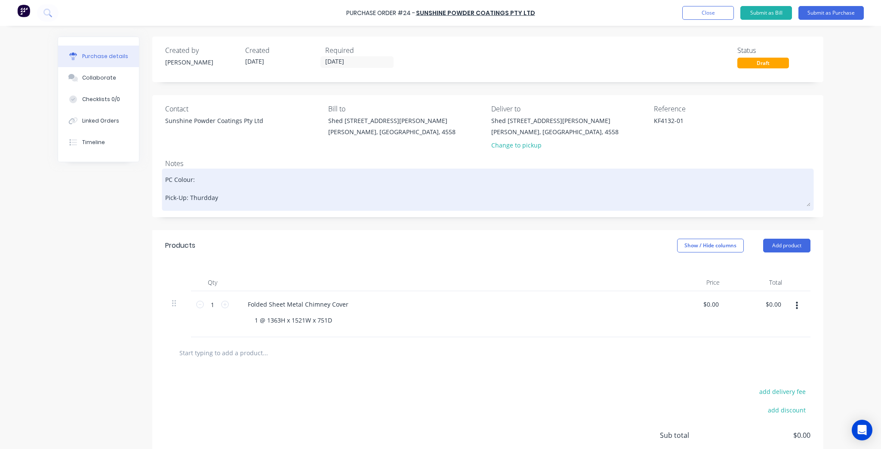
type textarea "x"
type textarea "PC Colour: Pick-Up: Thurdda"
type textarea "x"
type textarea "PC Colour: Pick-Up: Thurdd"
type textarea "x"
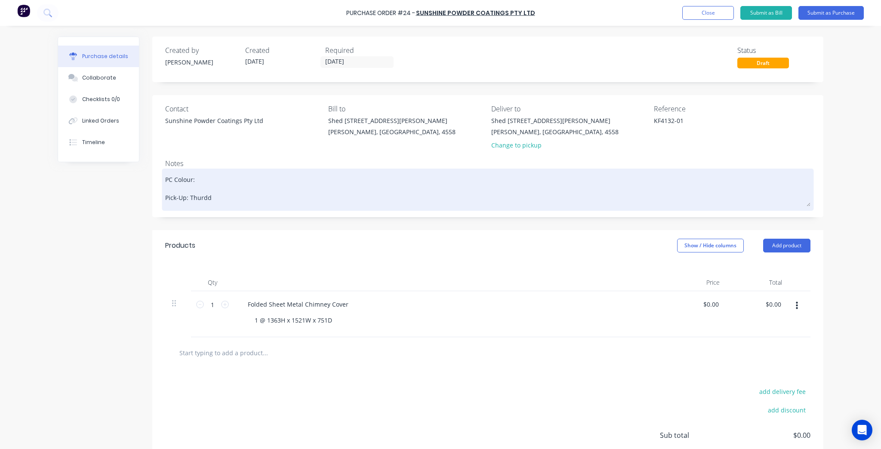
type textarea "PC Colour: Pick-Up: Thurd"
type textarea "x"
type textarea "PC Colour: Pick-Up: Thur"
type textarea "x"
type textarea "PC Colour: Pick-Up: Thu"
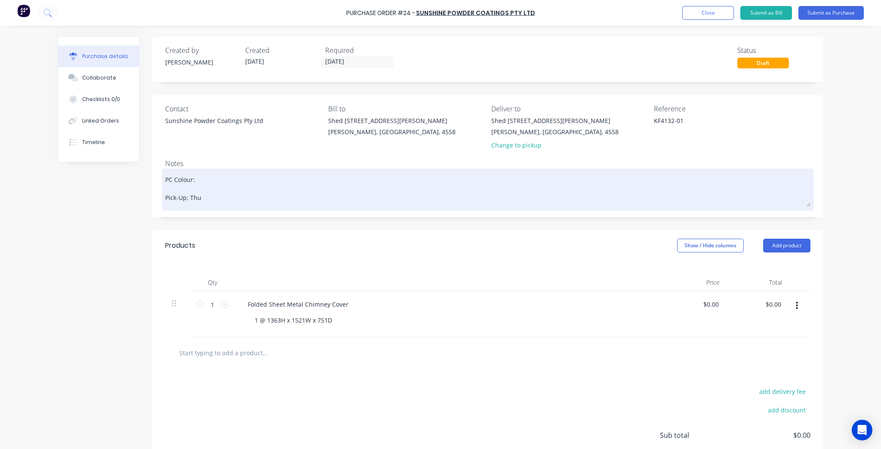
type textarea "x"
type textarea "PC Colour: Pick-Up: Thus"
type textarea "x"
type textarea "PC Colour: Pick-Up: Thu"
type textarea "x"
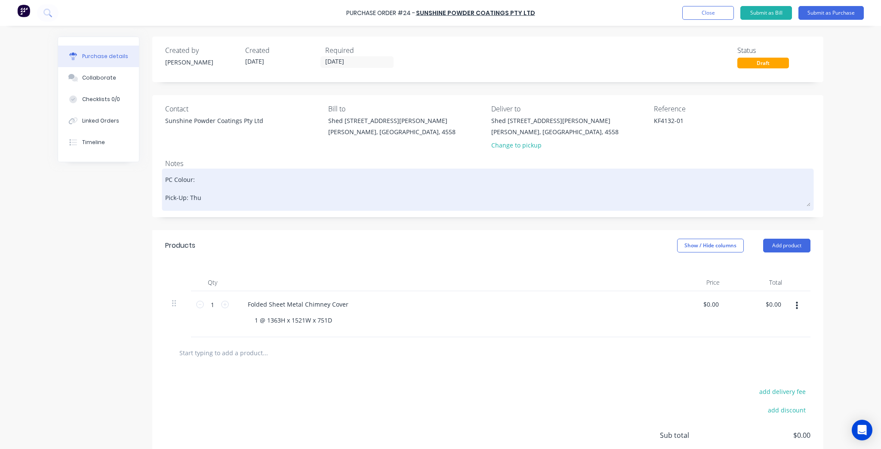
type textarea "PC Colour: Pick-Up: Thur"
type textarea "x"
type textarea "PC Colour: Pick-Up: Thurs"
type textarea "x"
type textarea "PC Colour: Pick-Up: Thursd"
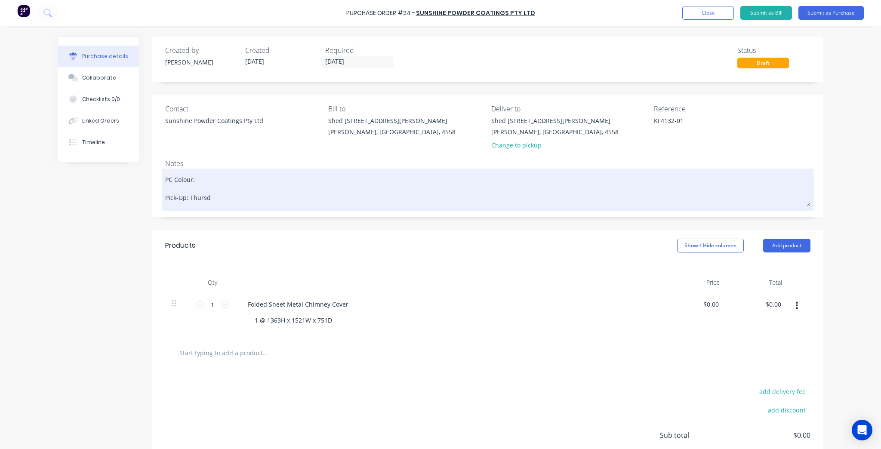
type textarea "x"
type textarea "PC Colour: Pick-Up: Thursda"
type textarea "x"
type textarea "PC Colour: Pick-Up: Thursday"
type textarea "x"
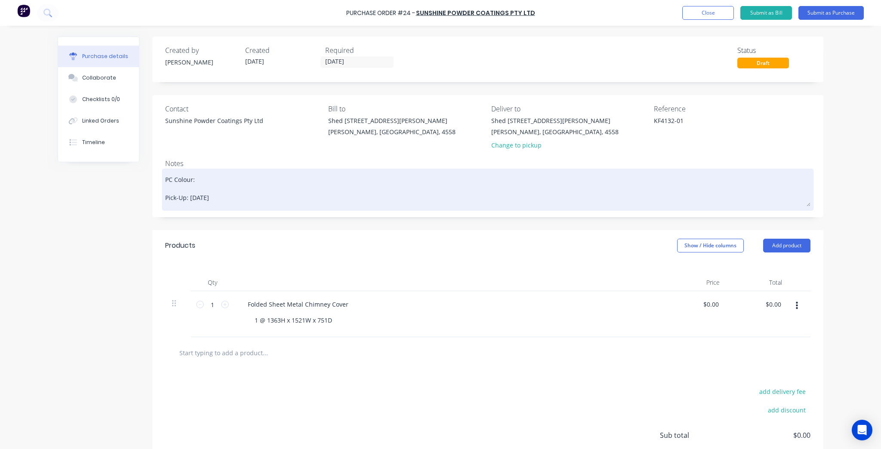
type textarea "PC Colour: Pick-Up: Thursday"
type textarea "x"
type textarea "PC Colour: Pick-Up: Thursday A"
type textarea "x"
type textarea "PC Colour: Pick-Up: Thursday Af"
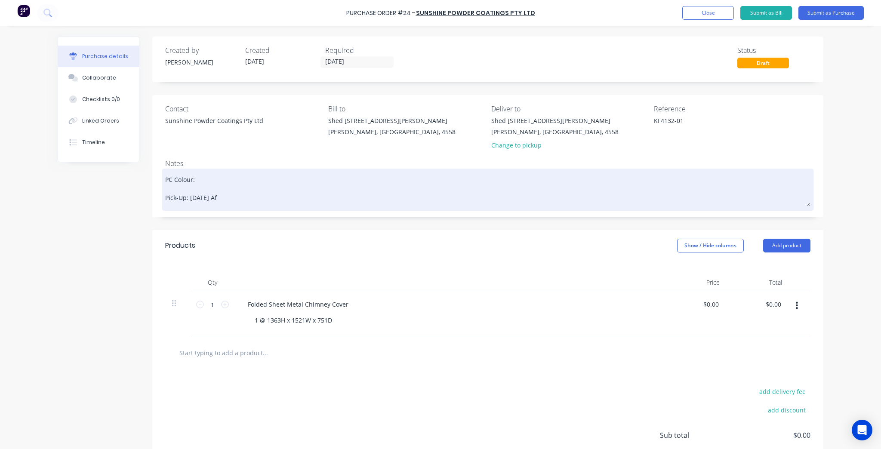
type textarea "x"
type textarea "PC Colour: Pick-Up: Thursday Aft"
type textarea "x"
type textarea "PC Colour: Pick-Up: Thursday Afte"
type textarea "x"
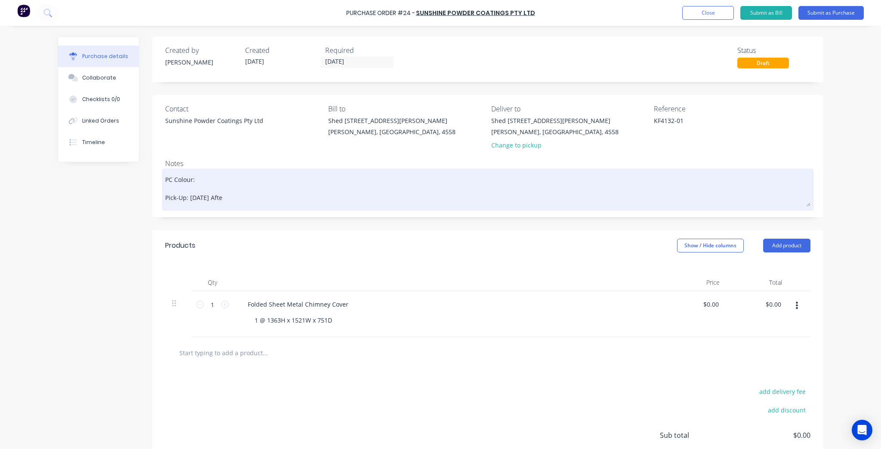
type textarea "PC Colour: Pick-Up: Thursday After"
type textarea "x"
type textarea "PC Colour: Pick-Up: Thursday Aftern"
type textarea "x"
type textarea "PC Colour: Pick-Up: Thursday Afterno"
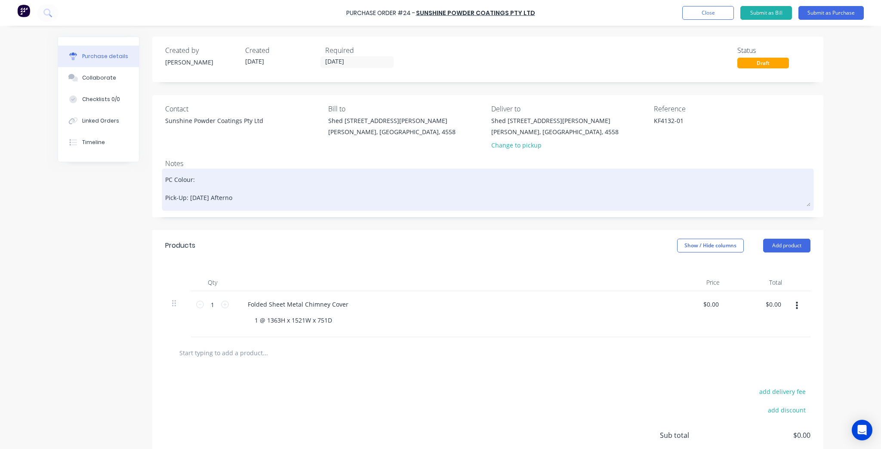
type textarea "x"
type textarea "PC Colour: Pick-Up: Thursday Afternoo"
type textarea "x"
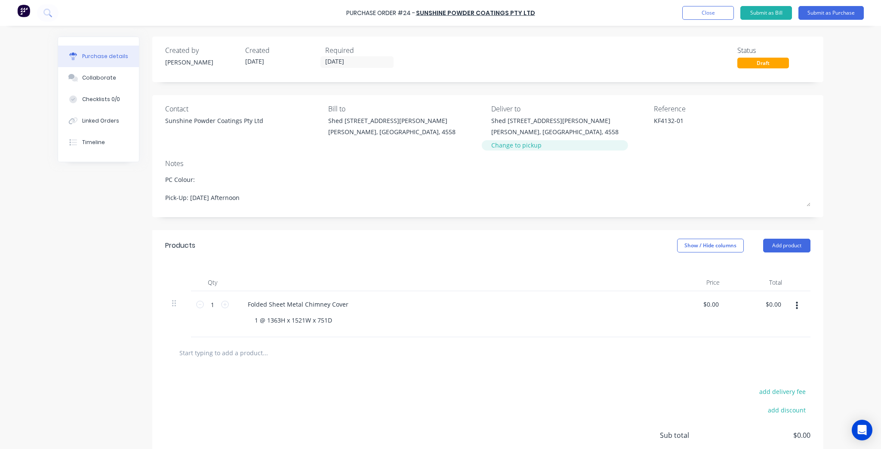
type textarea "PC Colour: Pick-Up: Thursday Afternoon"
type textarea "x"
type textarea "PC Colour: Pick-Up: Thursday Afternoon"
click at [500, 144] on div "Change to pickup" at bounding box center [554, 145] width 127 height 9
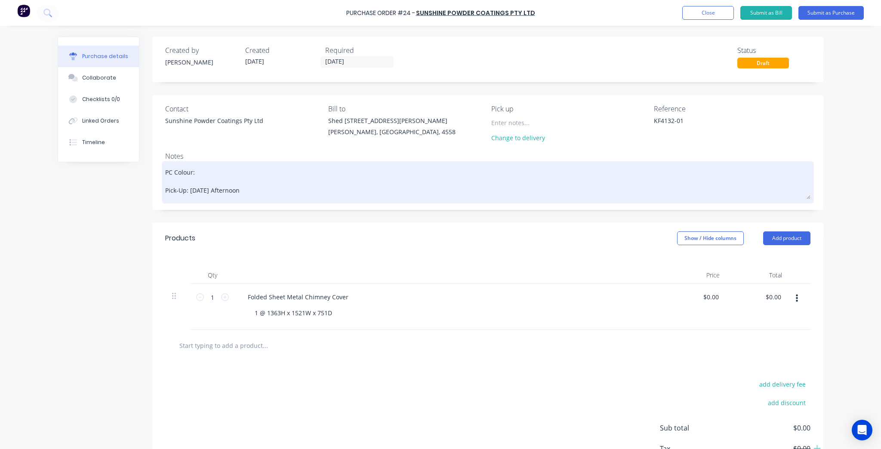
click at [212, 170] on textarea "PC Colour: Pick-Up: Thursday Afternoon" at bounding box center [487, 181] width 645 height 36
type textarea "x"
type textarea "PC Colour: Pick-Up: Thursday Afternoon"
type textarea "x"
type textarea "PC Colour: W Pick-Up: Thursday Afternoon"
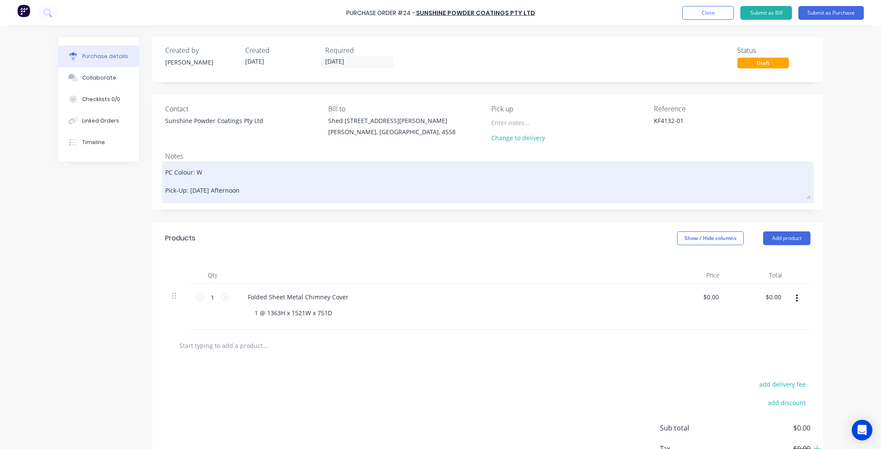
type textarea "x"
type textarea "PC Colour: Wh Pick-Up: Thursday Afternoon"
type textarea "x"
type textarea "PC Colour: Whi Pick-Up: Thursday Afternoon"
type textarea "x"
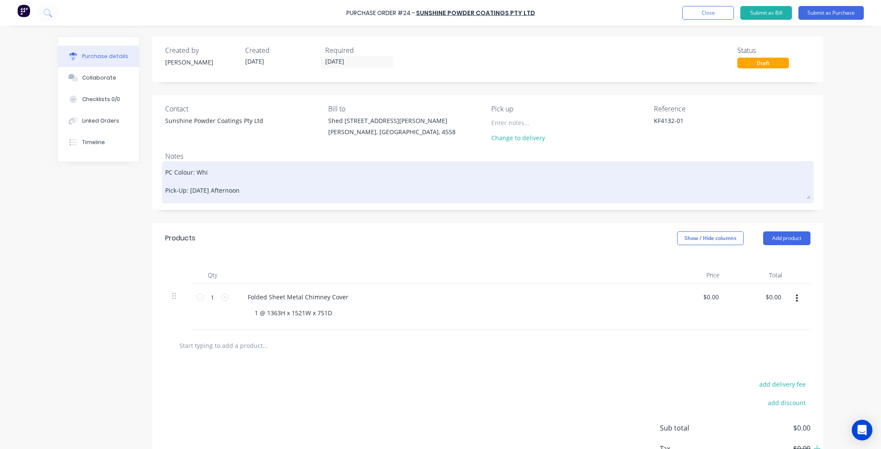
type textarea "PC Colour: Whit Pick-Up: Thursday Afternoon"
type textarea "x"
type textarea "PC Colour: White Pick-Up: Thursday Afternoon"
type textarea "x"
type textarea "PC Colour: White Pick-Up: Thursday Afternoon"
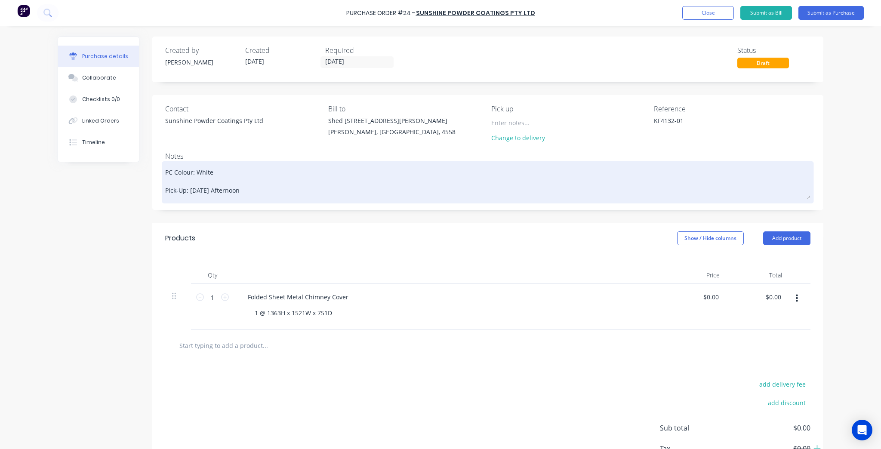
type textarea "x"
type textarea "PC Colour: White D Pick-Up: Thursday Afternoon"
type textarea "x"
type textarea "PC Colour: White Du Pick-Up: Thursday Afternoon"
type textarea "x"
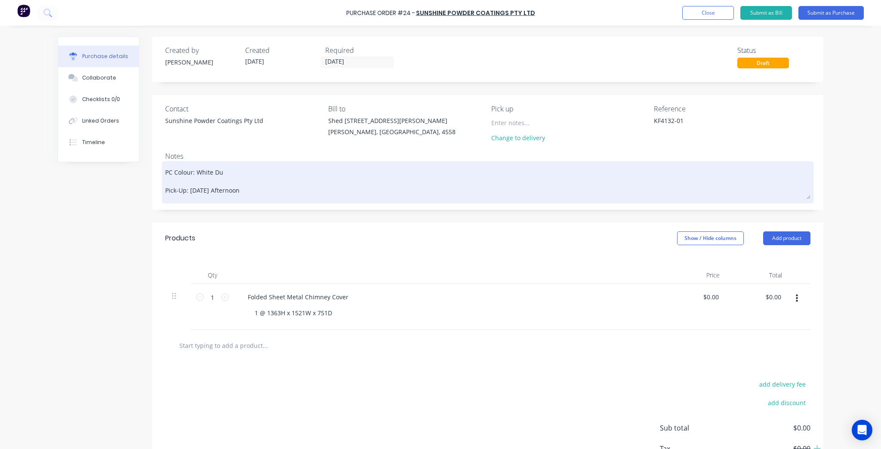
type textarea "PC Colour: White Duk Pick-Up: Thursday Afternoon"
type textarea "x"
type textarea "PC Colour: White Du Pick-Up: Thursday Afternoon"
type textarea "x"
type textarea "PC Colour: White Duc Pick-Up: Thursday Afternoon"
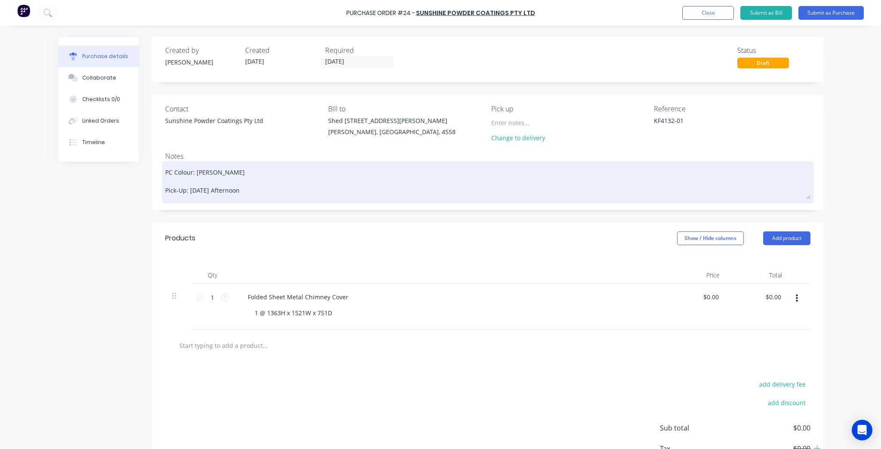
type textarea "x"
type textarea "PC Colour: White Duck Pick-Up: Thursday Afternoon"
type textarea "x"
type textarea "PC Colour: White Duck/ Pick-Up: Thursday Afternoon"
type textarea "x"
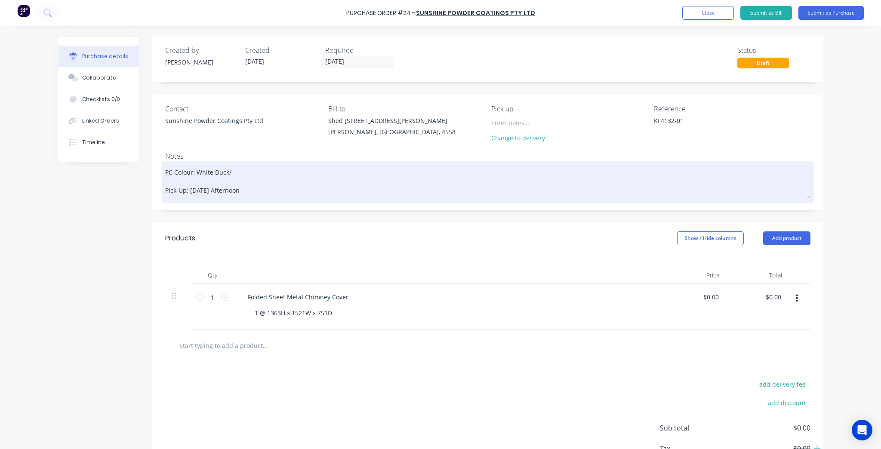
type textarea "PC Colour: White Duck/e Pick-Up: Thursday Afternoon"
type textarea "x"
type textarea "PC Colour: White Duck/eq Pick-Up: Thursday Afternoon"
type textarea "x"
type textarea "PC Colour: White Duck/equ Pick-Up: Thursday Afternoon"
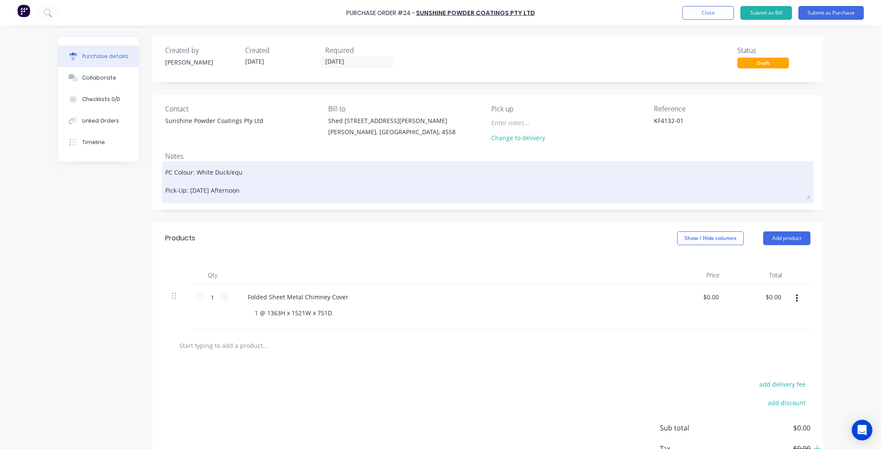
type textarea "x"
type textarea "PC Colour: White Duck/equi Pick-Up: Thursday Afternoon"
type textarea "x"
type textarea "PC Colour: White Duck/equiv Pick-Up: Thursday Afternoon"
type textarea "x"
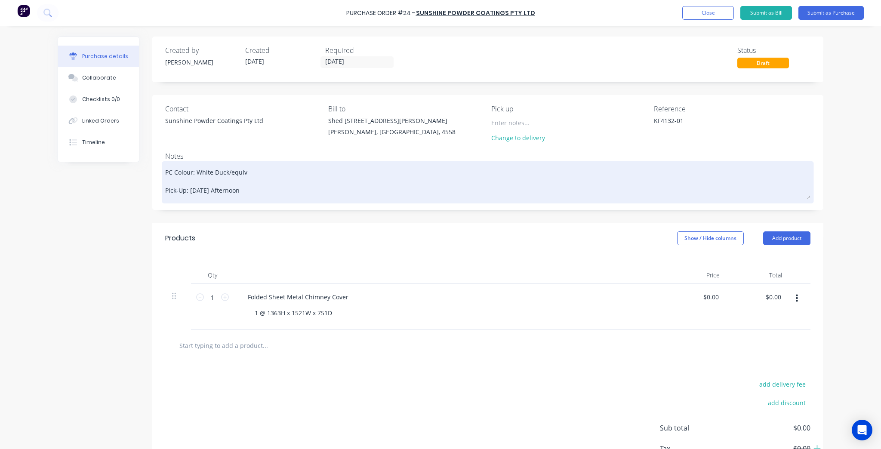
type textarea "PC Colour: White Duck/equiva Pick-Up: Thursday Afternoon"
type textarea "x"
type textarea "PC Colour: White Duck/equival Pick-Up: Thursday Afternoon"
type textarea "x"
type textarea "PC Colour: White Duck/equivale Pick-Up: Thursday Afternoon"
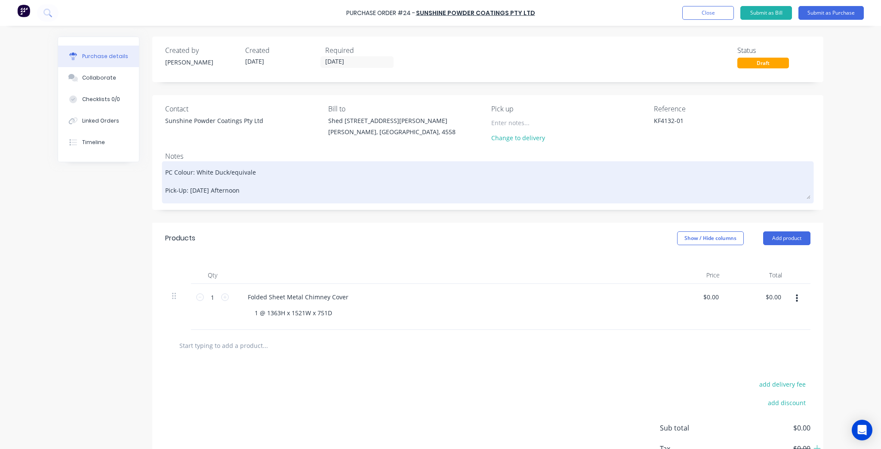
type textarea "x"
type textarea "PC Colour: White Duck/equivalen Pick-Up: Thursday Afternoon"
type textarea "x"
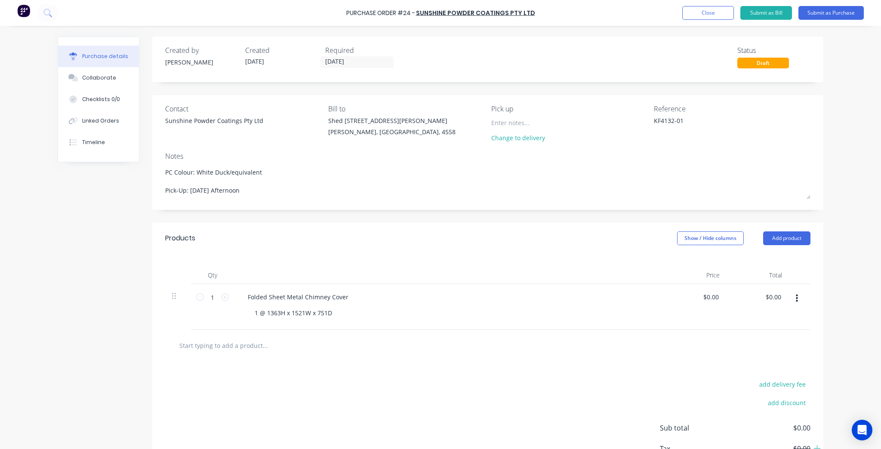
type textarea "PC Colour: White Duck/equivalent Pick-Up: [DATE] Afternoon"
type textarea "x"
type textarea "PC Colour: White Duck/equivalent Pick-Up: [DATE] Afternoon"
click at [328, 216] on div "Created by Kim Created 26/09/25 Required 02/10/25 Status Draft Contact Sunshine…" at bounding box center [487, 270] width 671 height 466
click at [368, 68] on div "Required 02/10/25" at bounding box center [361, 56] width 73 height 23
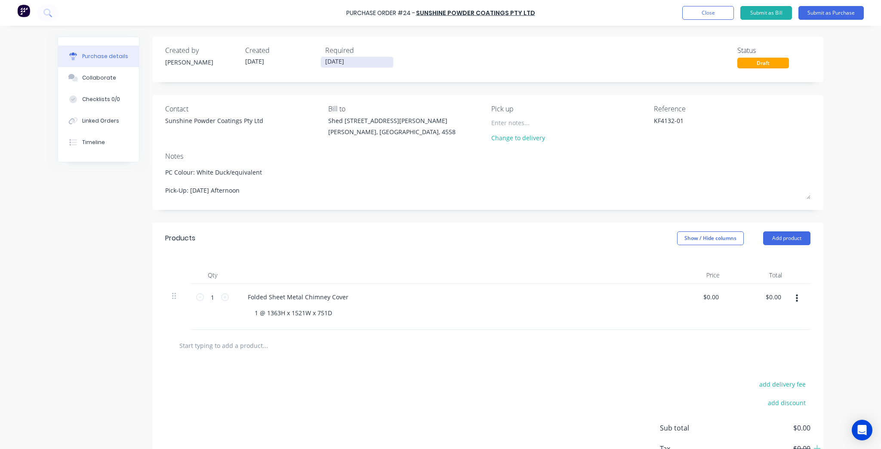
click at [369, 59] on input "[DATE]" at bounding box center [357, 62] width 72 height 11
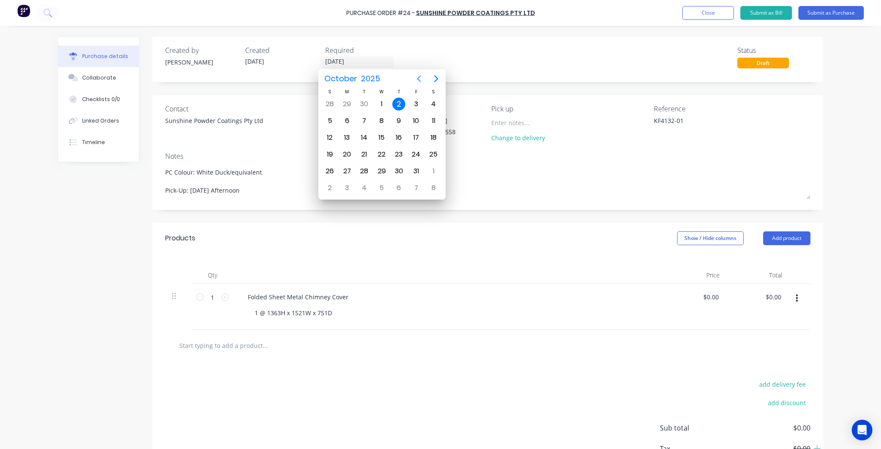
click at [418, 77] on icon "Previous page" at bounding box center [419, 78] width 4 height 7
click at [475, 52] on div "Created by Kim Created 26/09/25 Required 02/10/25 Status Draft" at bounding box center [487, 56] width 645 height 23
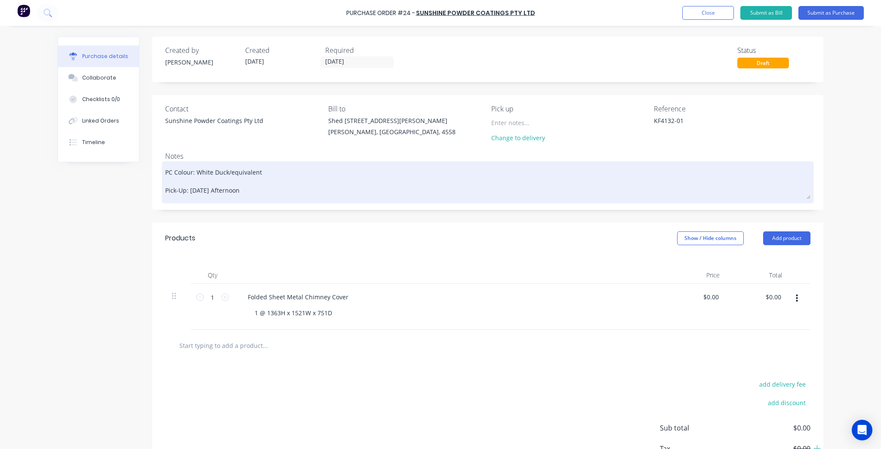
click at [213, 173] on textarea "PC Colour: White Duck/equivalent Pick-Up: [DATE] Afternoon" at bounding box center [487, 181] width 645 height 36
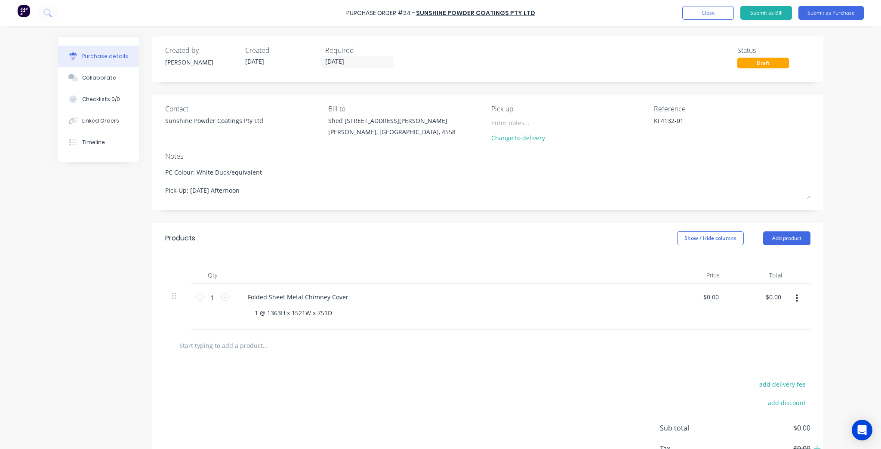
drag, startPoint x: 269, startPoint y: 177, endPoint x: 158, endPoint y: 172, distance: 111.1
click at [158, 172] on div "Contact Sunshine Powder Coatings Pty Ltd Bill to Shed 1/9 Charlston Pl Kuluin, …" at bounding box center [487, 152] width 671 height 115
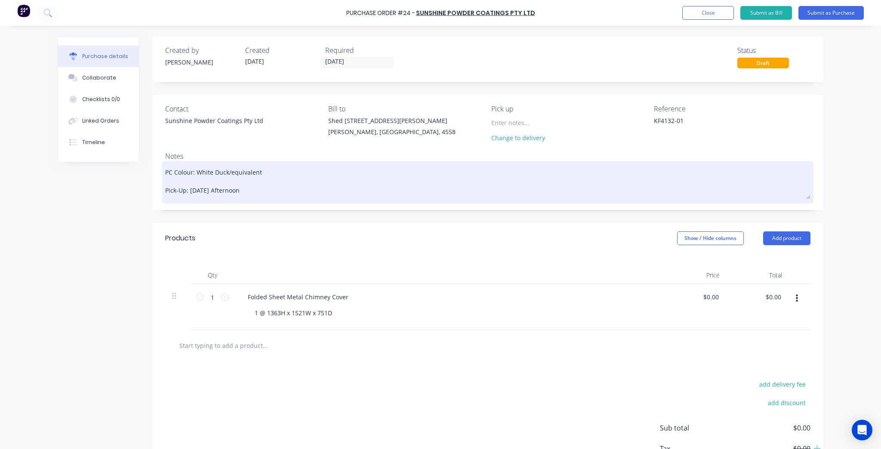
click at [461, 164] on textarea "PC Colour: White Duck/equivalent Pick-Up: [DATE] Afternoon" at bounding box center [487, 181] width 645 height 36
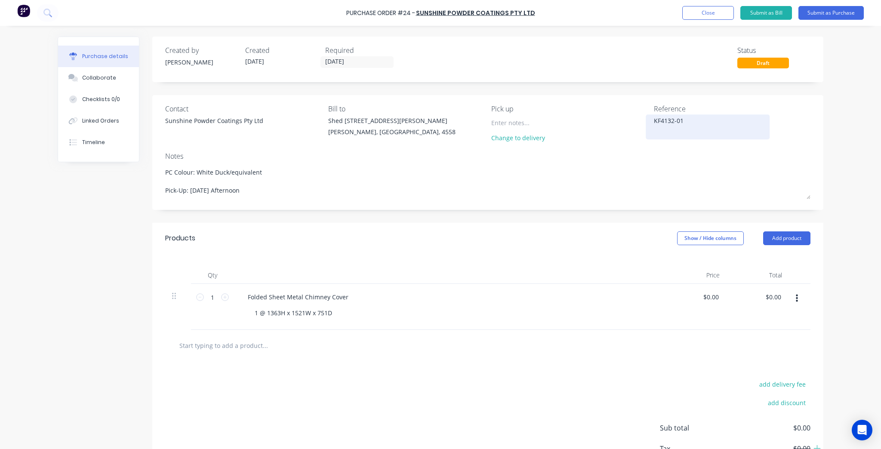
click at [689, 118] on textarea "KF4132-01" at bounding box center [708, 125] width 108 height 19
click at [841, 9] on button "Submit as Purchase" at bounding box center [830, 13] width 65 height 14
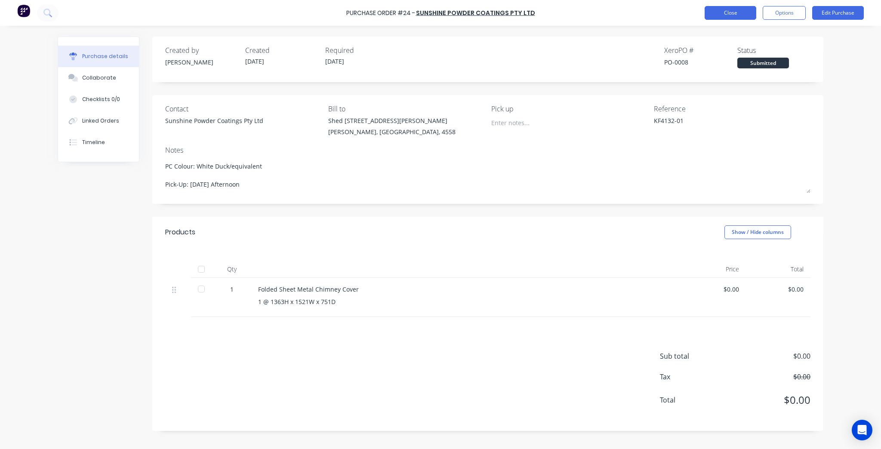
click at [738, 13] on button "Close" at bounding box center [730, 13] width 52 height 14
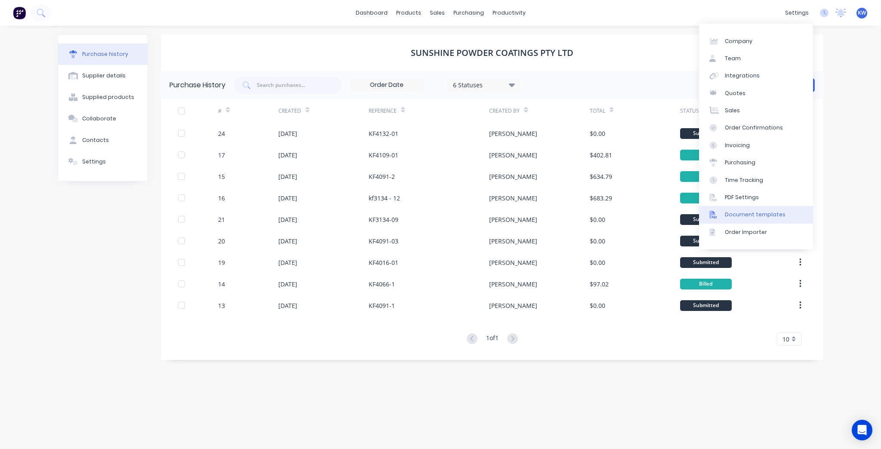
click at [774, 211] on div "Document templates" at bounding box center [755, 215] width 61 height 8
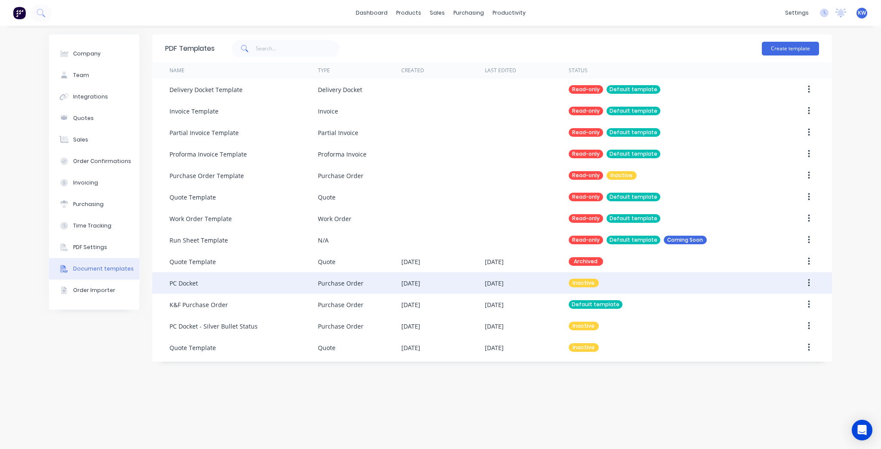
click at [808, 282] on icon "button" at bounding box center [809, 282] width 2 height 9
click at [771, 329] on button "Make default" at bounding box center [778, 322] width 82 height 17
click at [468, 38] on div at bounding box center [464, 41] width 13 height 8
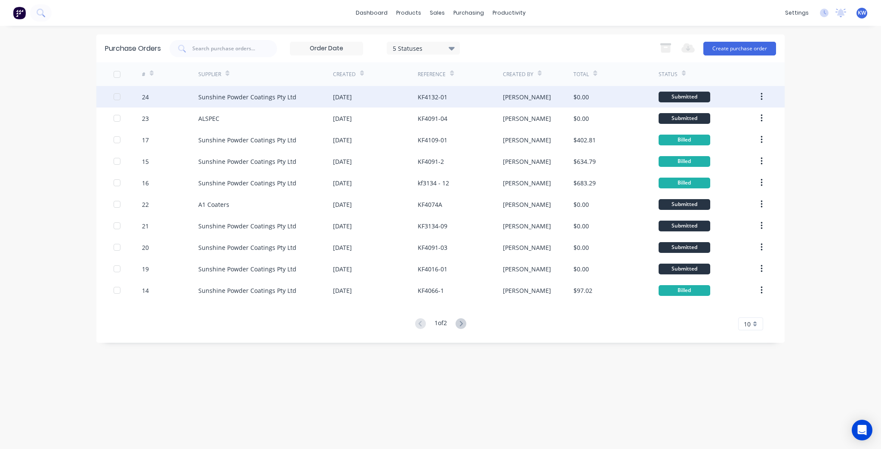
click at [639, 95] on div "$0.00" at bounding box center [615, 97] width 85 height 22
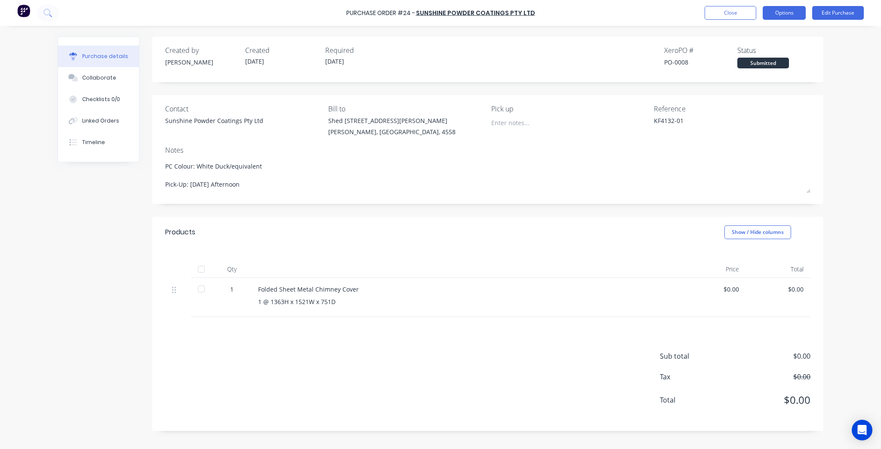
click at [777, 13] on button "Options" at bounding box center [783, 13] width 43 height 14
click at [778, 42] on button "Print / Email" at bounding box center [765, 34] width 82 height 17
drag, startPoint x: 766, startPoint y: 70, endPoint x: 772, endPoint y: 19, distance: 51.2
click at [772, 26] on div "Back With pricing Without pricing" at bounding box center [765, 52] width 82 height 56
click at [774, 11] on button "Options" at bounding box center [783, 13] width 43 height 14
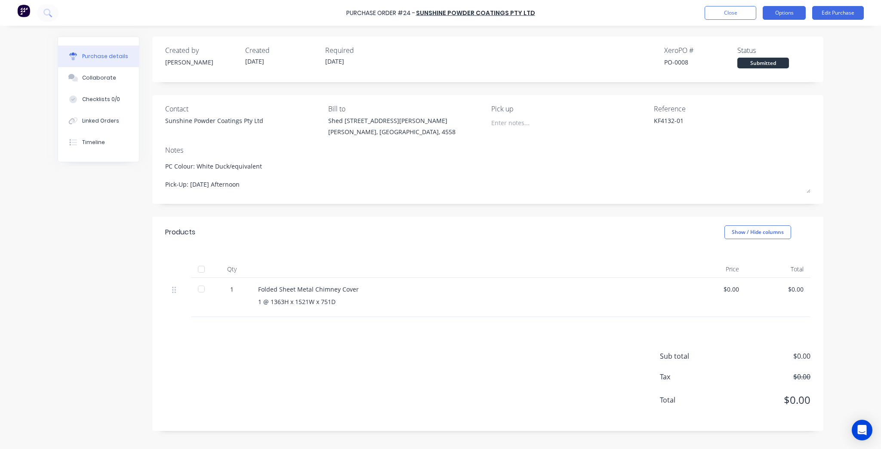
click at [775, 15] on button "Options" at bounding box center [783, 13] width 43 height 14
click at [775, 0] on div "Purchase Order #24 - Sunshine Powder Coatings Pty Ltd Close Options Back With p…" at bounding box center [440, 13] width 881 height 26
click at [774, 12] on button "Options" at bounding box center [783, 13] width 43 height 14
click at [757, 33] on div "Back" at bounding box center [765, 35] width 66 height 12
click at [757, 36] on div "Print / Email" at bounding box center [765, 35] width 66 height 12
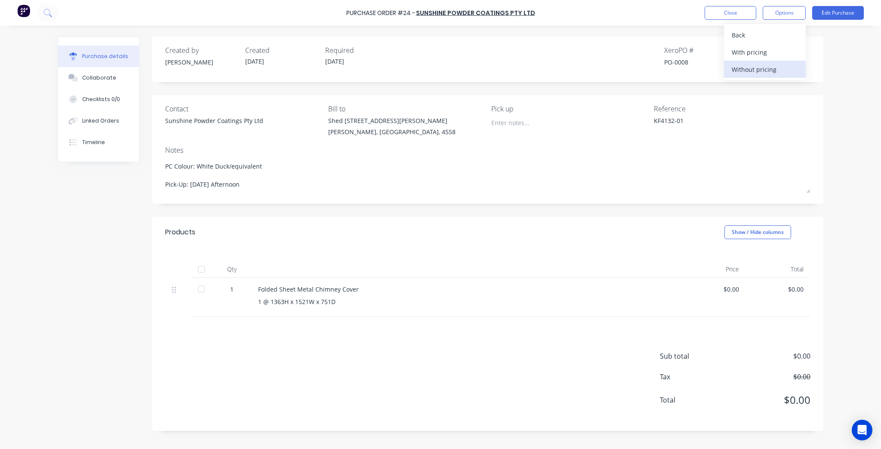
click at [778, 71] on div "Without pricing" at bounding box center [765, 69] width 66 height 12
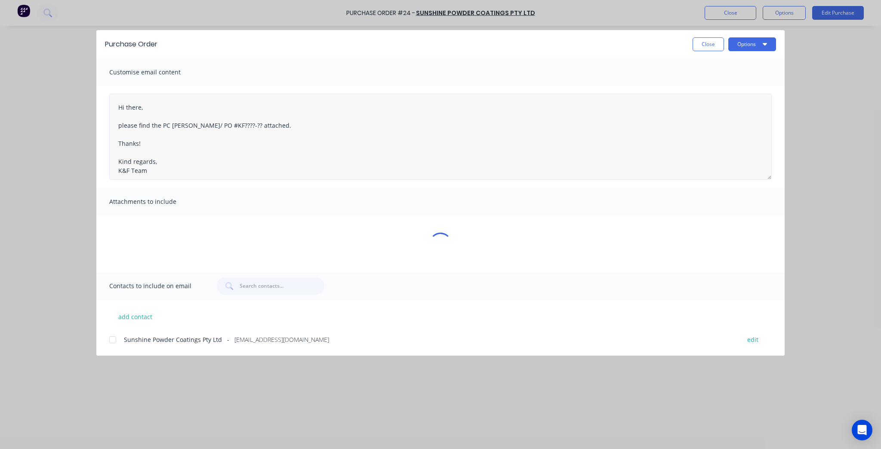
type textarea "x"
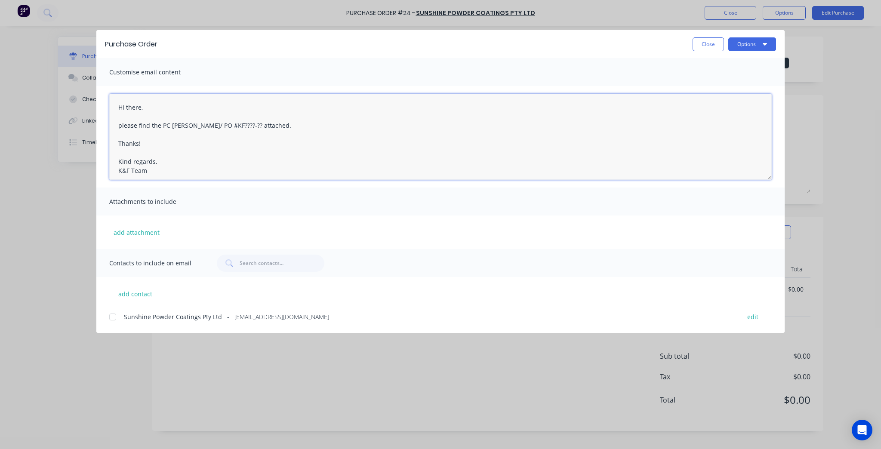
drag, startPoint x: 231, startPoint y: 126, endPoint x: 190, endPoint y: 126, distance: 40.9
click at [190, 126] on textarea "Hi there, please find the PC [PERSON_NAME]/ PO #KF????-?? attached. Thanks! Kin…" at bounding box center [440, 137] width 662 height 86
click at [260, 138] on textarea "Hi there, please find the PC docket KF4132-01 attached. Thanks! Kind regards, K…" at bounding box center [440, 137] width 662 height 86
type textarea "Hi there, please find the PC docket KF4132-01 attached. Thanks! Kind regards, K…"
click at [148, 230] on button "add attachment" at bounding box center [136, 232] width 55 height 13
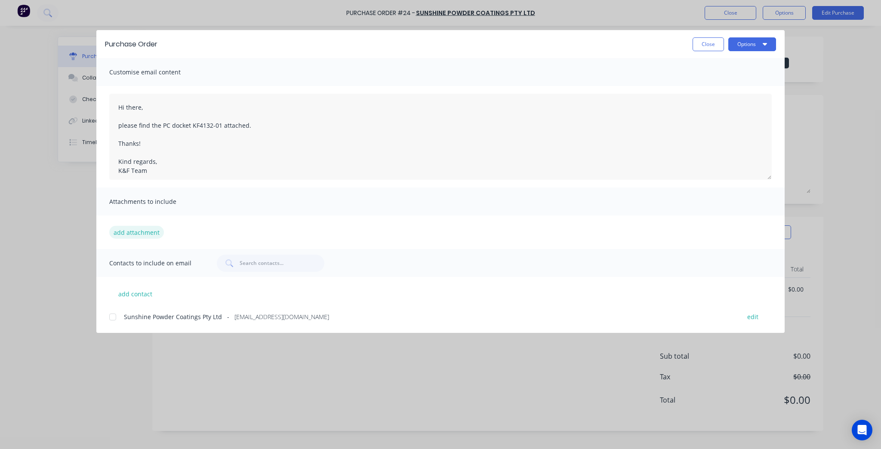
click at [139, 237] on button "add attachment" at bounding box center [136, 232] width 55 height 13
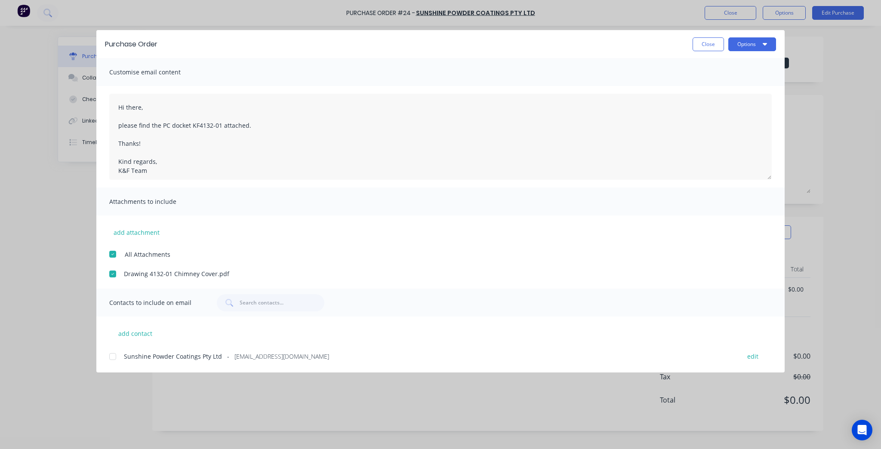
click at [114, 254] on div at bounding box center [112, 254] width 17 height 17
click at [110, 273] on div at bounding box center [112, 273] width 17 height 17
click at [111, 361] on div at bounding box center [112, 356] width 17 height 17
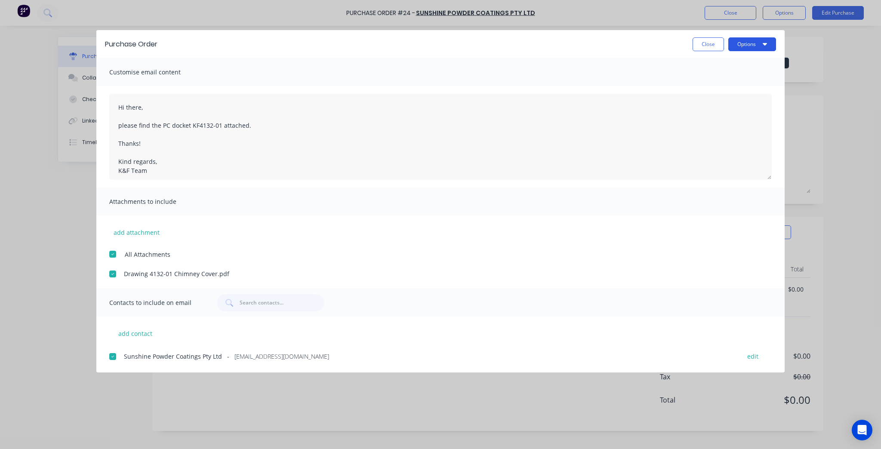
click at [744, 49] on button "Options" at bounding box center [752, 44] width 48 height 14
click at [743, 68] on div "Preview" at bounding box center [735, 66] width 66 height 12
click at [743, 45] on button "Options" at bounding box center [752, 44] width 48 height 14
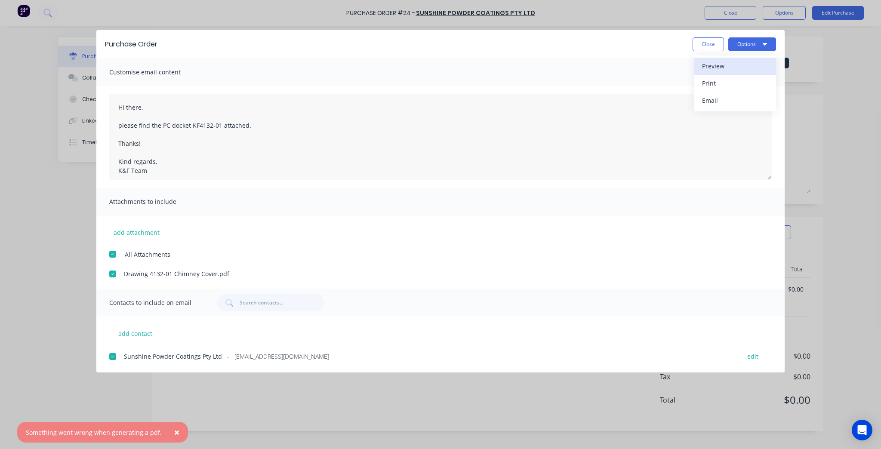
click at [740, 63] on div "Preview" at bounding box center [735, 66] width 66 height 12
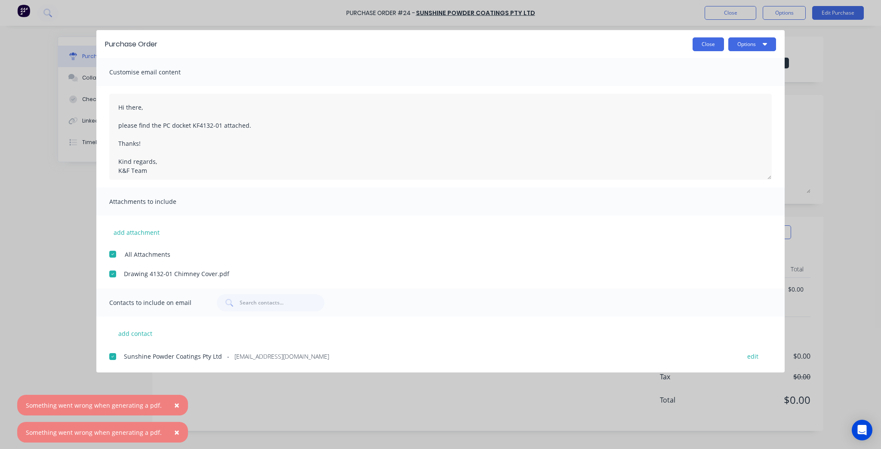
click at [707, 45] on button "Close" at bounding box center [707, 44] width 31 height 14
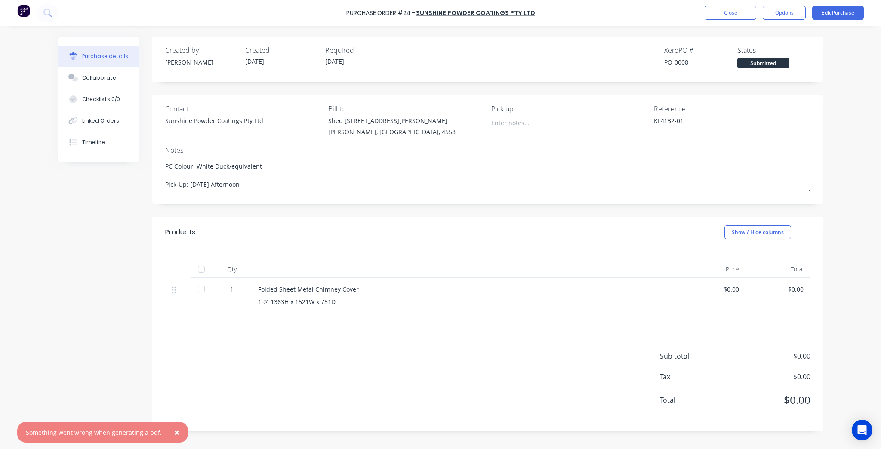
type textarea "x"
click at [724, 9] on button "Close" at bounding box center [730, 13] width 52 height 14
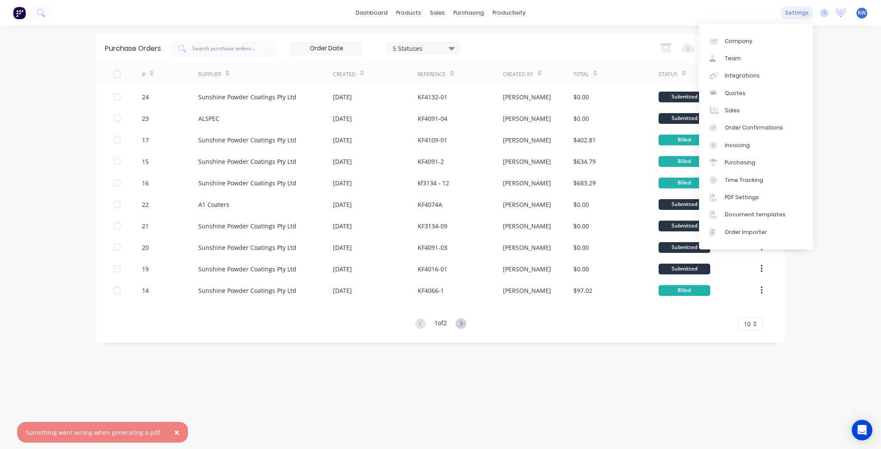
click at [801, 11] on div "settings" at bounding box center [797, 12] width 32 height 13
click at [768, 216] on div "Document templates" at bounding box center [755, 215] width 61 height 8
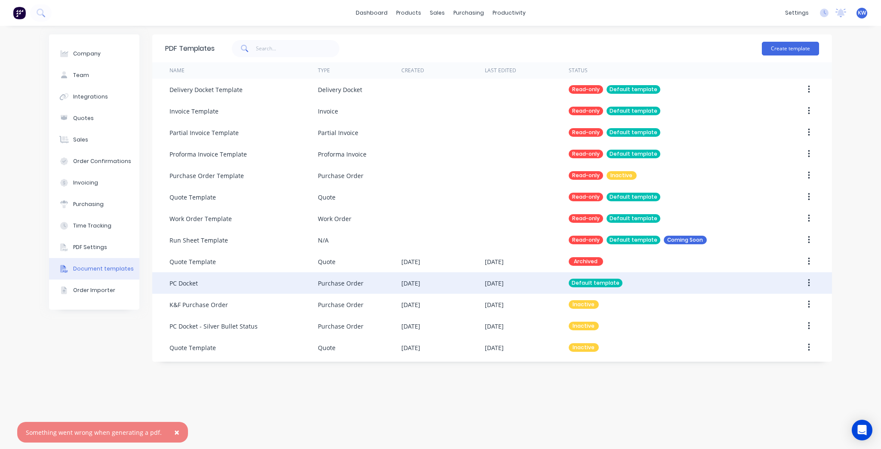
click at [494, 289] on div "[DATE]" at bounding box center [526, 283] width 83 height 22
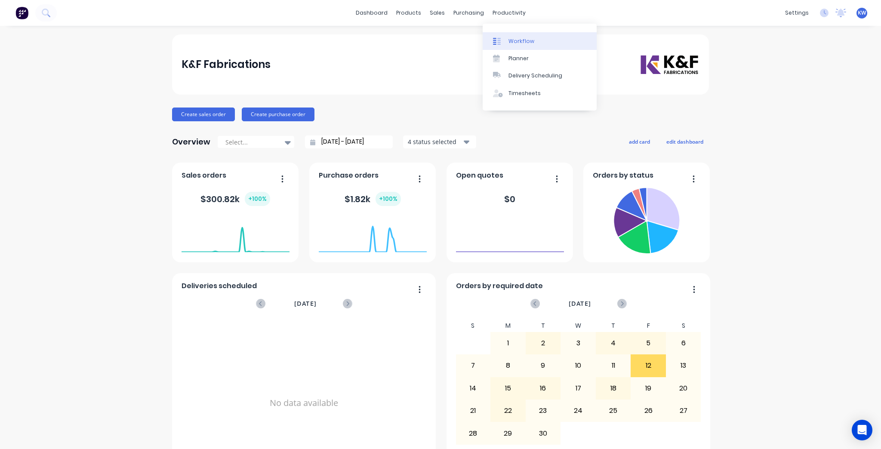
click at [508, 37] on div "Workflow" at bounding box center [521, 41] width 26 height 8
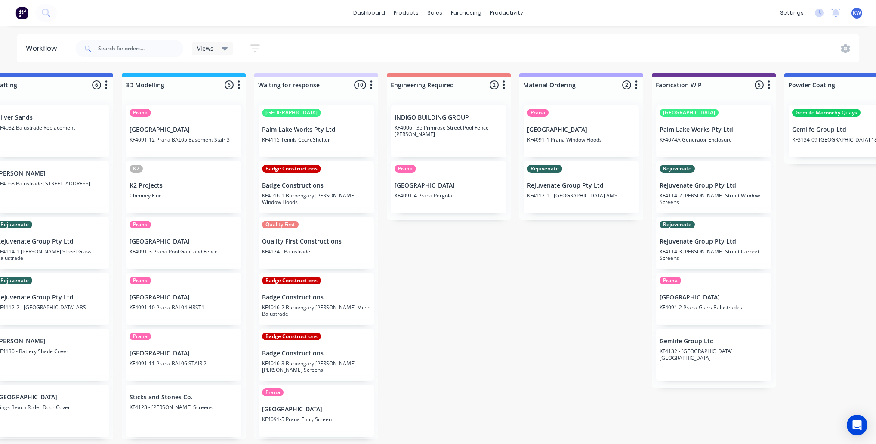
scroll to position [0, 426]
click at [160, 51] on input "text" at bounding box center [140, 48] width 85 height 17
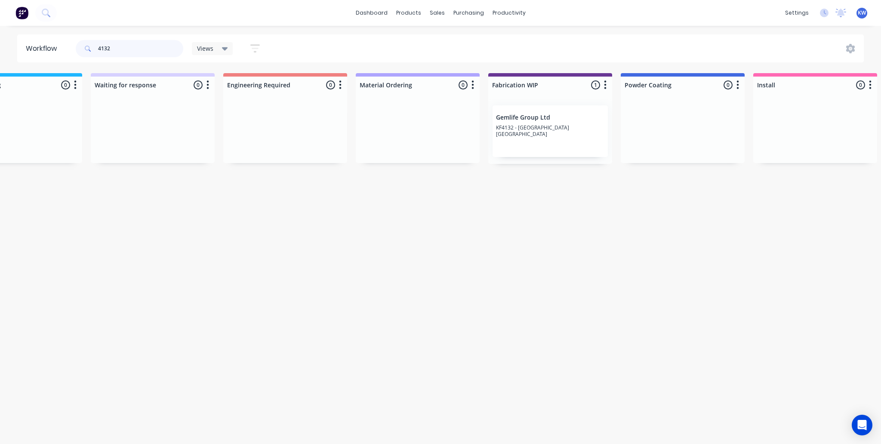
scroll to position [0, 798]
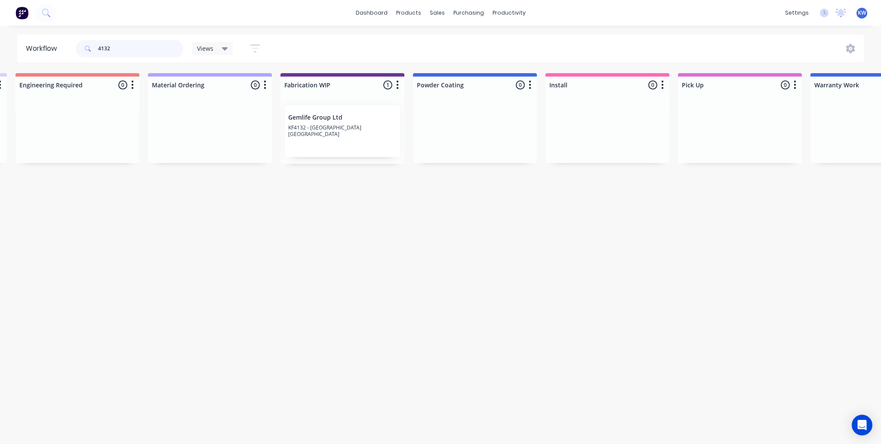
type input "4132"
click at [341, 127] on p "KF4132 - [GEOGRAPHIC_DATA] [GEOGRAPHIC_DATA]" at bounding box center [342, 130] width 108 height 13
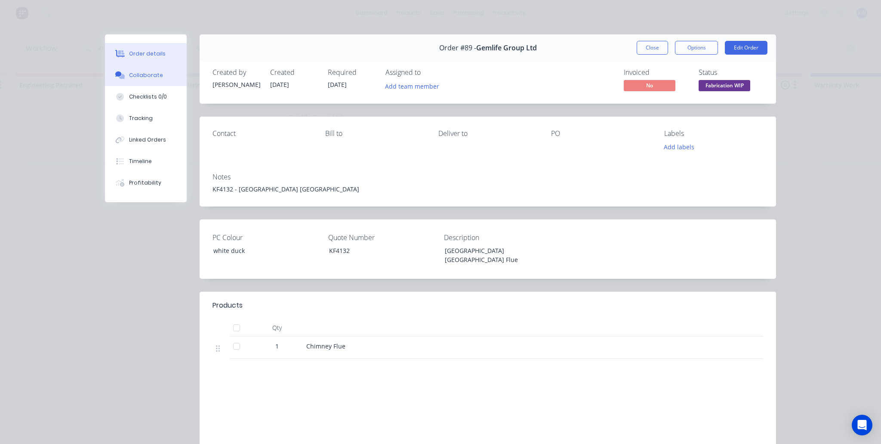
click at [152, 76] on div "Collaborate" at bounding box center [146, 75] width 34 height 8
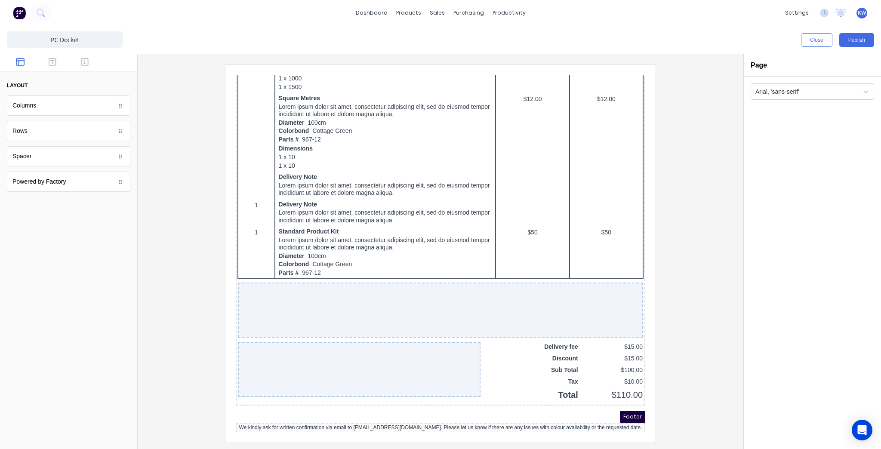
scroll to position [456, 0]
click at [822, 41] on button "Close" at bounding box center [816, 40] width 31 height 14
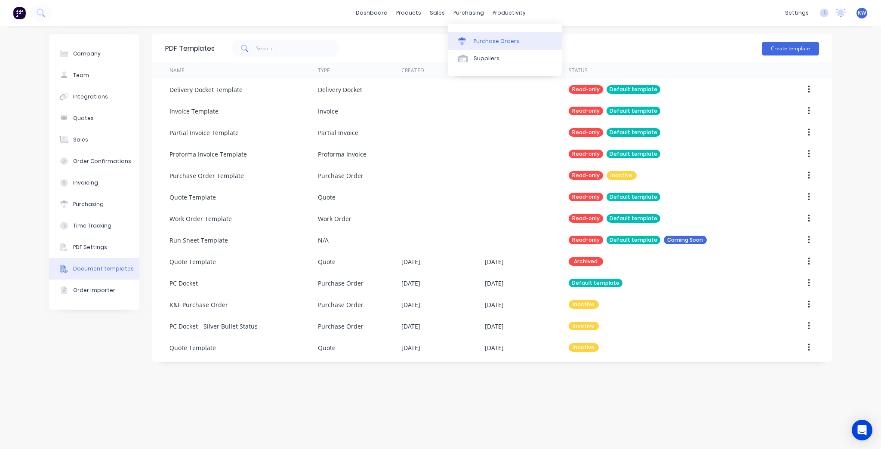
click at [497, 43] on div "Purchase Orders" at bounding box center [496, 41] width 46 height 8
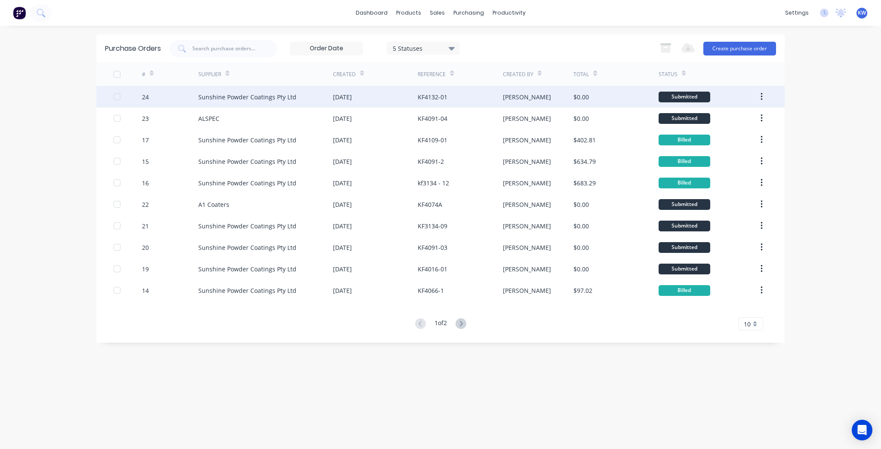
click at [602, 100] on div "$0.00" at bounding box center [615, 97] width 85 height 22
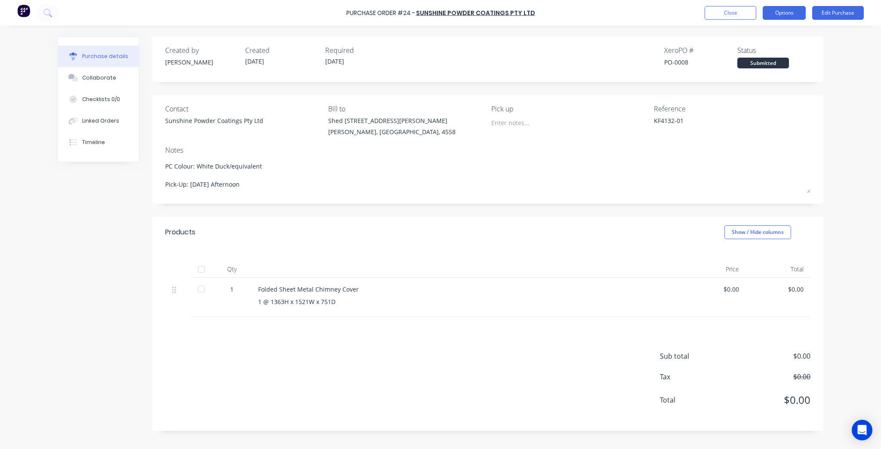
click at [793, 9] on button "Options" at bounding box center [783, 13] width 43 height 14
click at [783, 29] on div "Print / Email" at bounding box center [765, 35] width 66 height 12
click at [772, 68] on div "Without pricing" at bounding box center [765, 69] width 66 height 12
type textarea "x"
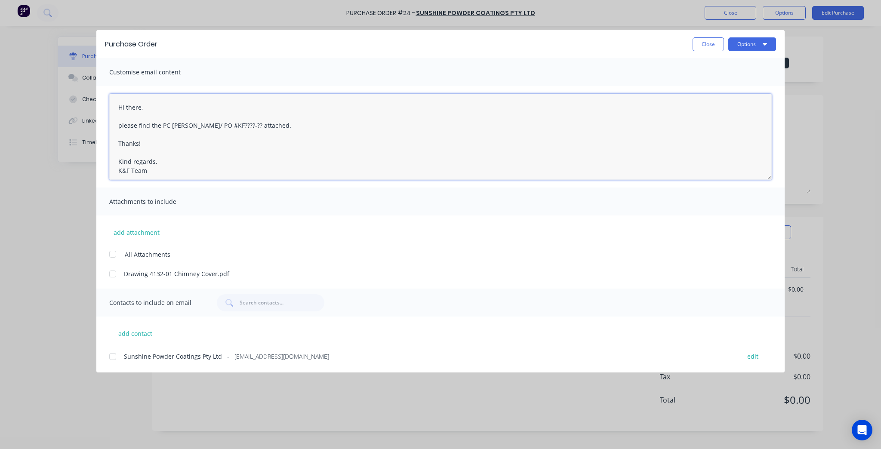
drag, startPoint x: 231, startPoint y: 128, endPoint x: 194, endPoint y: 127, distance: 36.6
click at [194, 127] on textarea "Hi there, please find the PC [PERSON_NAME]/ PO #KF????-?? attached. Thanks! Kin…" at bounding box center [440, 137] width 662 height 86
type textarea "Hi there, please find the PC docket KF4132-01 attached. Thanks! Kind regards, K…"
click at [113, 270] on div at bounding box center [112, 273] width 17 height 17
type textarea "x"
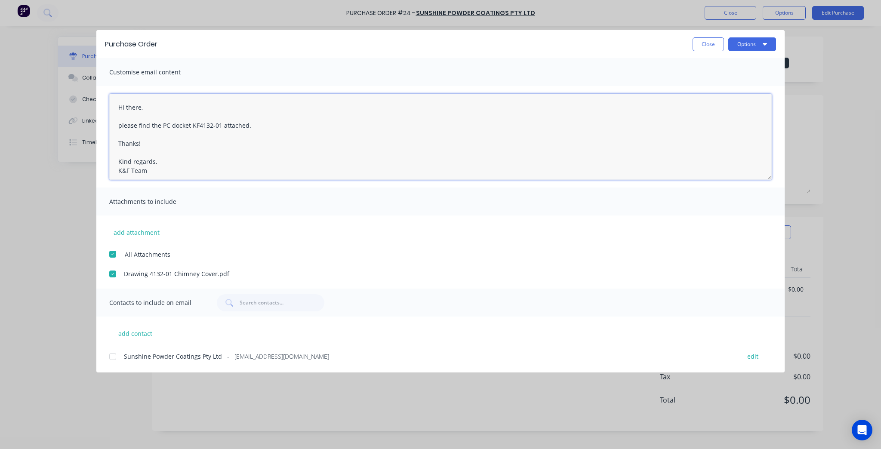
type textarea "Hi there, please find the PC docket KF4132-01 attached. Thanks! Kind regards, K…"
click at [755, 37] on div "Purchase Order Close Options" at bounding box center [440, 44] width 688 height 28
click at [755, 38] on button "Options" at bounding box center [752, 44] width 48 height 14
click at [753, 70] on div "Preview" at bounding box center [735, 66] width 66 height 12
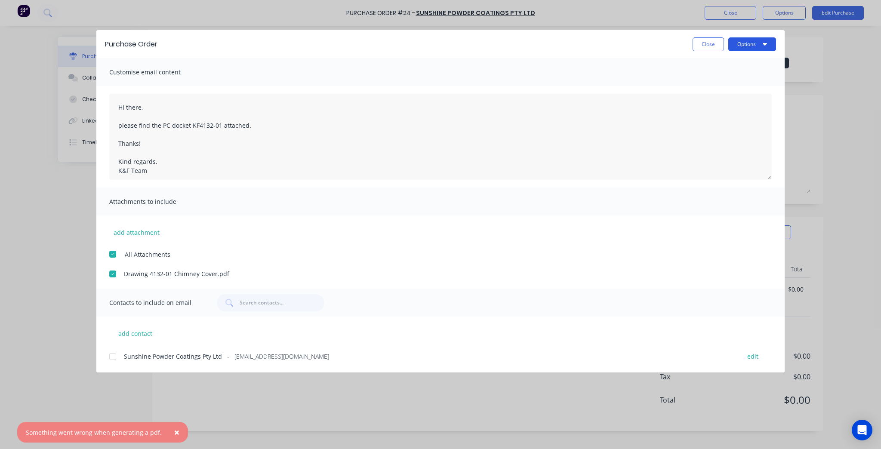
click at [759, 43] on button "Options" at bounding box center [752, 44] width 48 height 14
click at [752, 88] on div "Print" at bounding box center [735, 83] width 66 height 12
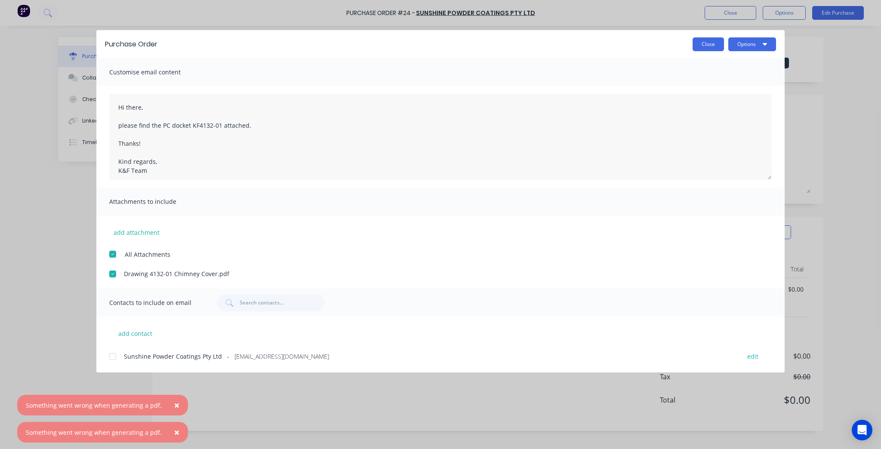
click at [718, 39] on button "Close" at bounding box center [707, 44] width 31 height 14
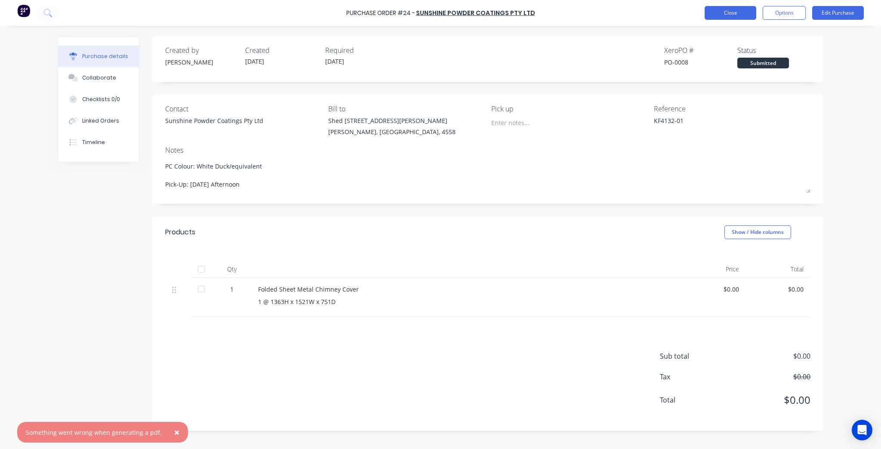
click at [727, 16] on button "Close" at bounding box center [730, 13] width 52 height 14
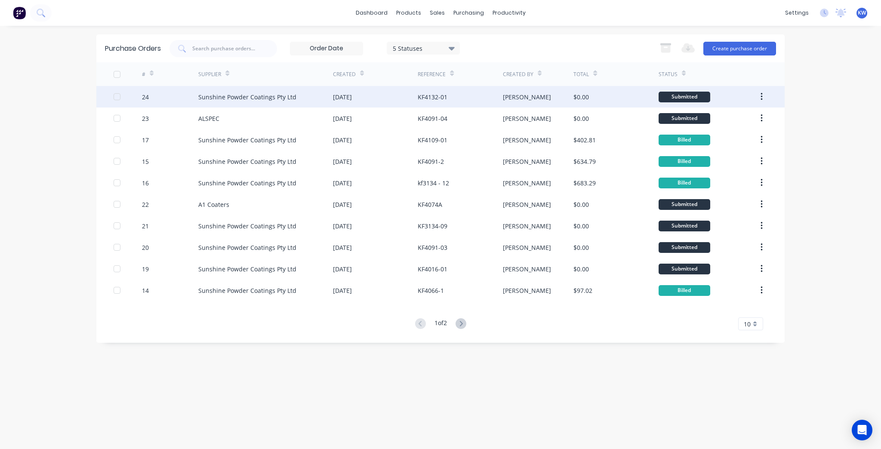
click at [601, 93] on div "$0.00" at bounding box center [615, 97] width 85 height 22
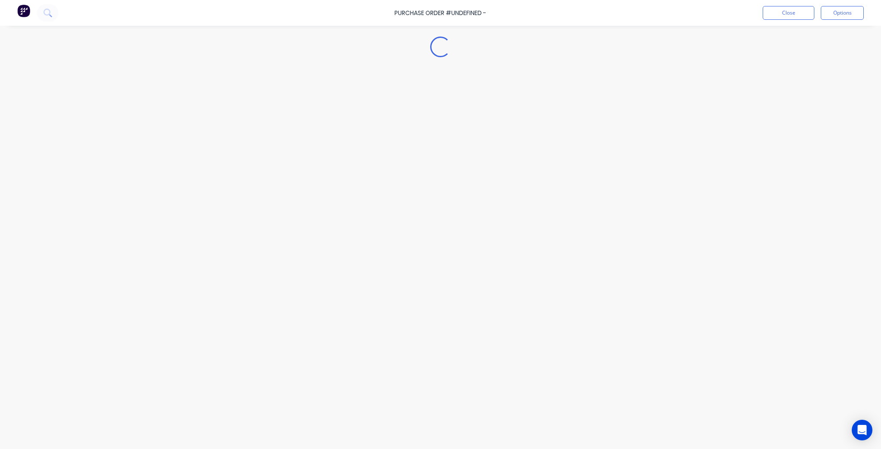
type textarea "x"
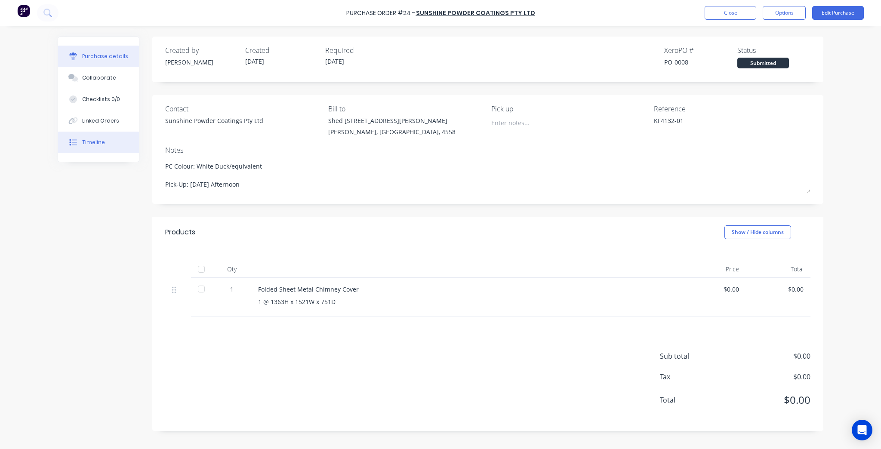
click at [107, 146] on button "Timeline" at bounding box center [98, 143] width 81 height 22
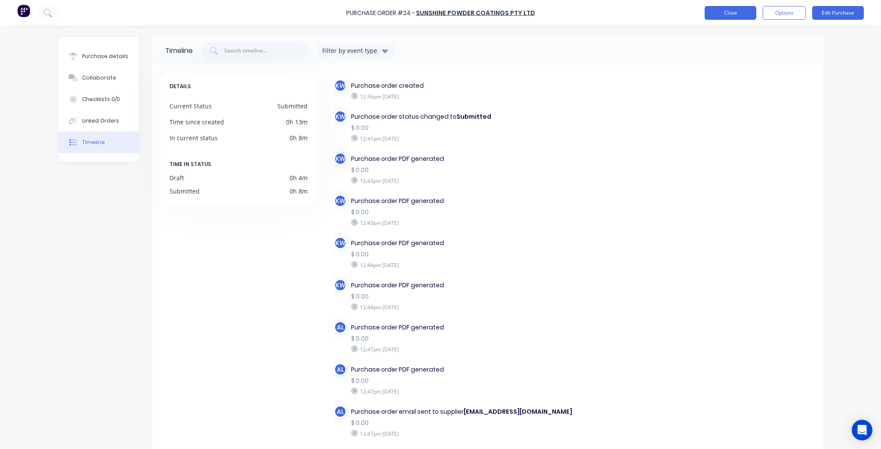
click at [726, 9] on button "Close" at bounding box center [730, 13] width 52 height 14
